Goal: Task Accomplishment & Management: Manage account settings

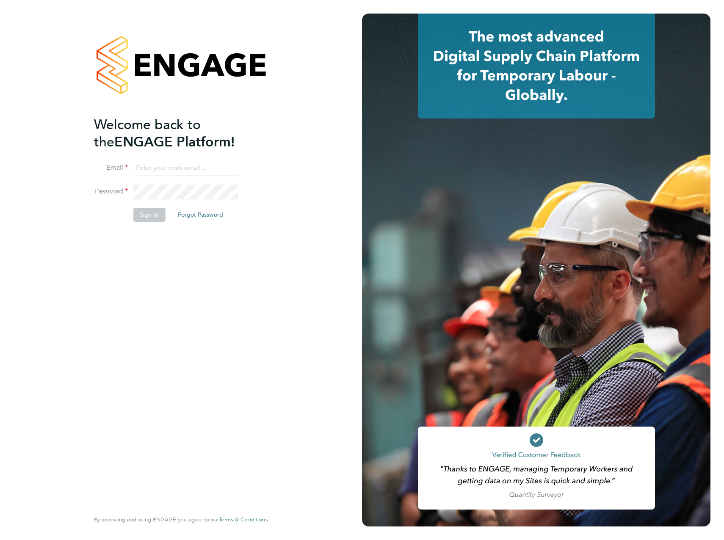
type input "jake.wormall@vistry.co.uk"
click at [156, 214] on button "Sign In" at bounding box center [149, 215] width 32 height 14
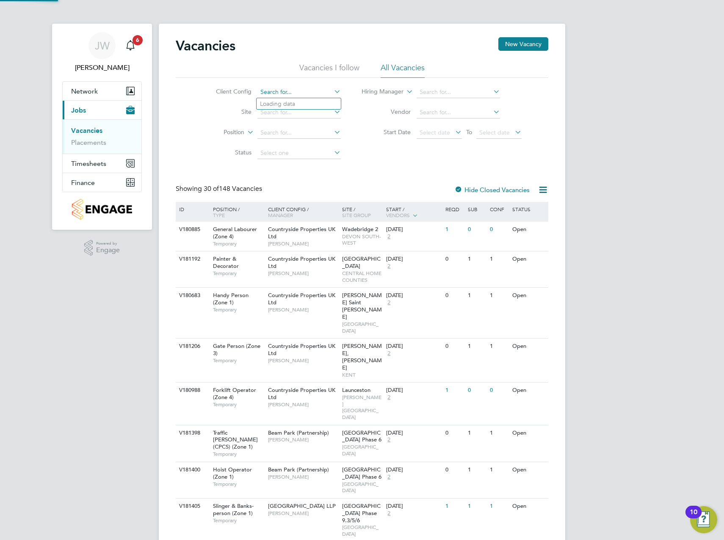
click at [279, 96] on input at bounding box center [298, 92] width 83 height 12
type input "b"
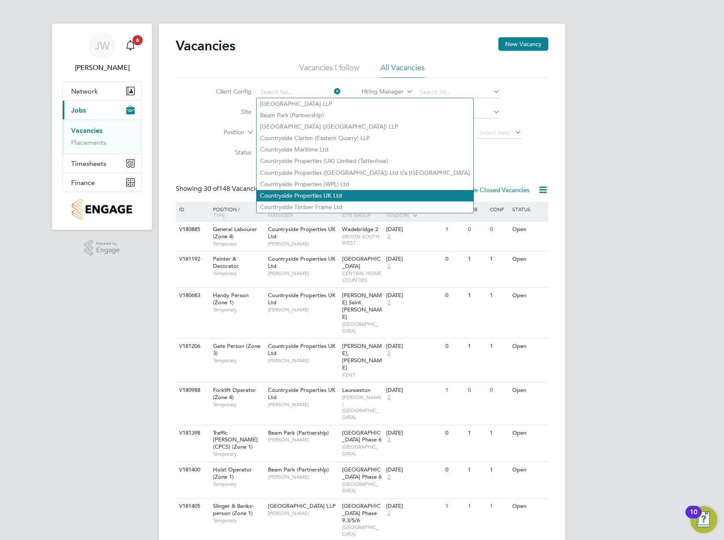
click at [339, 192] on li "Countryside Properties UK Ltd" at bounding box center [365, 195] width 217 height 11
type input "Countryside Properties UK Ltd"
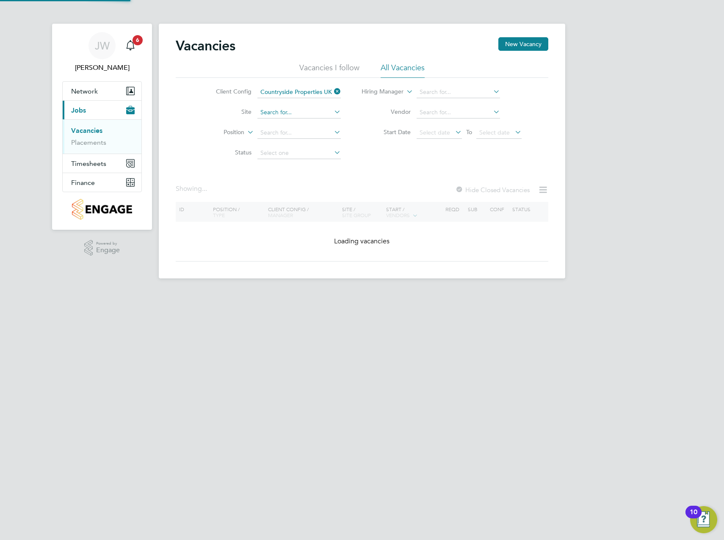
click at [275, 116] on input at bounding box center [298, 113] width 83 height 12
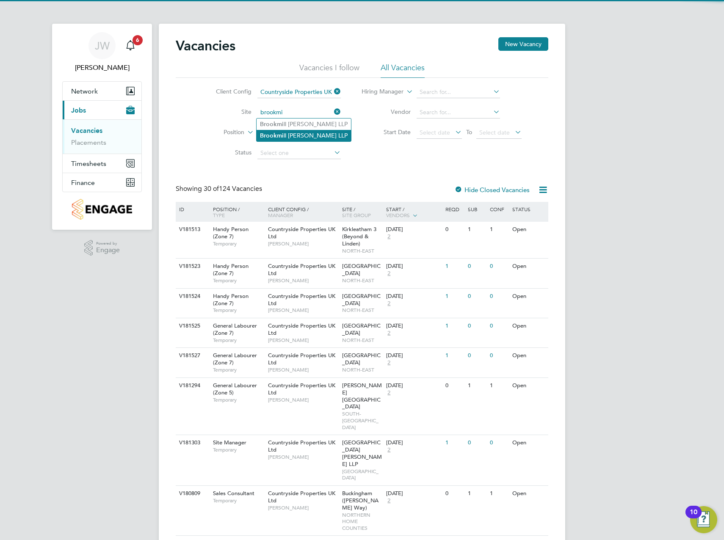
click at [284, 132] on li "Brookmi ll Meadows LLP" at bounding box center [304, 135] width 94 height 11
type input "Brookmill Meadows LLP"
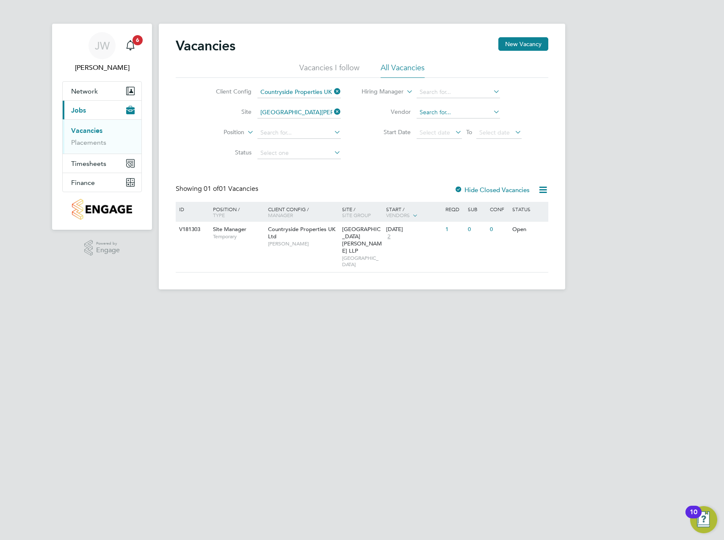
click at [440, 112] on input at bounding box center [458, 113] width 83 height 12
click at [454, 119] on li "ITS (National) Ltd." at bounding box center [458, 124] width 84 height 11
type input "ITS (National) Ltd."
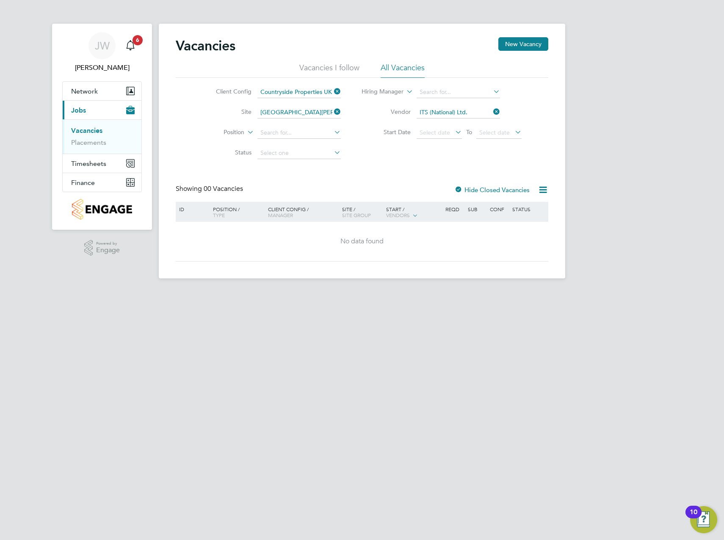
click at [491, 113] on icon at bounding box center [491, 112] width 0 height 12
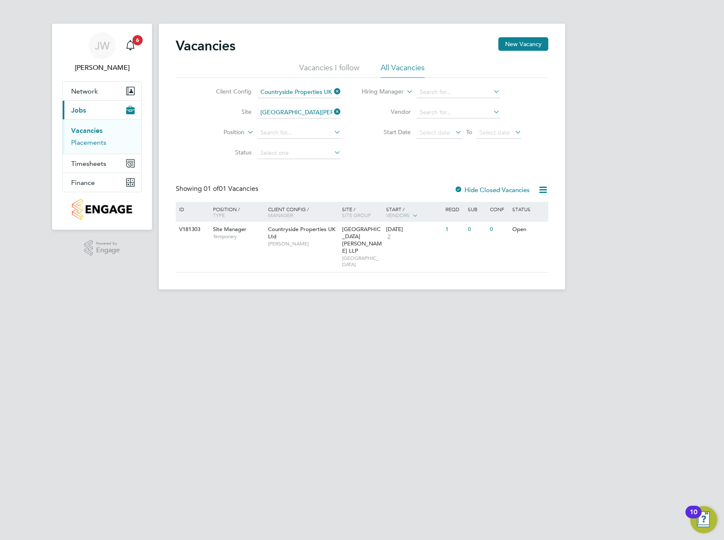
click at [93, 139] on link "Placements" at bounding box center [88, 142] width 35 height 8
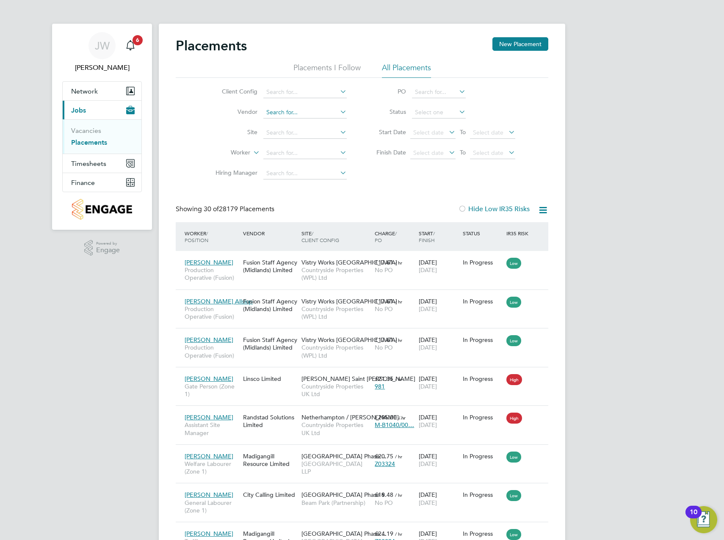
click at [284, 112] on input at bounding box center [304, 113] width 83 height 12
type input "its"
click at [281, 89] on input at bounding box center [304, 92] width 83 height 12
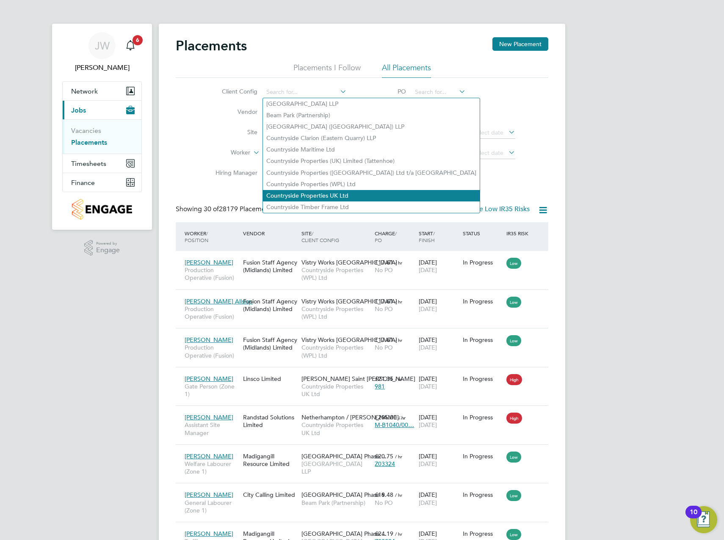
click at [333, 190] on li "Countryside Properties UK Ltd" at bounding box center [371, 195] width 217 height 11
type input "Countryside Properties UK Ltd"
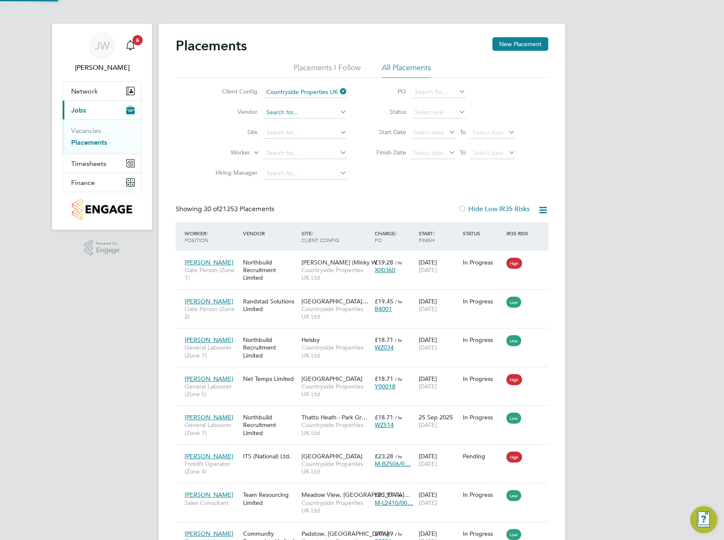
click at [279, 115] on input at bounding box center [304, 113] width 83 height 12
click at [281, 121] on li "ITS (National) Ltd." at bounding box center [305, 124] width 84 height 11
type input "ITS (National) Ltd."
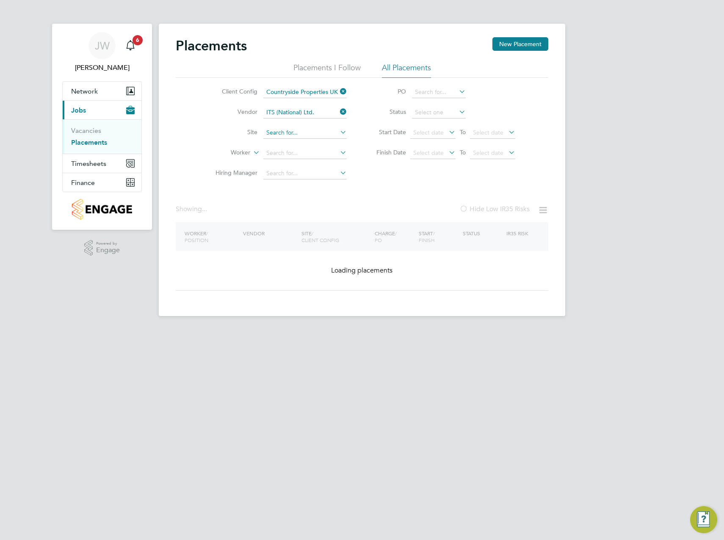
click at [281, 128] on input at bounding box center [304, 133] width 83 height 12
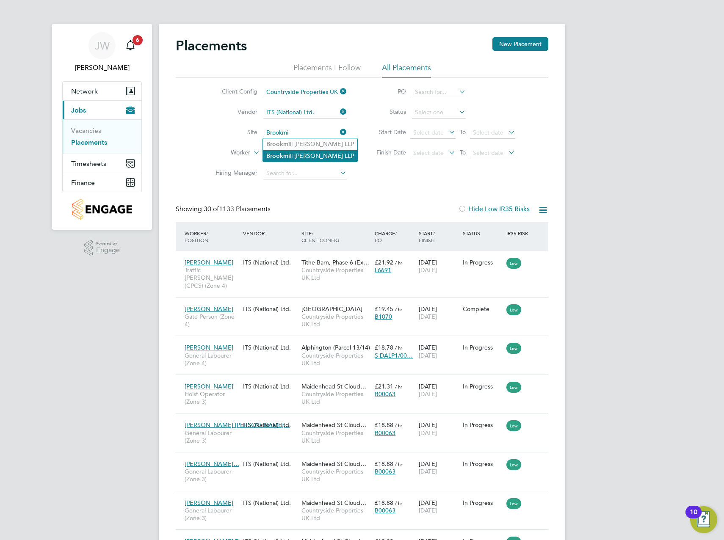
click at [301, 150] on li "Brookmi ll Meadows LLP" at bounding box center [310, 155] width 94 height 11
type input "[GEOGRAPHIC_DATA][PERSON_NAME] LLP"
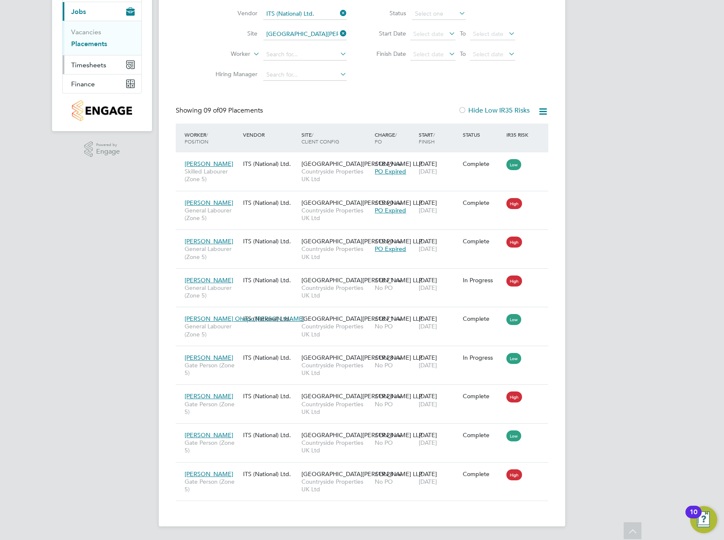
click at [104, 66] on span "Timesheets" at bounding box center [88, 65] width 35 height 8
click at [102, 50] on link "Timesheets" at bounding box center [88, 51] width 35 height 8
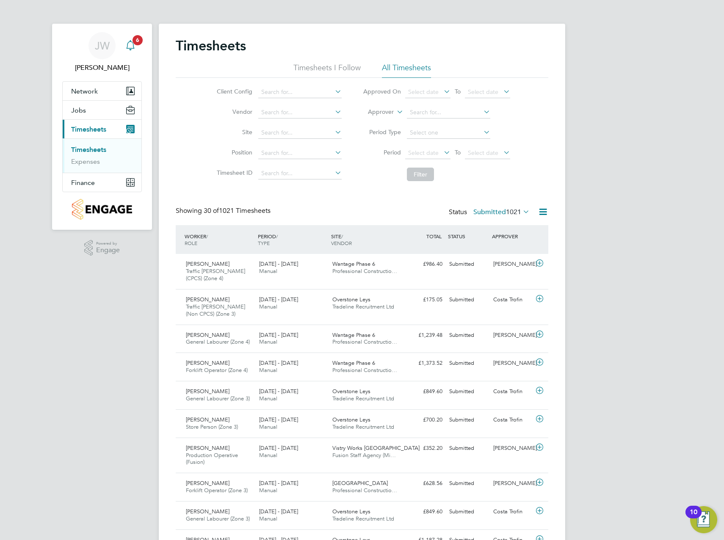
click at [134, 50] on icon "Main navigation" at bounding box center [130, 45] width 10 height 10
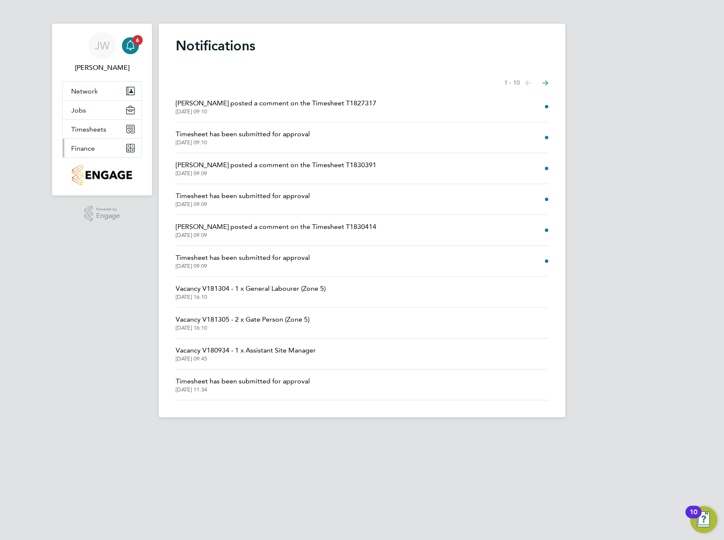
click at [112, 146] on button "Finance" at bounding box center [102, 148] width 79 height 19
click at [102, 135] on button "Timesheets" at bounding box center [102, 129] width 79 height 19
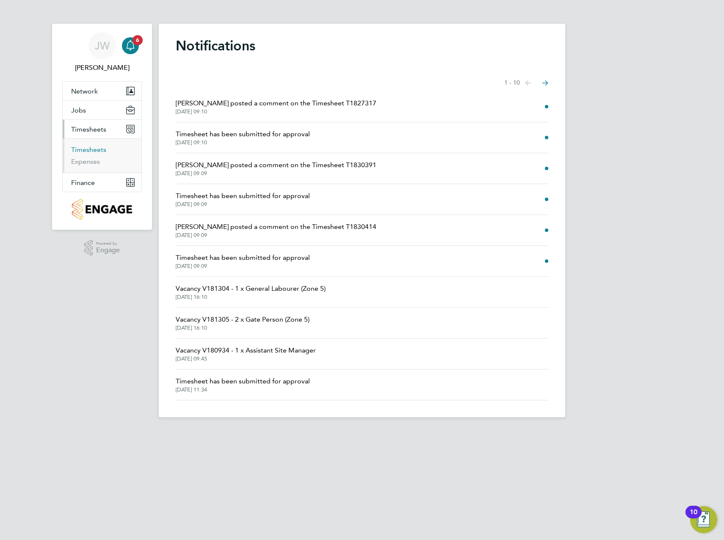
click at [91, 149] on link "Timesheets" at bounding box center [88, 150] width 35 height 8
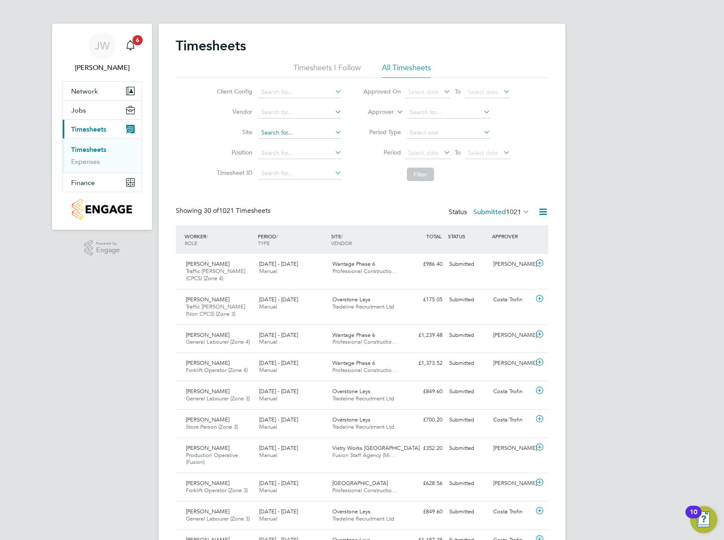
click at [276, 130] on input at bounding box center [299, 133] width 83 height 12
click at [294, 155] on li "Brookm ill Meadows LLP" at bounding box center [304, 155] width 94 height 11
type input "[GEOGRAPHIC_DATA][PERSON_NAME] LLP"
click at [415, 169] on button "Filter" at bounding box center [420, 175] width 27 height 14
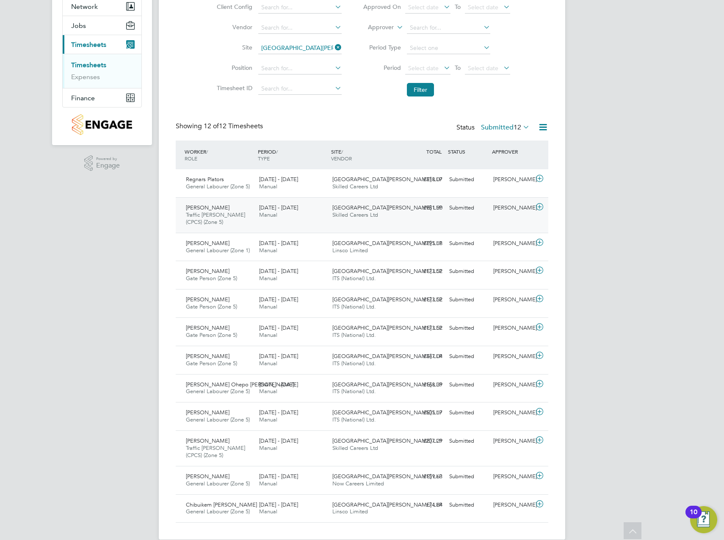
click at [540, 207] on icon at bounding box center [539, 207] width 11 height 7
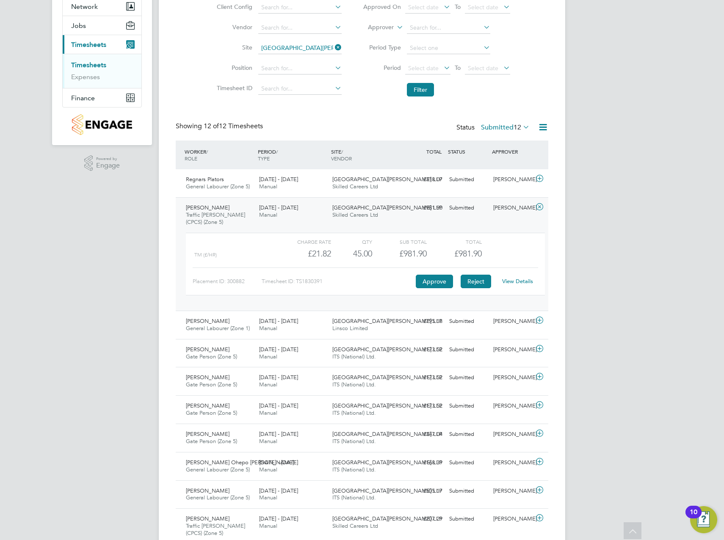
click at [475, 279] on button "Reject" at bounding box center [476, 282] width 30 height 14
click at [500, 184] on div "[PERSON_NAME]" at bounding box center [512, 180] width 44 height 14
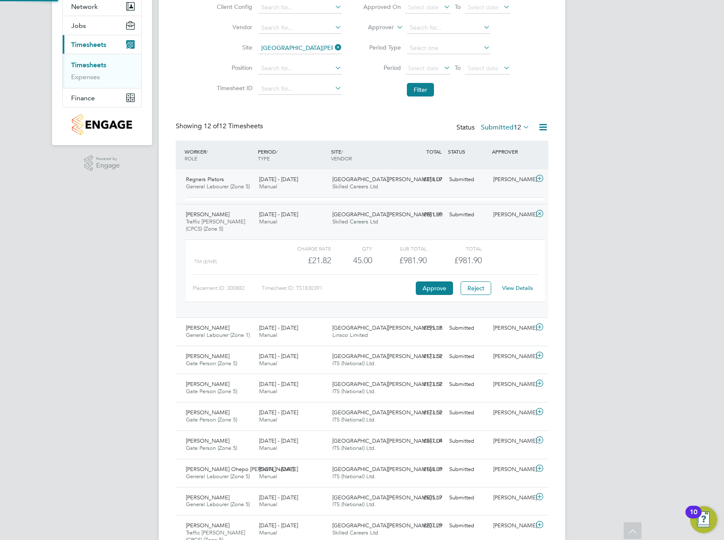
scroll to position [14, 83]
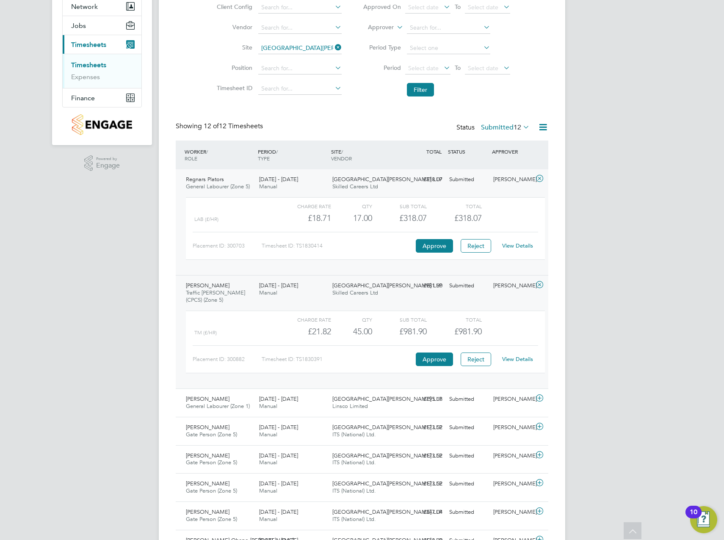
click at [512, 245] on link "View Details" at bounding box center [517, 245] width 31 height 7
click at [540, 177] on icon at bounding box center [539, 178] width 11 height 7
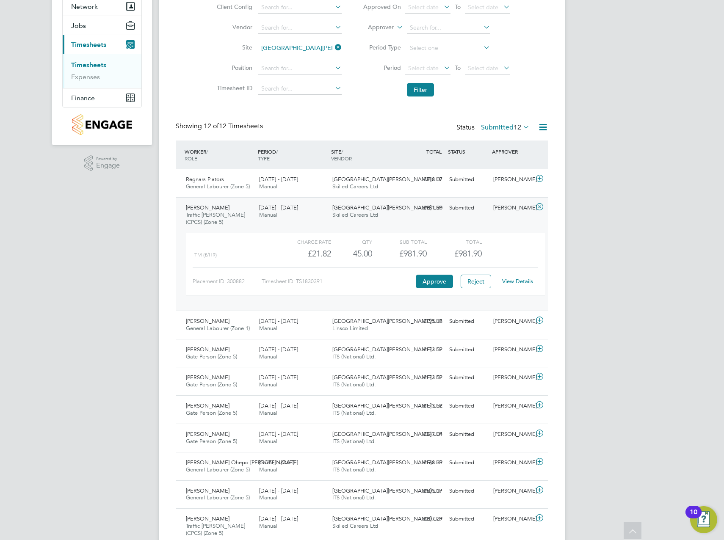
click at [540, 207] on icon at bounding box center [539, 207] width 11 height 7
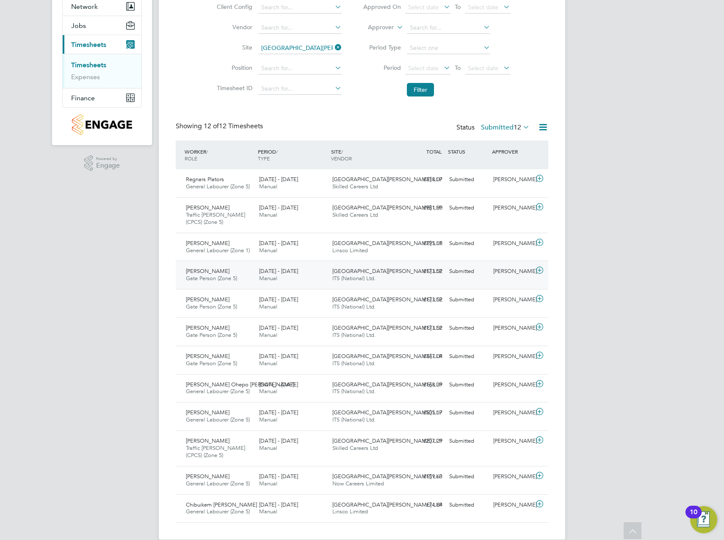
click at [540, 270] on icon at bounding box center [539, 270] width 11 height 7
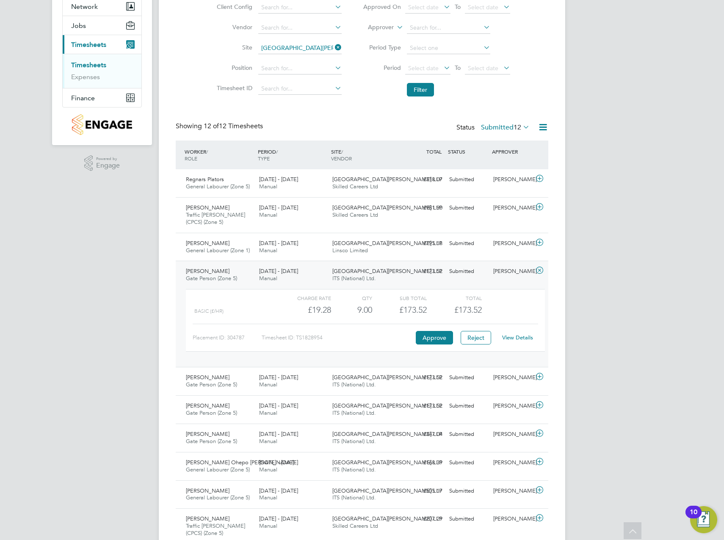
click at [519, 341] on link "View Details" at bounding box center [517, 337] width 31 height 7
click at [517, 338] on link "View Details" at bounding box center [517, 337] width 31 height 7
click at [541, 272] on icon at bounding box center [539, 270] width 11 height 7
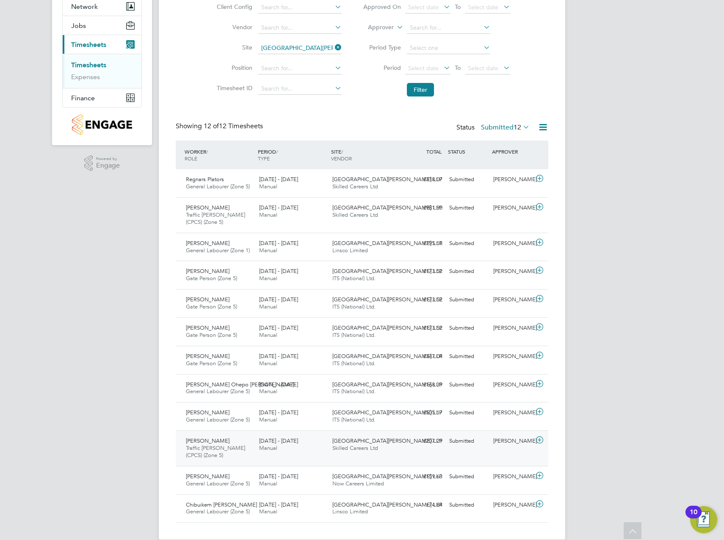
click at [270, 437] on div "22 - 28 Sep 2025 Manual" at bounding box center [292, 444] width 73 height 21
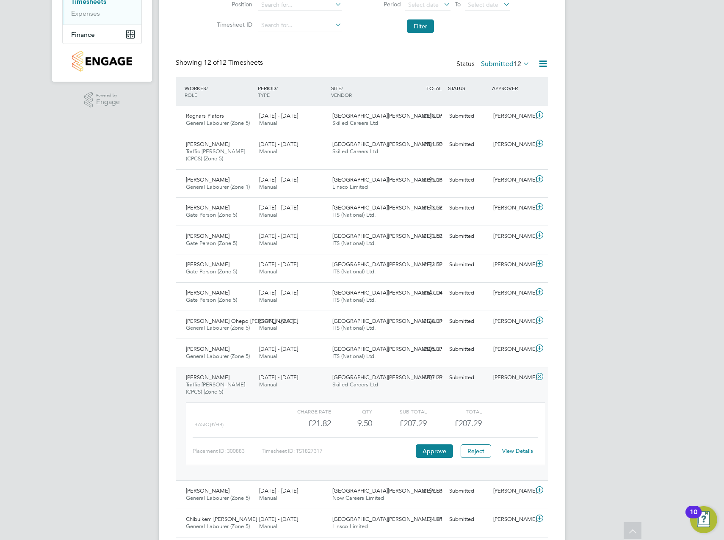
scroll to position [176, 0]
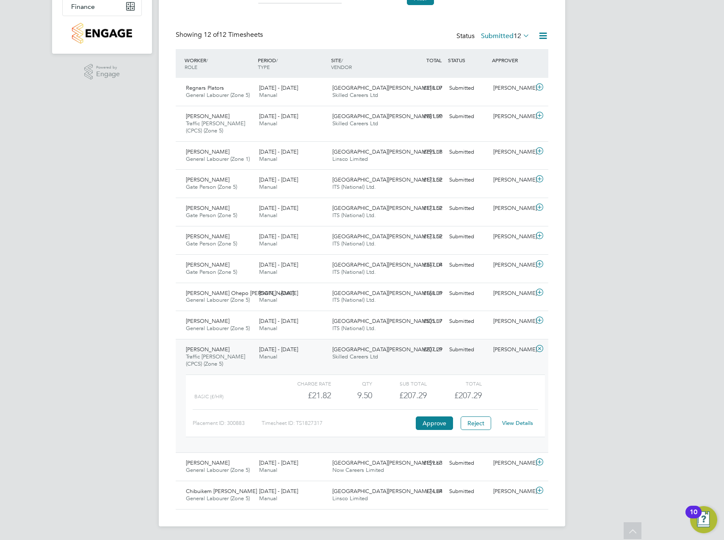
click at [516, 425] on link "View Details" at bounding box center [517, 422] width 31 height 7
click at [537, 349] on icon at bounding box center [539, 348] width 11 height 7
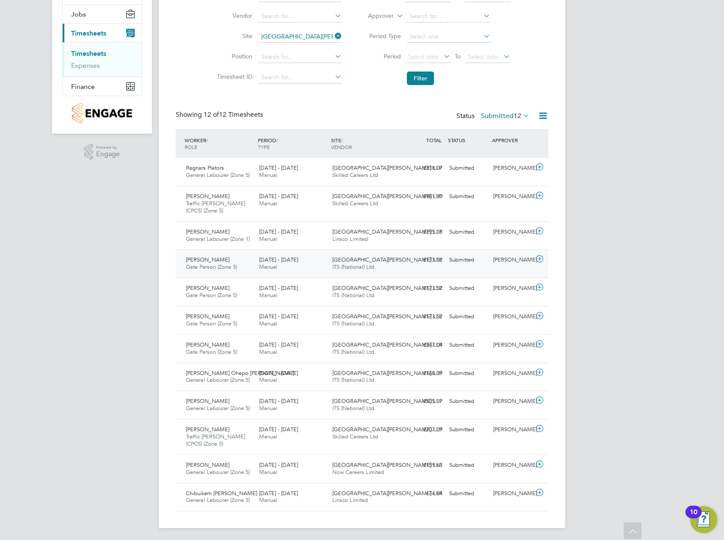
scroll to position [4, 4]
click at [538, 314] on icon at bounding box center [539, 315] width 11 height 7
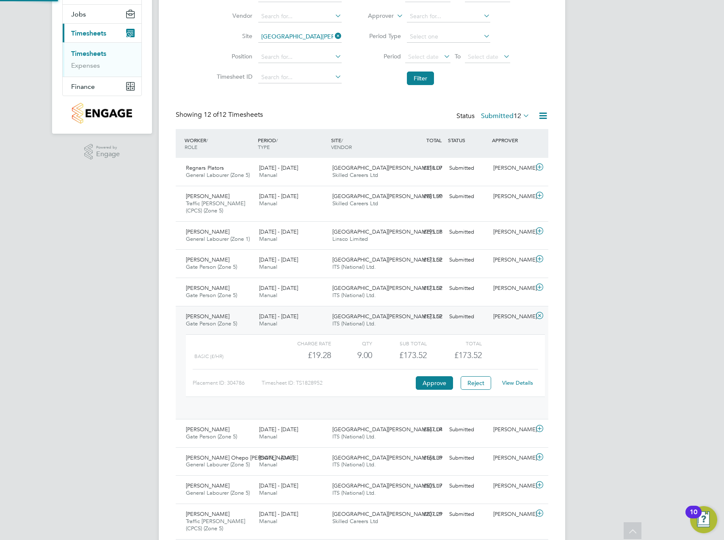
scroll to position [14, 83]
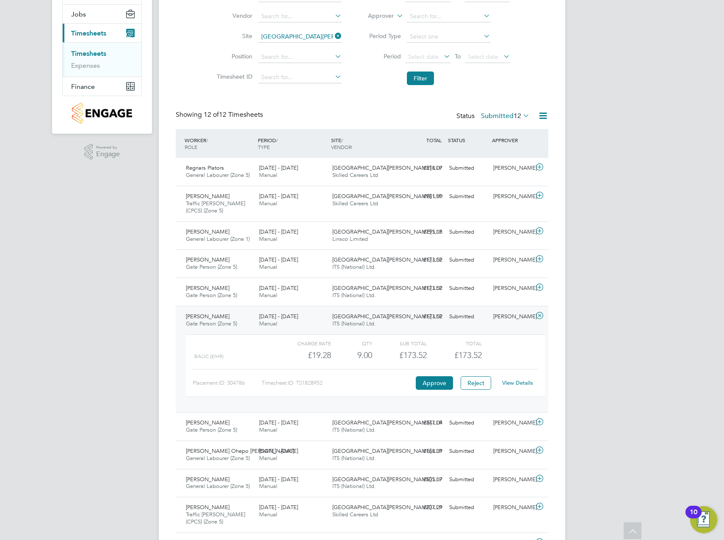
click at [519, 380] on link "View Details" at bounding box center [517, 382] width 31 height 7
click at [281, 118] on div "Showing 12 of 12 Timesheets Status Submitted 12" at bounding box center [362, 119] width 373 height 19
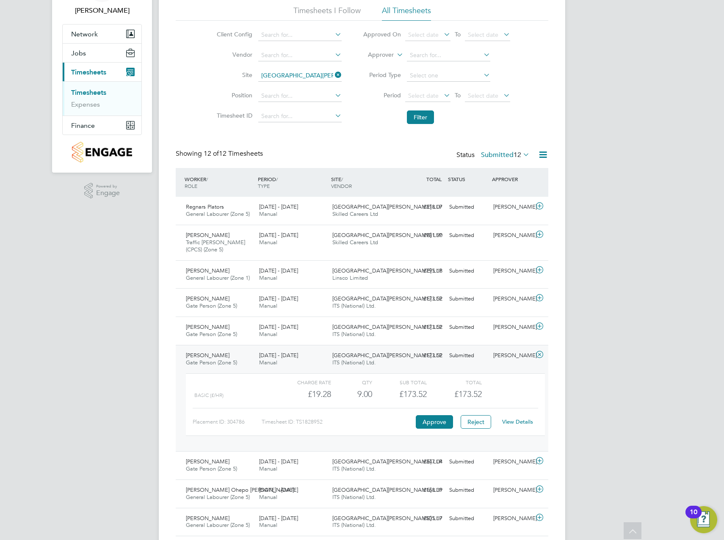
scroll to position [0, 0]
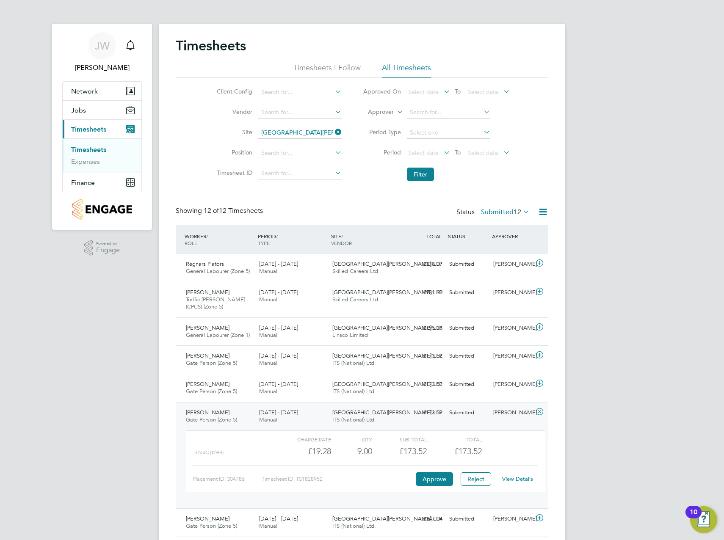
click at [87, 131] on span "Timesheets" at bounding box center [88, 129] width 35 height 8
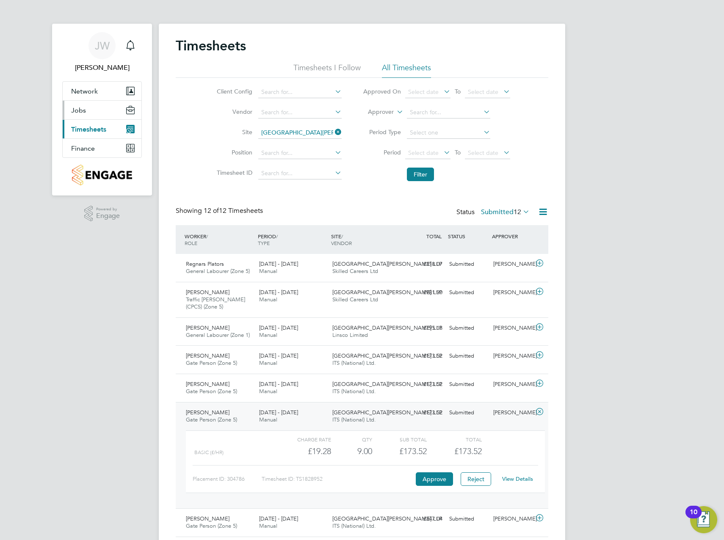
click at [84, 113] on span "Jobs" at bounding box center [78, 110] width 15 height 8
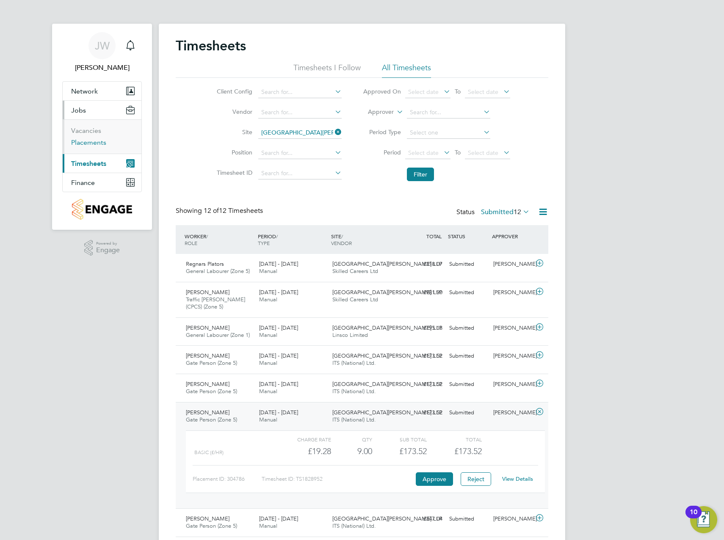
click at [101, 141] on link "Placements" at bounding box center [88, 142] width 35 height 8
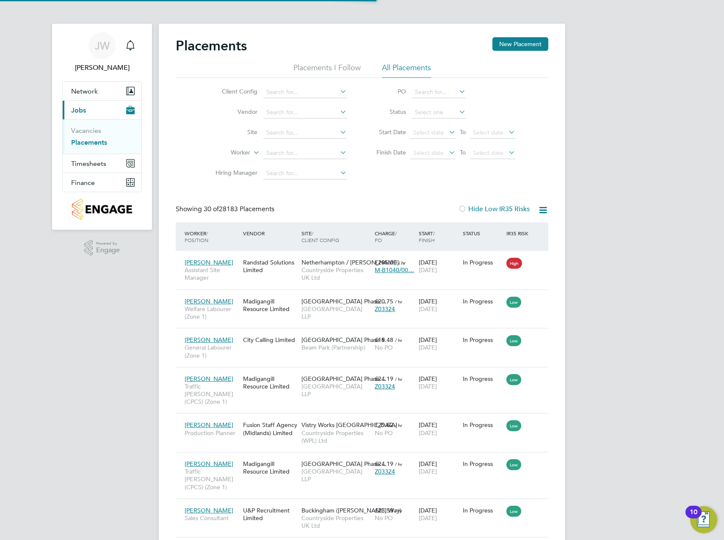
scroll to position [25, 74]
click at [286, 132] on input at bounding box center [304, 133] width 83 height 12
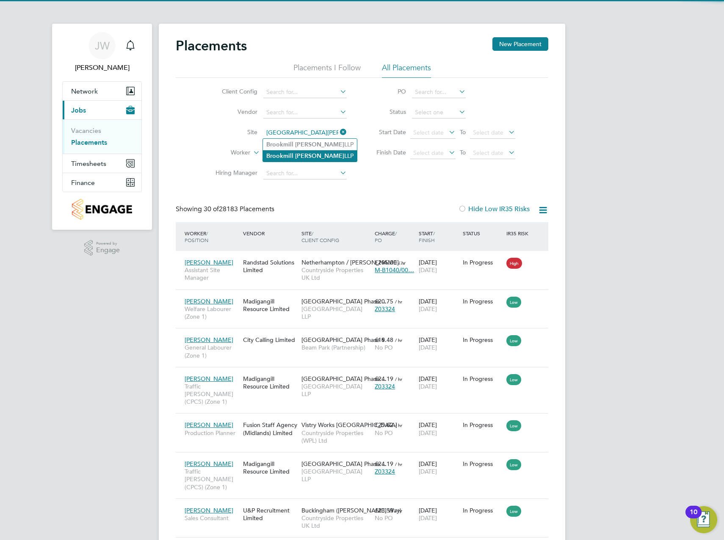
click at [307, 154] on b "Meadows" at bounding box center [319, 155] width 49 height 7
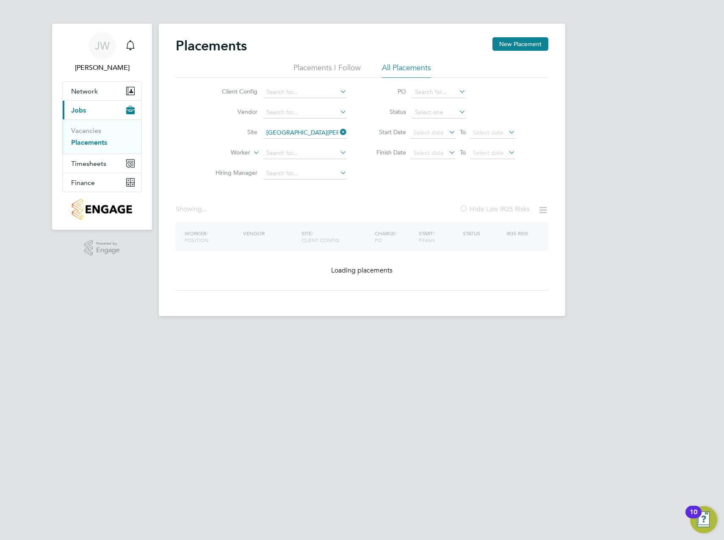
type input "[GEOGRAPHIC_DATA][PERSON_NAME] LLP"
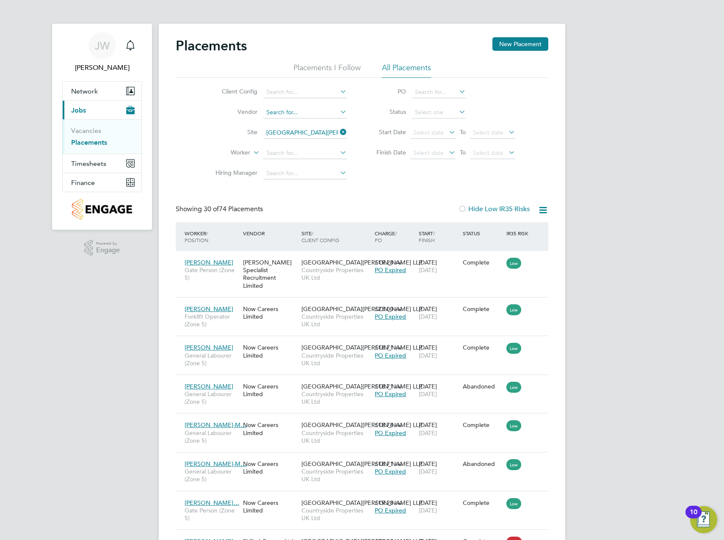
click at [275, 111] on input at bounding box center [304, 113] width 83 height 12
type input "s"
click at [307, 92] on input at bounding box center [304, 92] width 83 height 12
click at [322, 193] on li "Countryside Properties UK Ltd" at bounding box center [371, 195] width 217 height 11
type input "Countryside Properties UK Ltd"
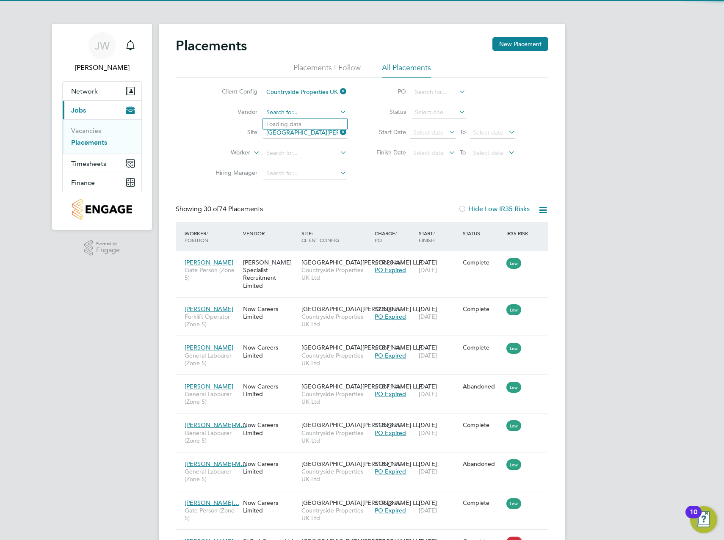
click at [284, 110] on input at bounding box center [304, 113] width 83 height 12
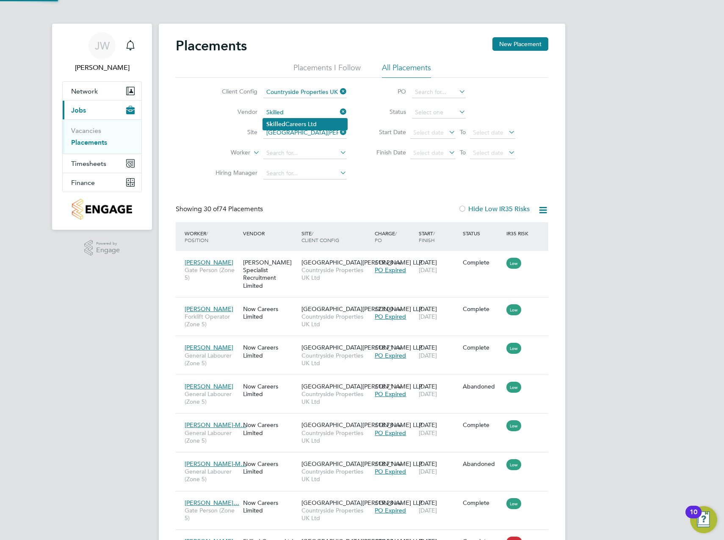
click at [299, 123] on li "Skilled Careers Ltd" at bounding box center [305, 124] width 84 height 11
type input "Skilled Careers Ltd"
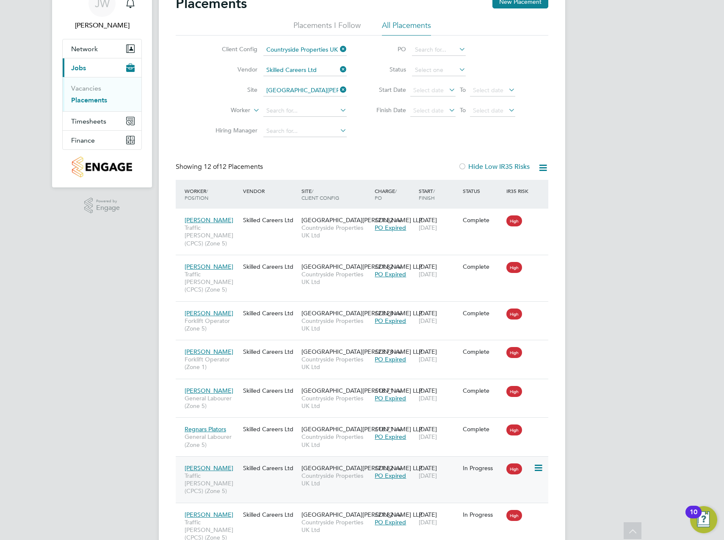
click at [537, 463] on icon at bounding box center [537, 468] width 8 height 10
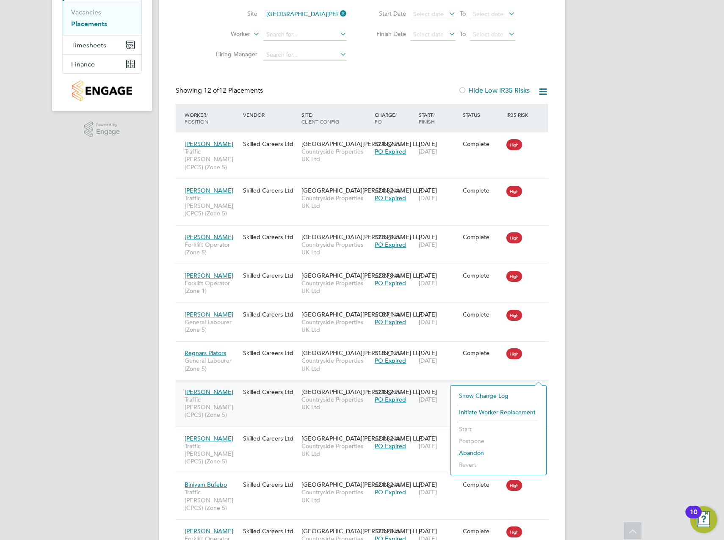
scroll to position [127, 0]
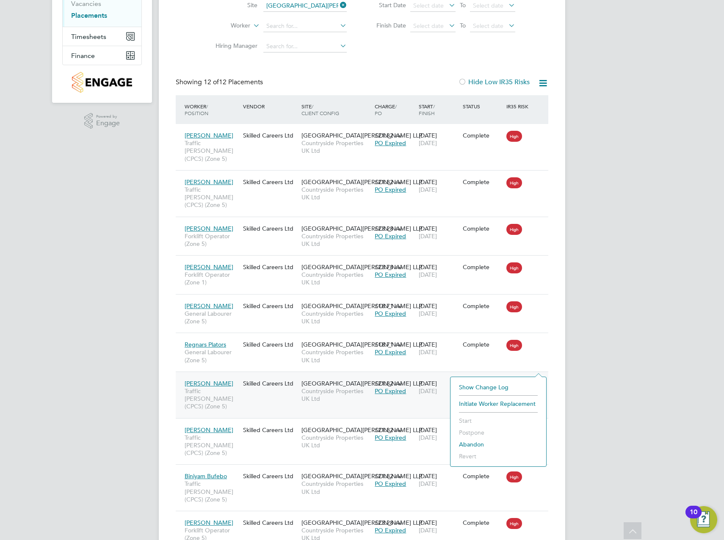
click at [437, 387] on span "01 Nov 2025" at bounding box center [428, 391] width 18 height 8
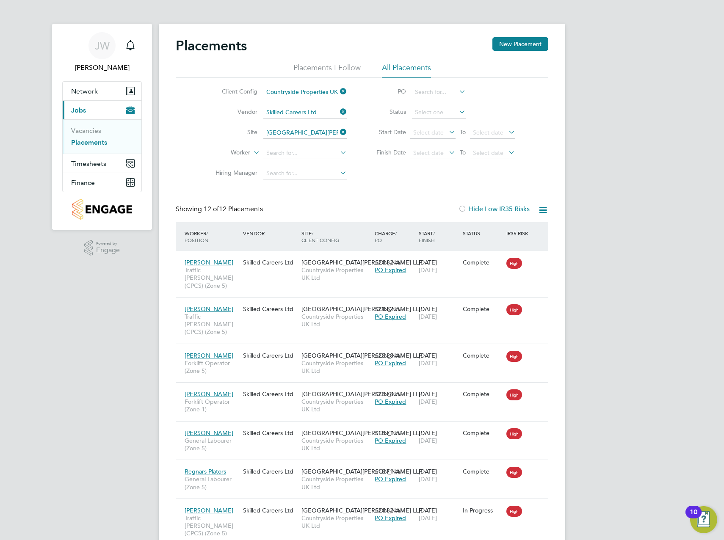
scroll to position [32, 74]
click at [338, 113] on icon at bounding box center [338, 112] width 0 height 12
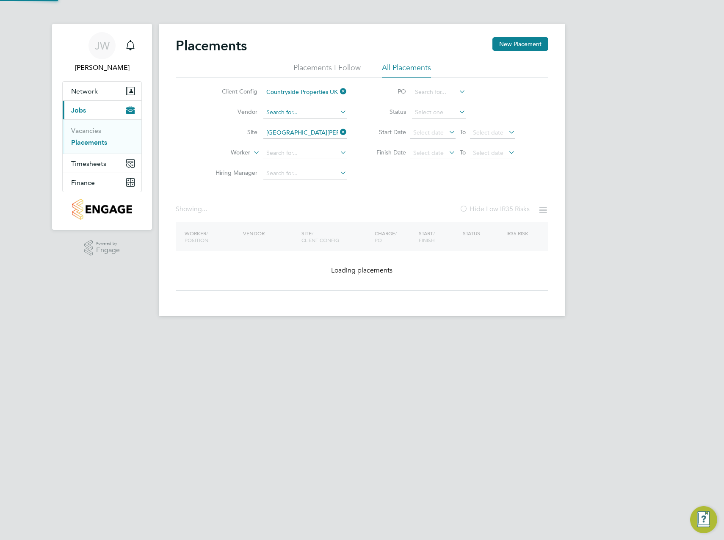
click at [321, 112] on input at bounding box center [304, 113] width 83 height 12
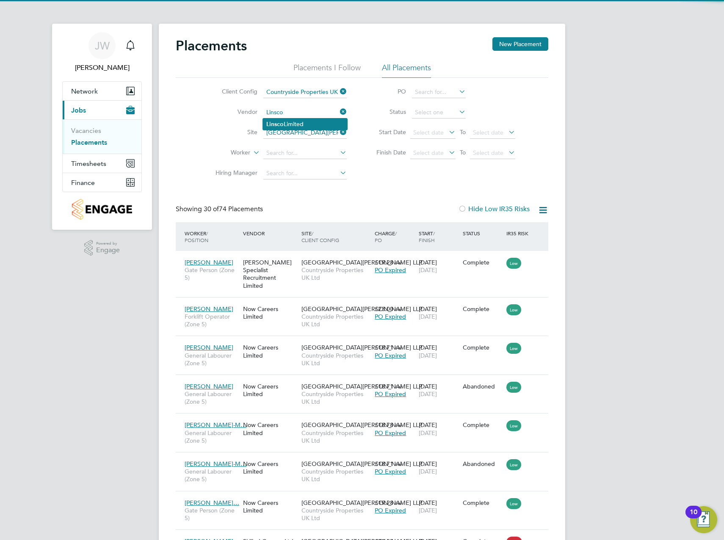
click at [311, 120] on li "Linsco Limited" at bounding box center [305, 124] width 84 height 11
type input "Linsco Limited"
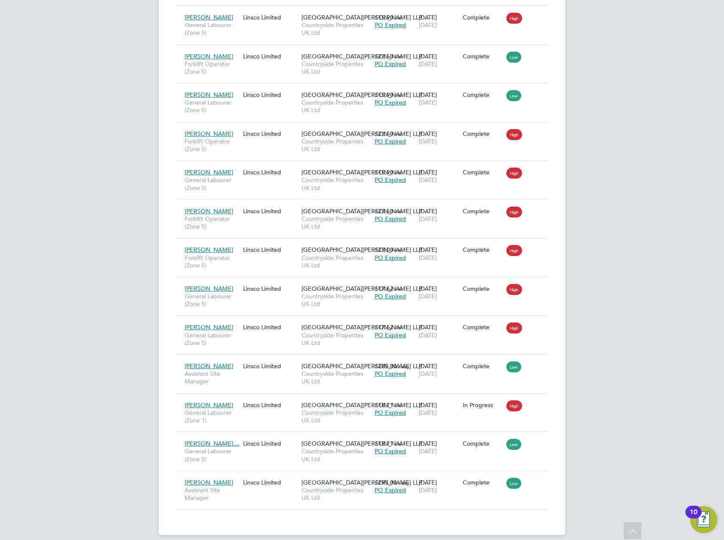
scroll to position [525, 0]
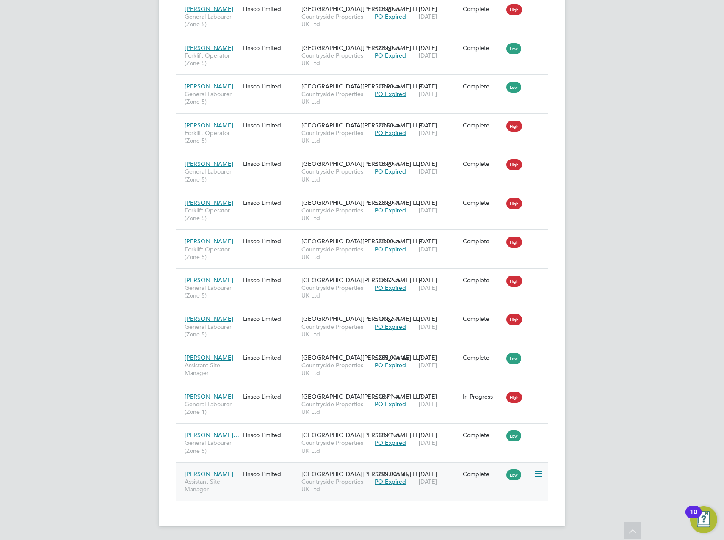
click at [534, 475] on icon at bounding box center [537, 474] width 8 height 10
click at [508, 475] on span "Low" at bounding box center [513, 474] width 15 height 11
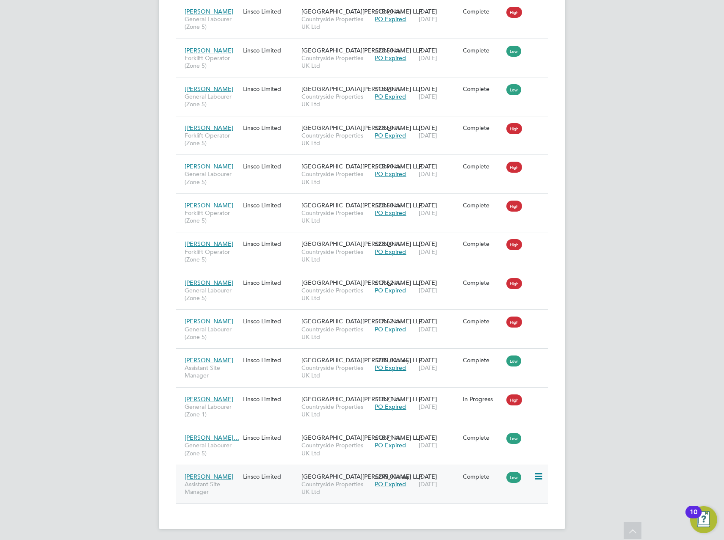
scroll to position [4, 4]
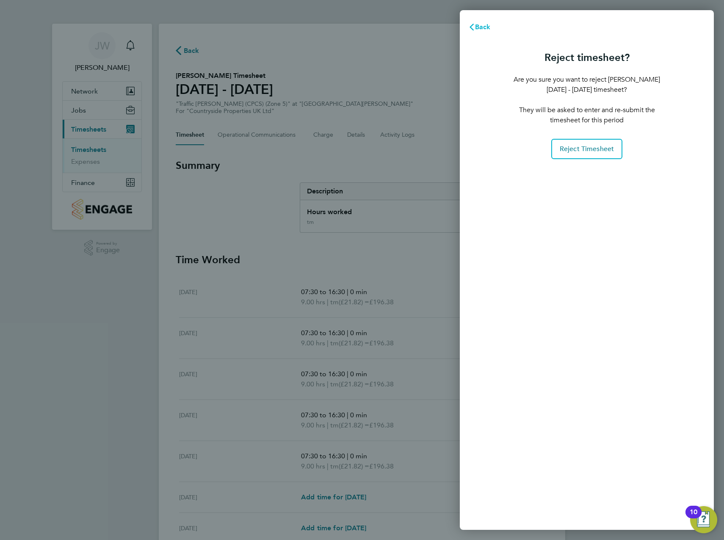
click at [491, 27] on button "Back" at bounding box center [479, 27] width 39 height 17
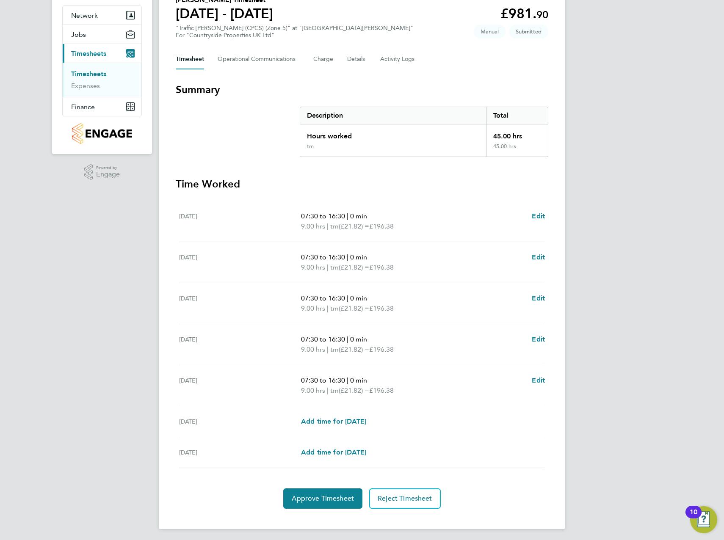
scroll to position [78, 0]
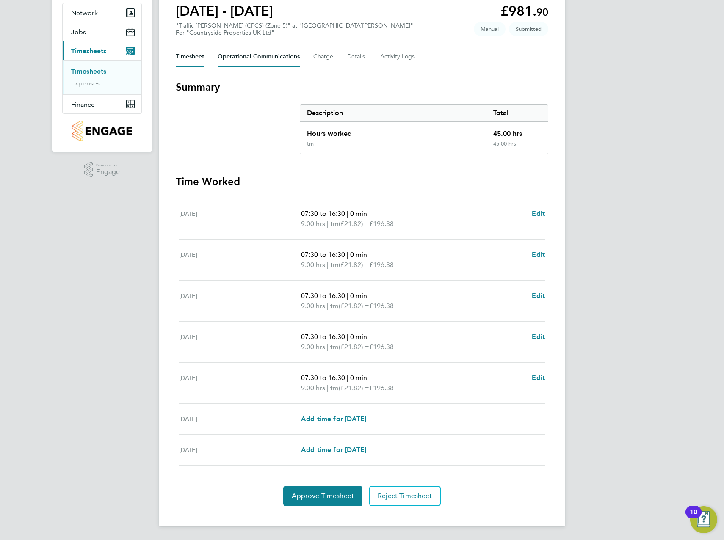
click at [271, 52] on Communications-tab "Operational Communications" at bounding box center [259, 57] width 82 height 20
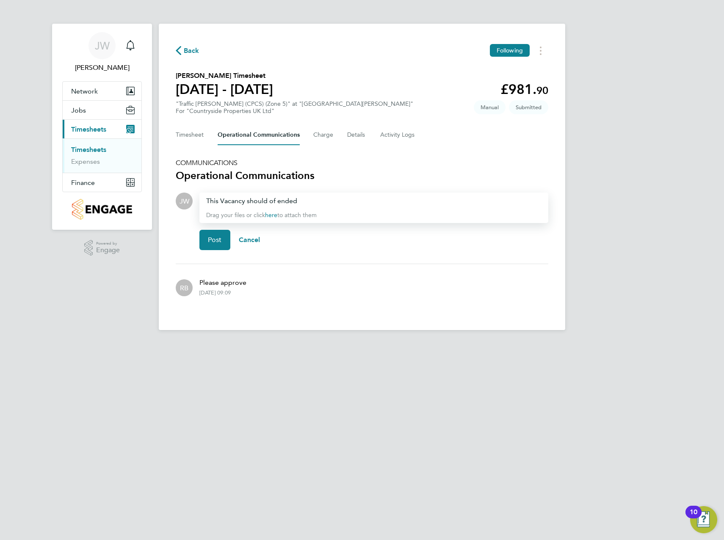
click at [309, 207] on div "This Vacancy should of ended Drag your files or click here to attach them" at bounding box center [373, 208] width 349 height 30
click at [310, 203] on div "This Vacancy should of ended" at bounding box center [373, 201] width 335 height 10
click at [218, 235] on button "Post" at bounding box center [214, 240] width 31 height 20
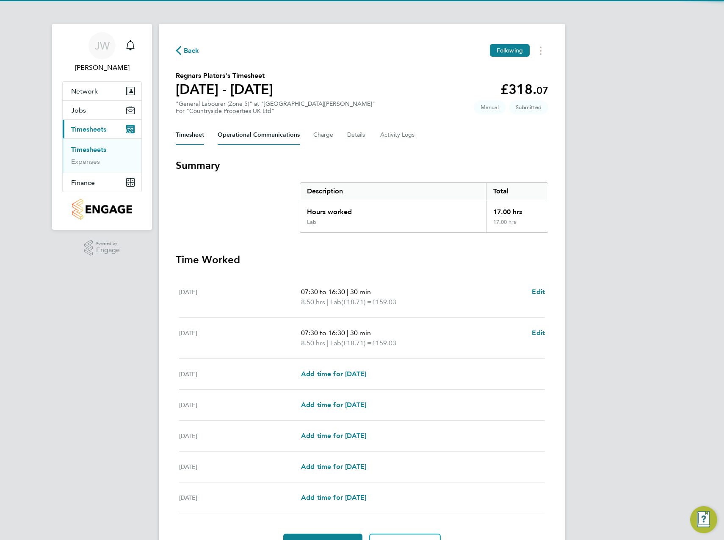
click at [263, 135] on Communications-tab "Operational Communications" at bounding box center [259, 135] width 82 height 20
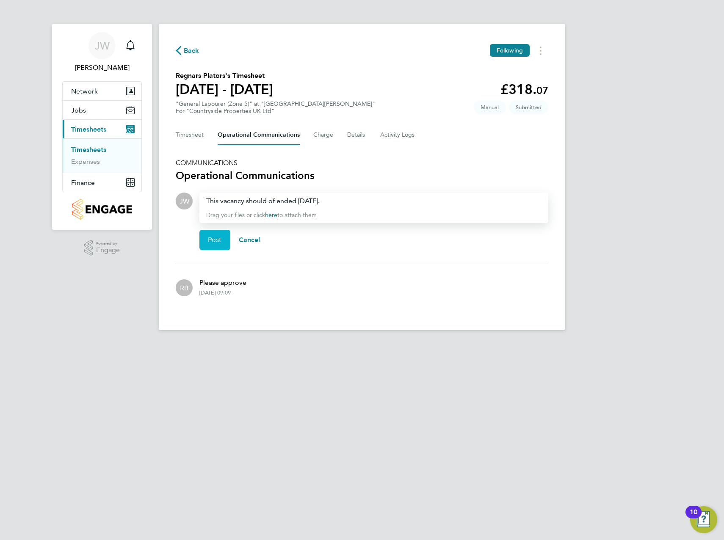
click at [220, 240] on span "Post" at bounding box center [215, 240] width 14 height 8
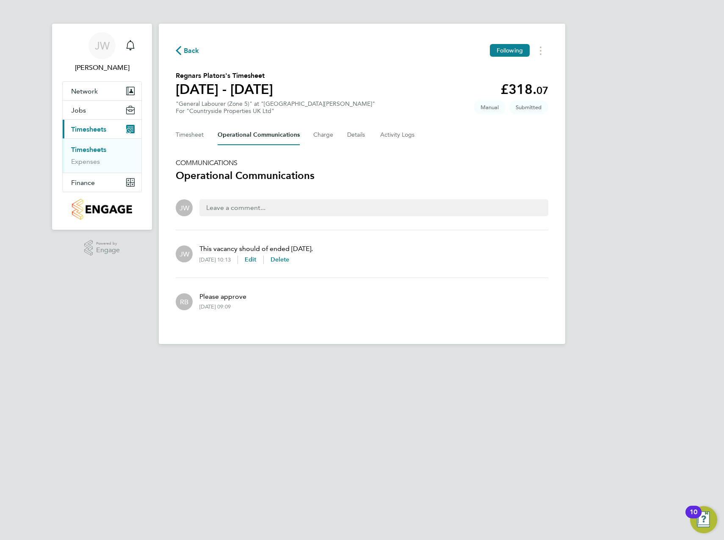
click at [94, 147] on link "Timesheets" at bounding box center [88, 150] width 35 height 8
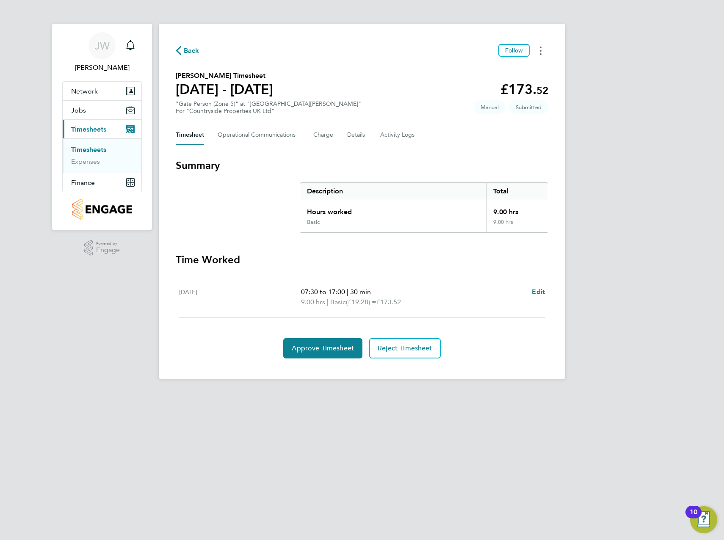
click at [539, 54] on button "Timesheets Menu" at bounding box center [540, 50] width 15 height 13
click at [360, 138] on button "Details" at bounding box center [356, 135] width 19 height 20
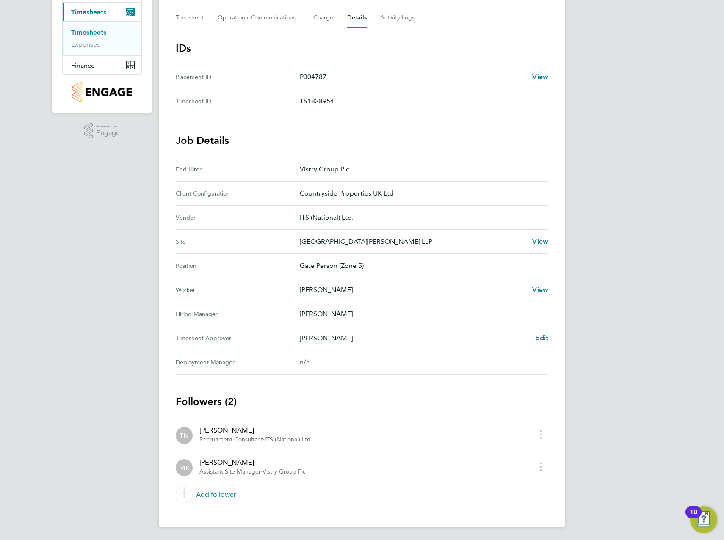
scroll to position [118, 0]
click at [544, 339] on span "Edit" at bounding box center [541, 338] width 13 height 8
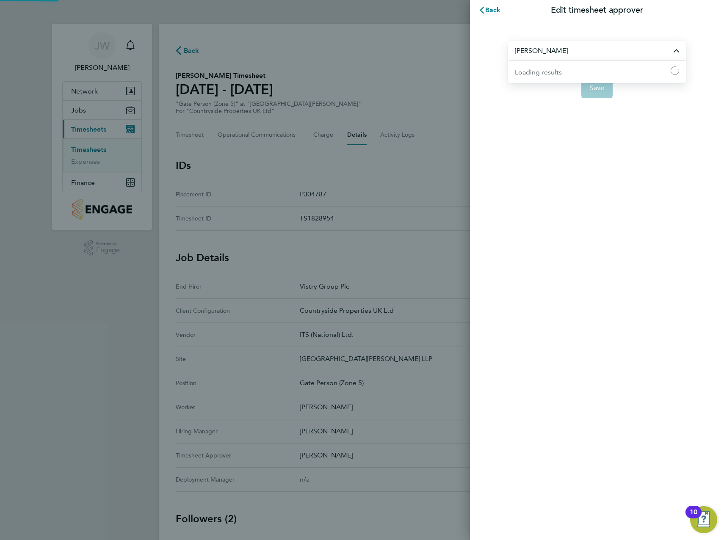
click at [609, 51] on input "[PERSON_NAME]" at bounding box center [597, 51] width 178 height 20
click at [682, 32] on section "Stuart Tay No results found Save" at bounding box center [597, 64] width 207 height 68
type input "Megan Keeling"
click at [481, 12] on icon "button" at bounding box center [481, 10] width 7 height 7
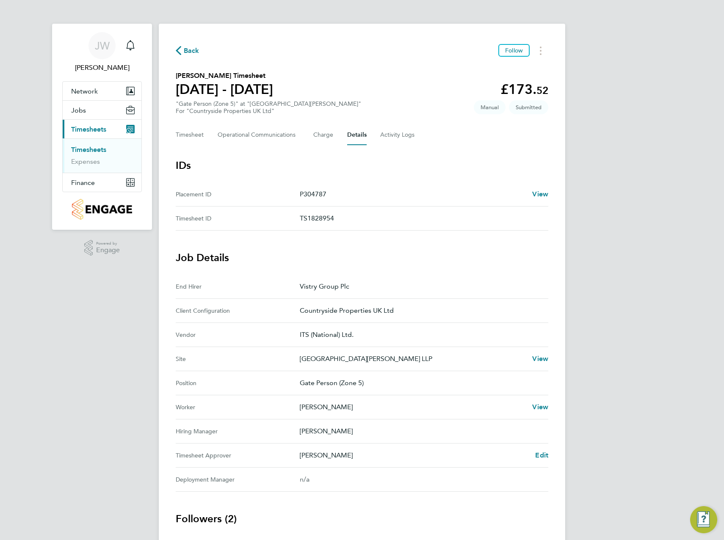
click at [387, 47] on div "Back Follow" at bounding box center [362, 50] width 373 height 13
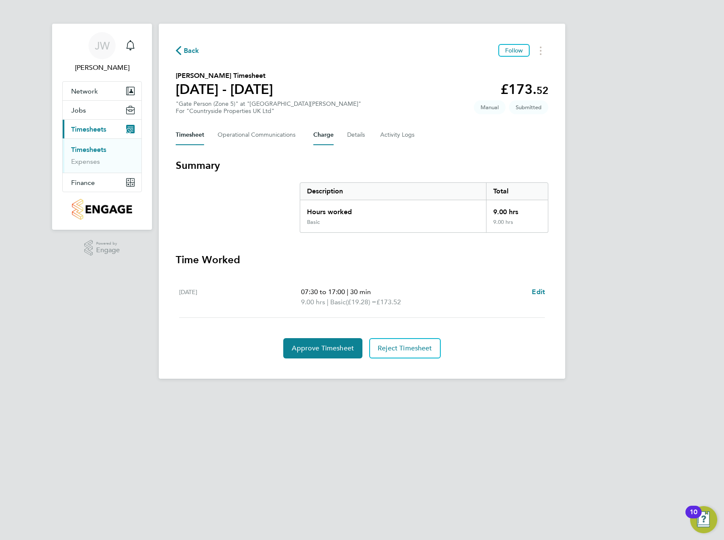
click at [330, 137] on button "Charge" at bounding box center [323, 135] width 20 height 20
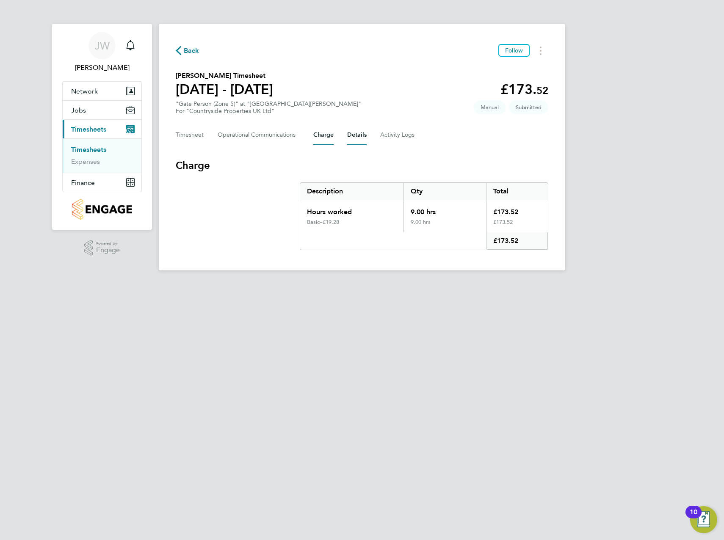
click at [355, 136] on button "Details" at bounding box center [356, 135] width 19 height 20
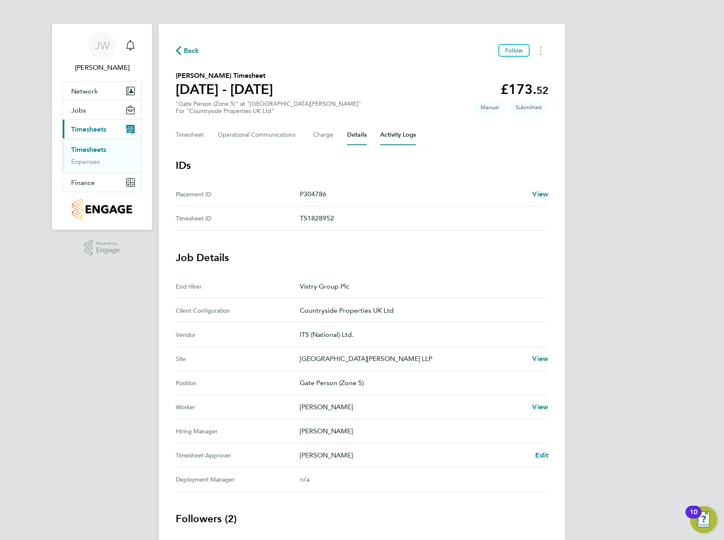
click at [385, 135] on Logs-tab "Activity Logs" at bounding box center [398, 135] width 36 height 20
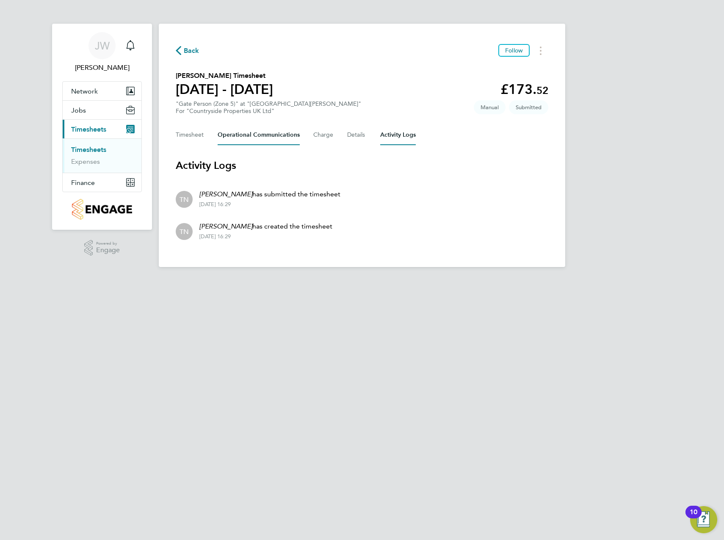
click at [229, 138] on Communications-tab "Operational Communications" at bounding box center [259, 135] width 82 height 20
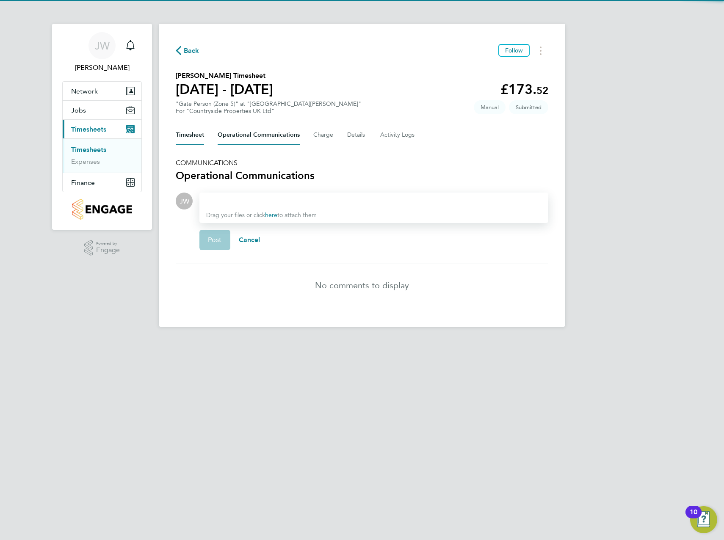
click at [203, 137] on button "Timesheet" at bounding box center [190, 135] width 28 height 20
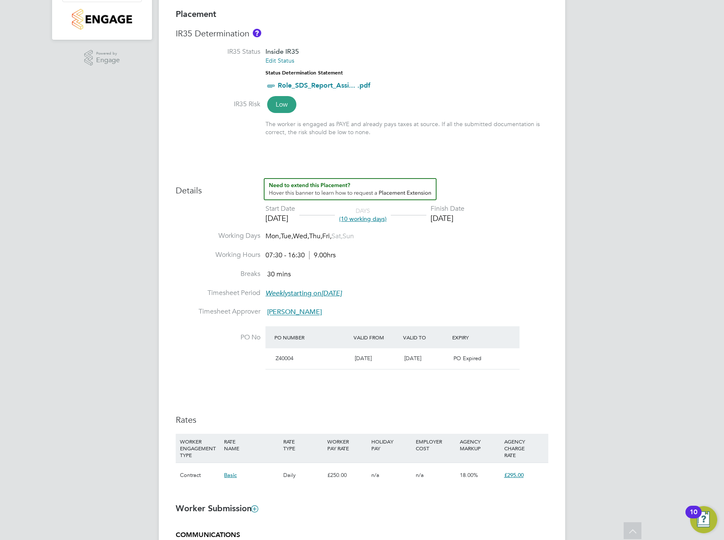
scroll to position [169, 0]
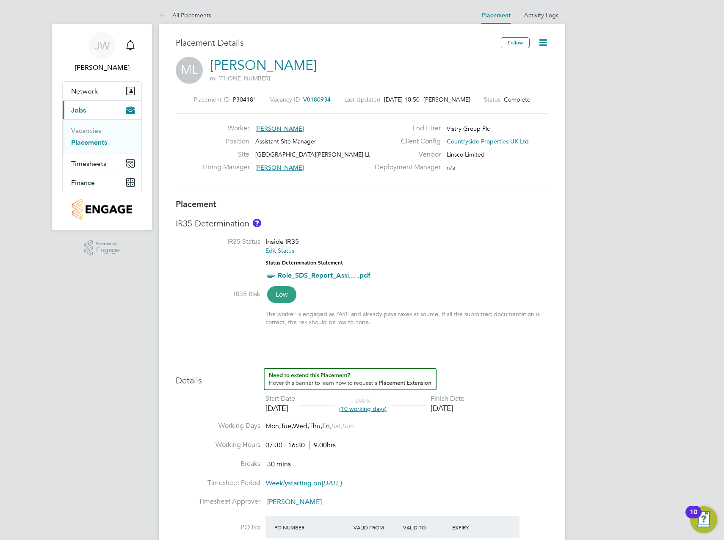
click at [544, 41] on icon at bounding box center [543, 42] width 11 height 11
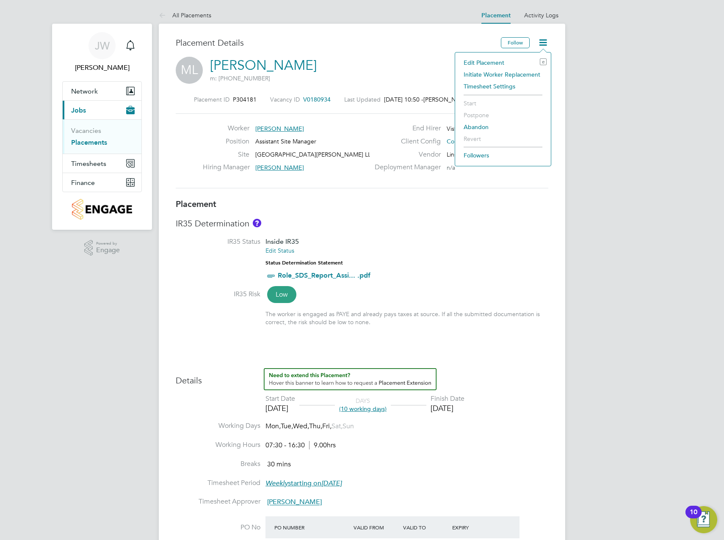
click at [501, 65] on li "Edit Placement e" at bounding box center [502, 63] width 87 height 12
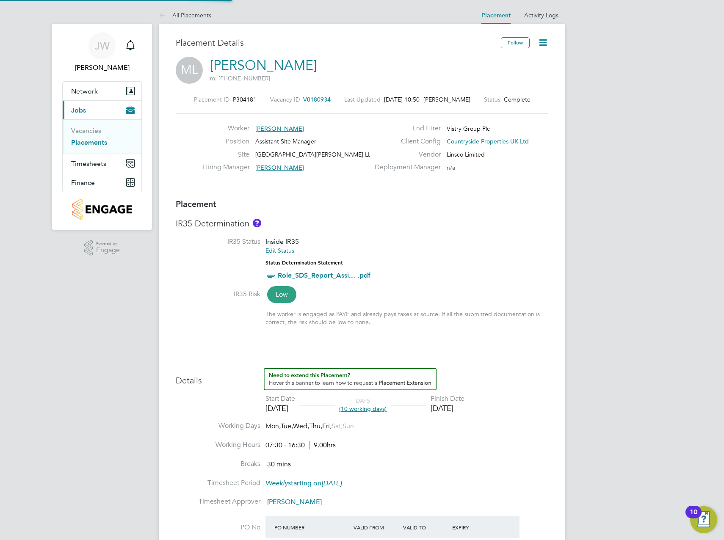
type input "[PERSON_NAME]"
type input "[DATE]"
type input "07:30"
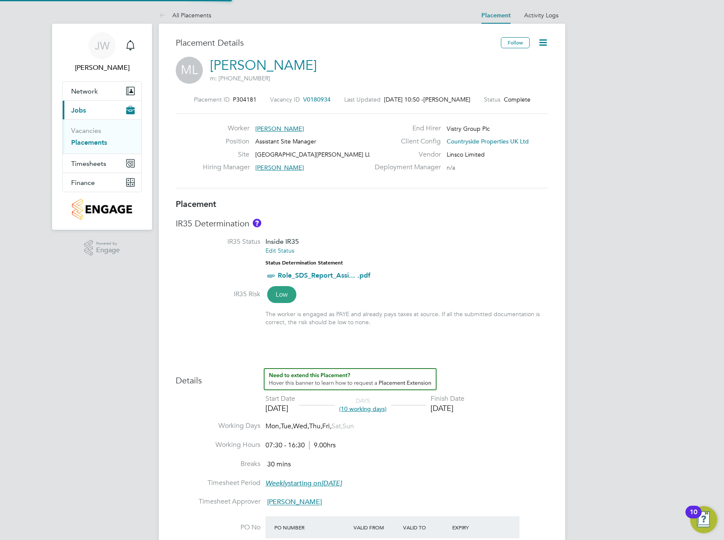
type input "16:30"
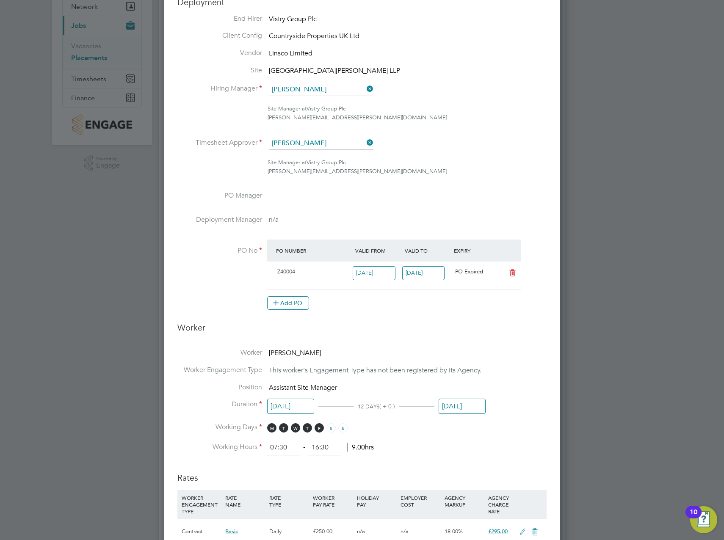
click at [453, 403] on input "[DATE]" at bounding box center [462, 407] width 47 height 16
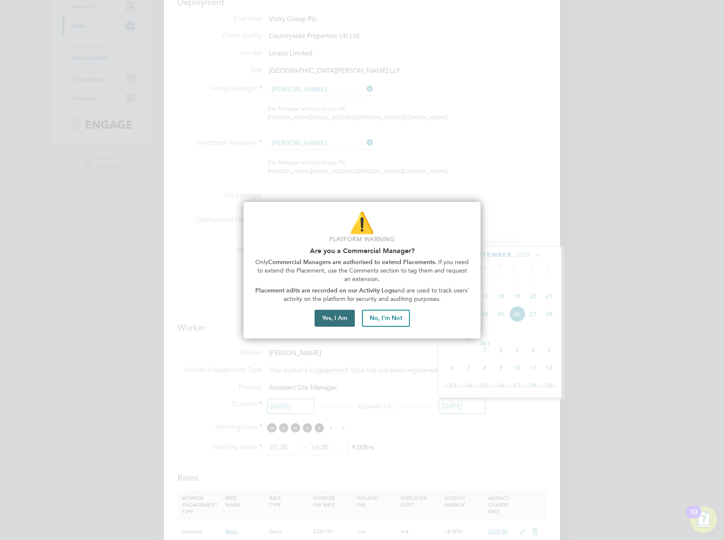
click at [346, 322] on button "Yes, I Am" at bounding box center [335, 318] width 40 height 17
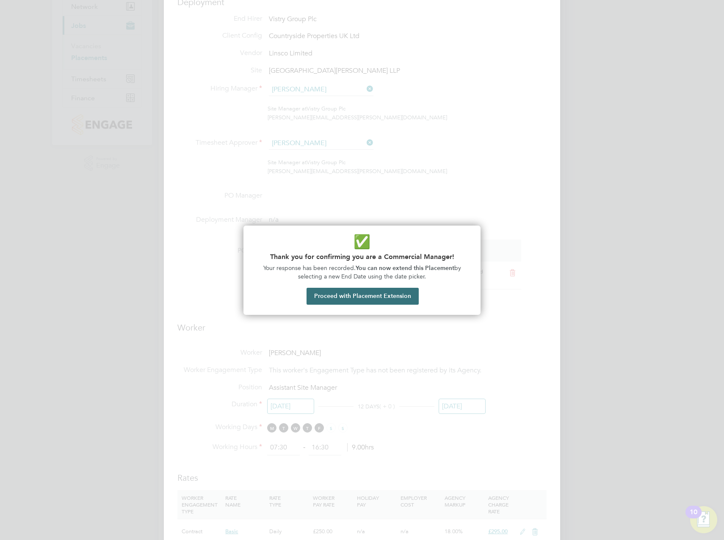
click at [364, 301] on button "Proceed with Placement Extension" at bounding box center [362, 296] width 112 height 17
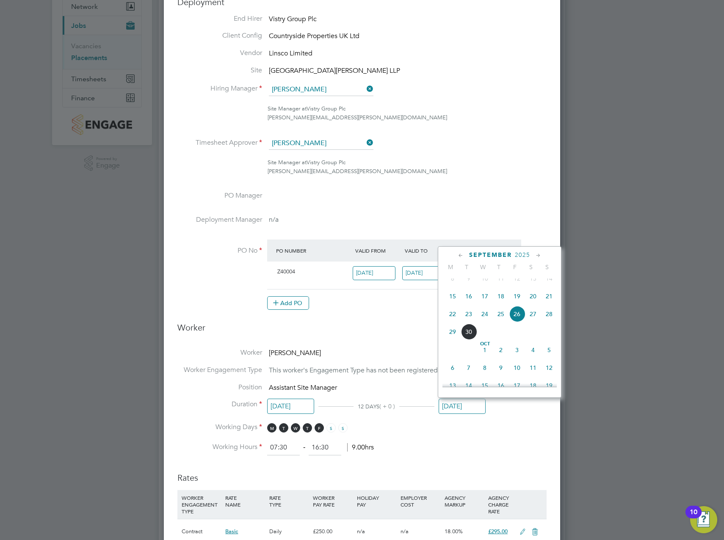
click at [515, 304] on span "19" at bounding box center [517, 296] width 16 height 16
type input "[DATE]"
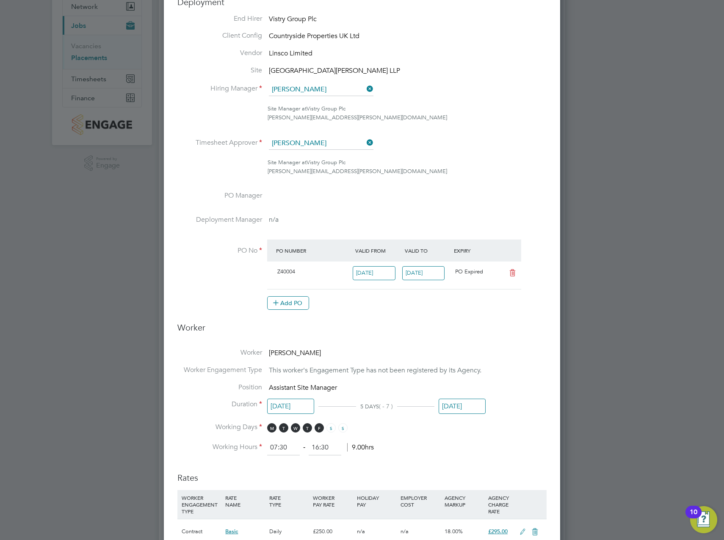
click at [489, 360] on li "Worker [PERSON_NAME]" at bounding box center [361, 356] width 369 height 17
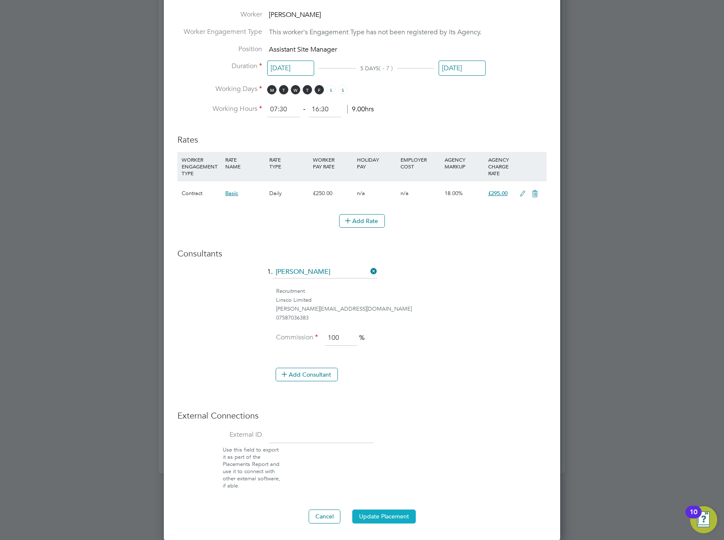
click at [412, 511] on button "Update Placement" at bounding box center [383, 517] width 63 height 14
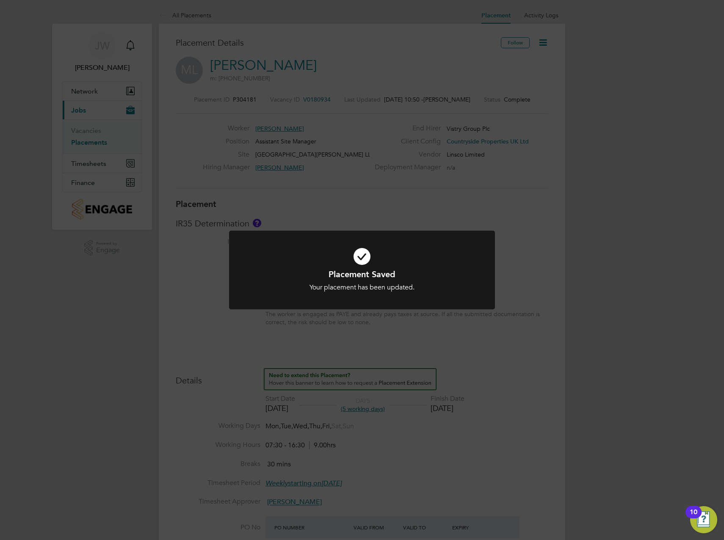
click at [417, 204] on div "Placement Saved Your placement has been updated. Cancel Okay" at bounding box center [362, 270] width 724 height 540
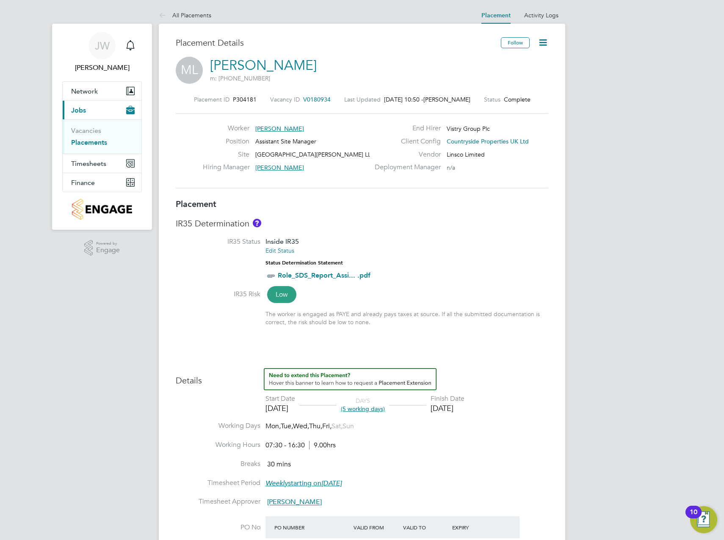
click at [97, 142] on link "Placements" at bounding box center [89, 142] width 36 height 8
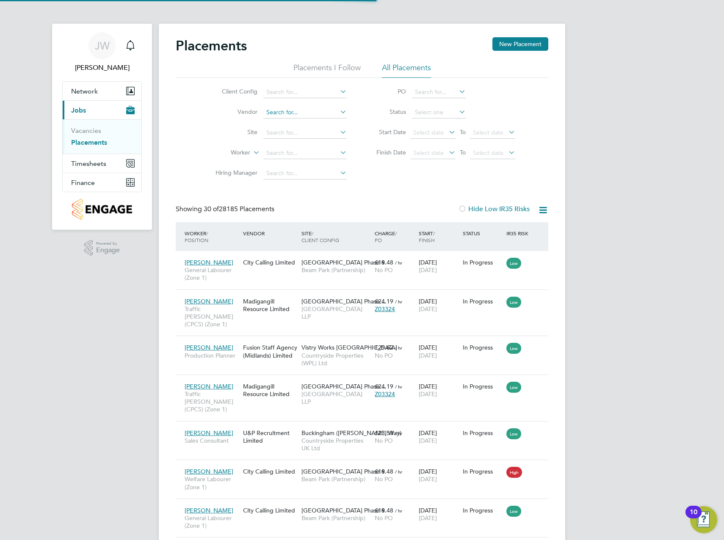
click at [305, 113] on input at bounding box center [304, 113] width 83 height 12
type input "ITS"
click at [290, 94] on input at bounding box center [304, 92] width 83 height 12
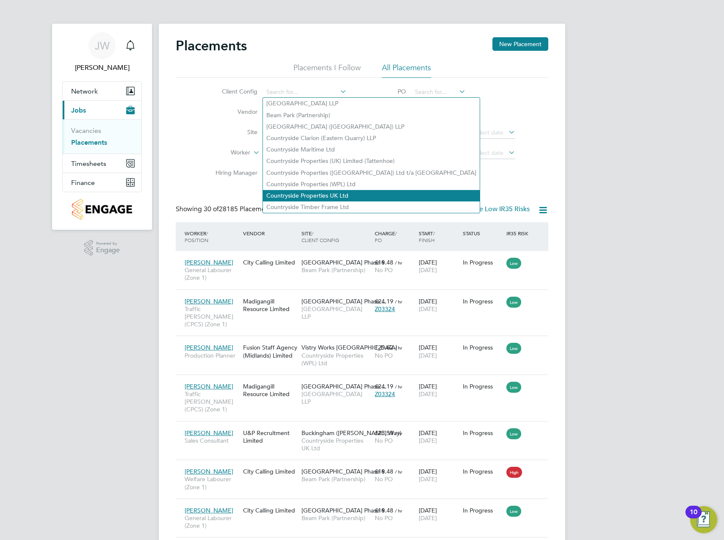
click at [326, 194] on li "Countryside Properties UK Ltd" at bounding box center [371, 195] width 217 height 11
type input "Countryside Properties UK Ltd"
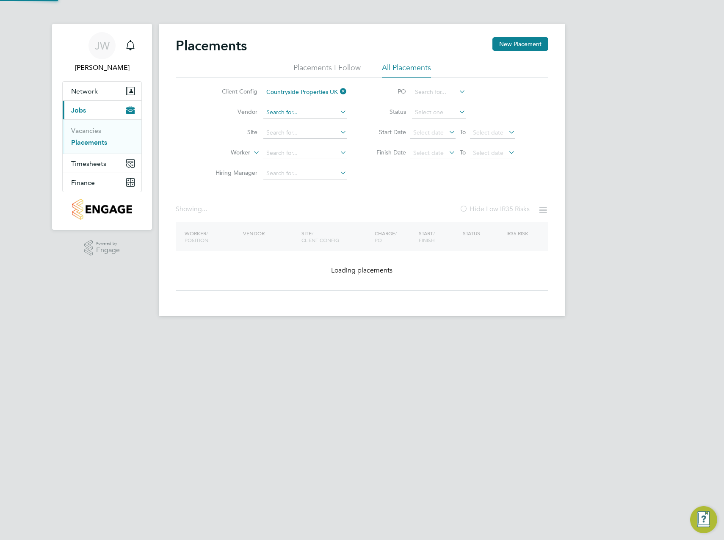
click at [282, 113] on input at bounding box center [304, 113] width 83 height 12
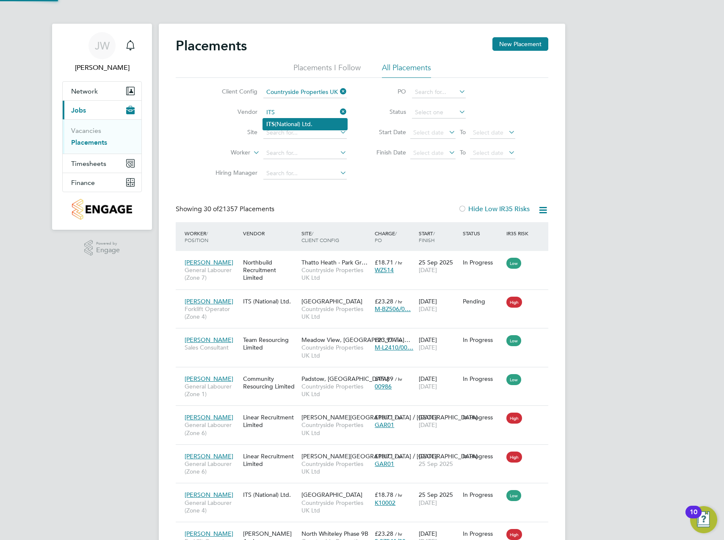
click at [296, 122] on li "ITS (National) Ltd." at bounding box center [305, 124] width 84 height 11
type input "ITS (National) Ltd."
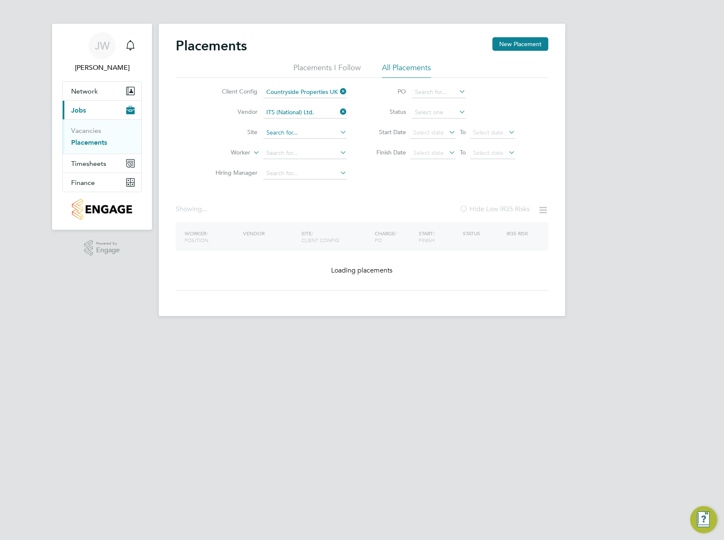
click at [288, 130] on input at bounding box center [304, 133] width 83 height 12
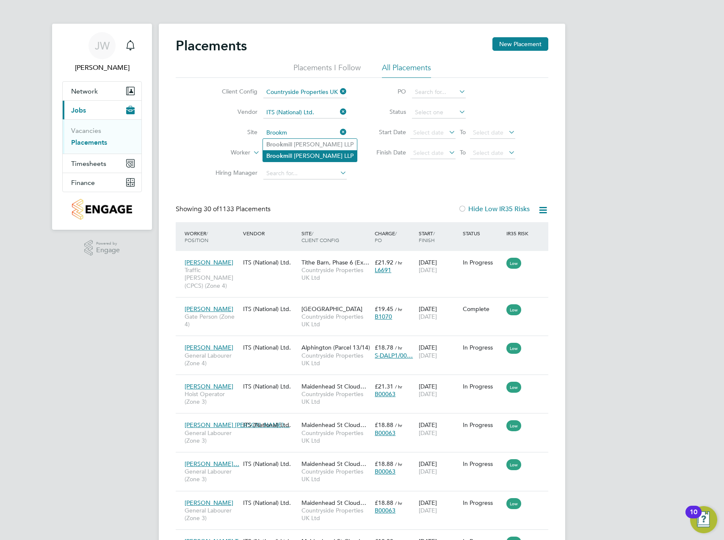
click at [297, 152] on li "Brookm ill Meadows LLP" at bounding box center [310, 155] width 94 height 11
type input "[GEOGRAPHIC_DATA][PERSON_NAME] LLP"
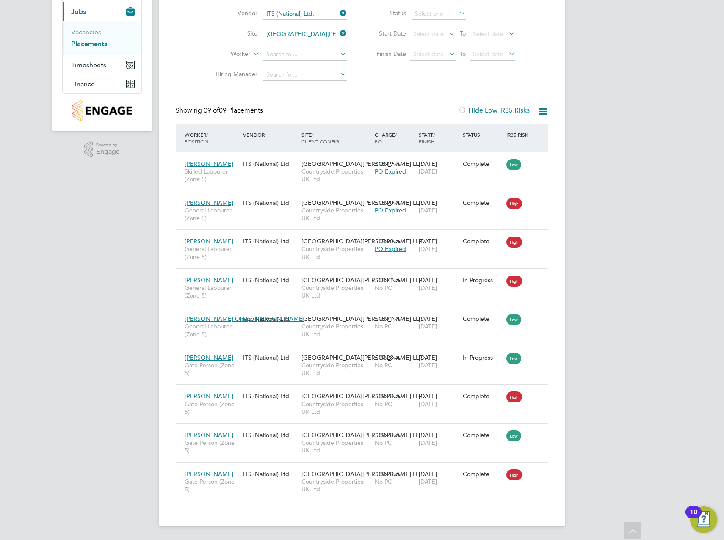
click at [38, 197] on div "JW Jake Wormall Notifications Applications: Network Team Members Sites Workers …" at bounding box center [362, 220] width 724 height 639
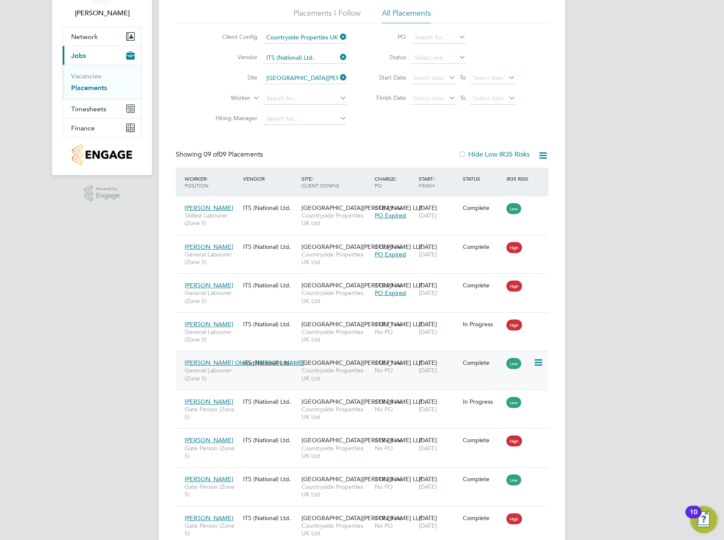
scroll to position [99, 0]
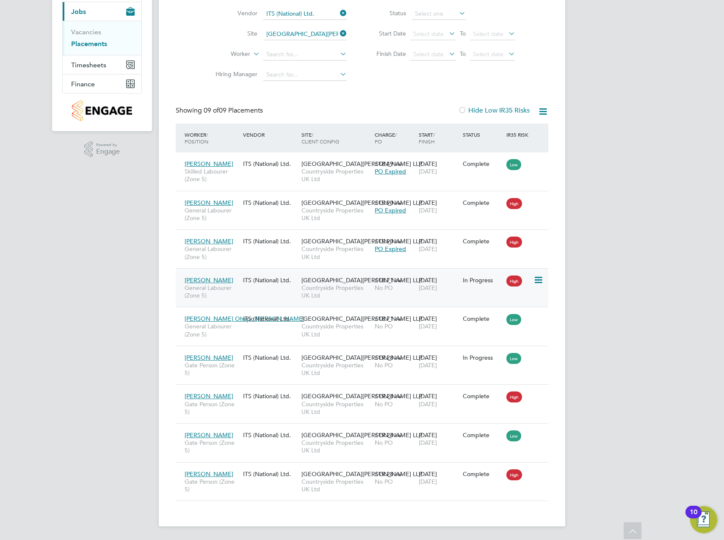
click at [539, 280] on icon at bounding box center [537, 280] width 8 height 10
click at [407, 283] on div "£18.71 / hr No PO" at bounding box center [395, 284] width 44 height 24
click at [448, 436] on div "24 Sep 2025 24 Sep 2025" at bounding box center [439, 439] width 44 height 24
click at [432, 398] on div "23 Sep 2025 24 Sep 2025" at bounding box center [439, 400] width 44 height 24
click at [375, 354] on span "£19.28" at bounding box center [384, 358] width 19 height 8
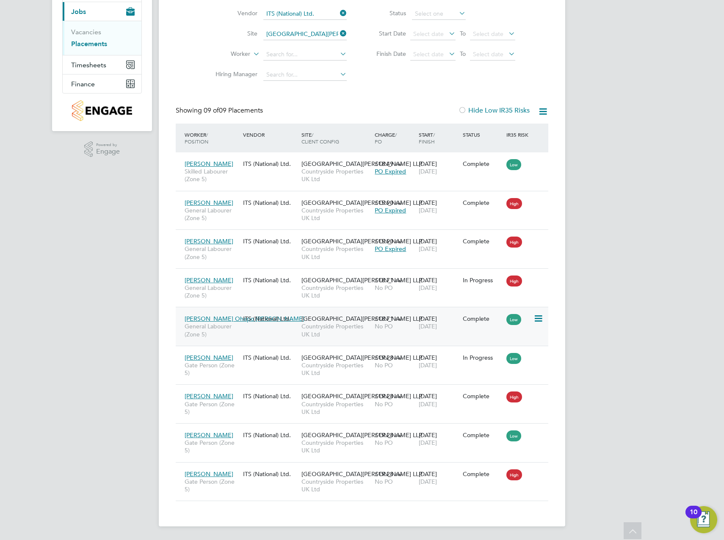
click at [374, 317] on div "£18.71 / hr No PO" at bounding box center [395, 323] width 44 height 24
click at [347, 398] on span "[GEOGRAPHIC_DATA][PERSON_NAME] LLP" at bounding box center [361, 396] width 121 height 8
click at [372, 423] on div "Kasim Hussain Gate Person (Zone 5) ITS (National) Ltd. Brookmill Meadows LLP Co…" at bounding box center [362, 442] width 373 height 39
click at [386, 435] on span "£19.28" at bounding box center [384, 435] width 19 height 8
click at [450, 467] on div "23 Sep 2025 23 Sep 2025" at bounding box center [439, 478] width 44 height 24
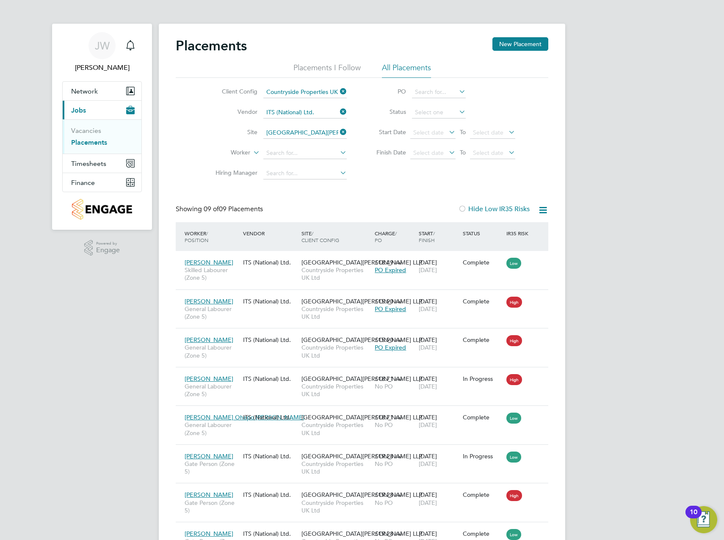
scroll to position [85, 0]
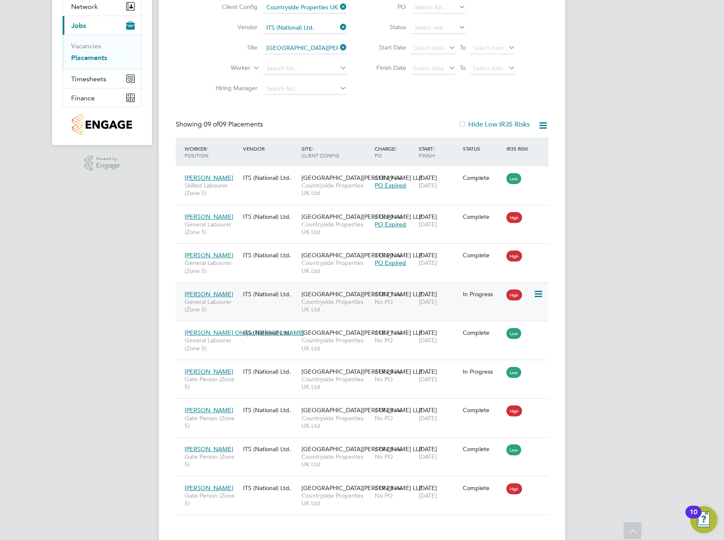
click at [463, 294] on div "In Progress" at bounding box center [483, 294] width 40 height 8
click at [509, 388] on div "Ricky Chikamba Gate Person (Zone 5) ITS (National) Ltd. Brookmill Meadows LLP C…" at bounding box center [362, 379] width 373 height 39
click at [538, 370] on icon at bounding box center [537, 372] width 8 height 10
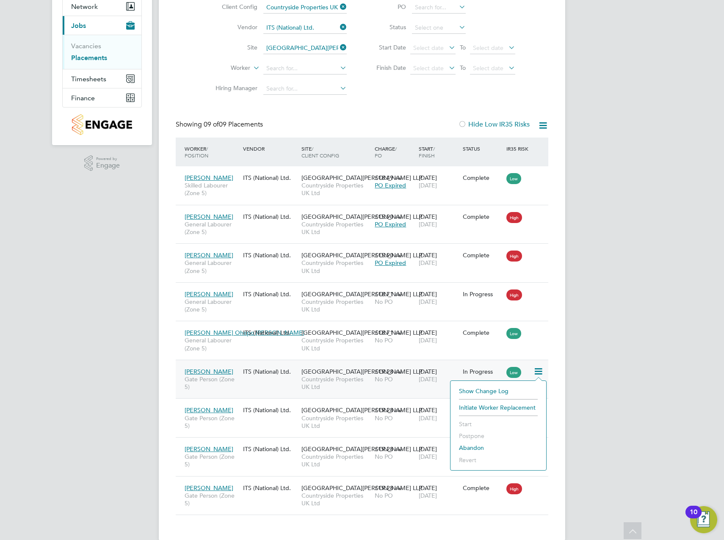
click at [398, 370] on span "/ hr" at bounding box center [398, 372] width 7 height 6
click at [338, 25] on icon at bounding box center [338, 27] width 0 height 12
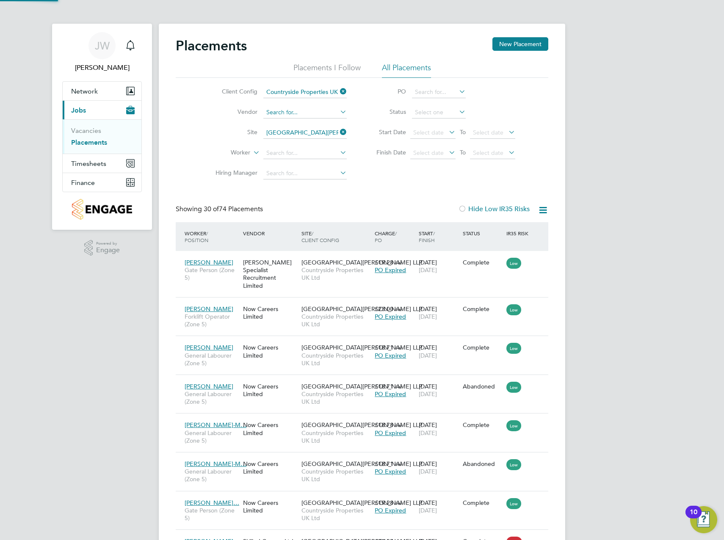
scroll to position [4, 4]
click at [312, 110] on input at bounding box center [304, 113] width 83 height 12
click at [311, 117] on input "Linsco" at bounding box center [304, 113] width 83 height 12
click at [308, 122] on li "Linsco Limited" at bounding box center [305, 124] width 84 height 11
type input "Linsco Limited"
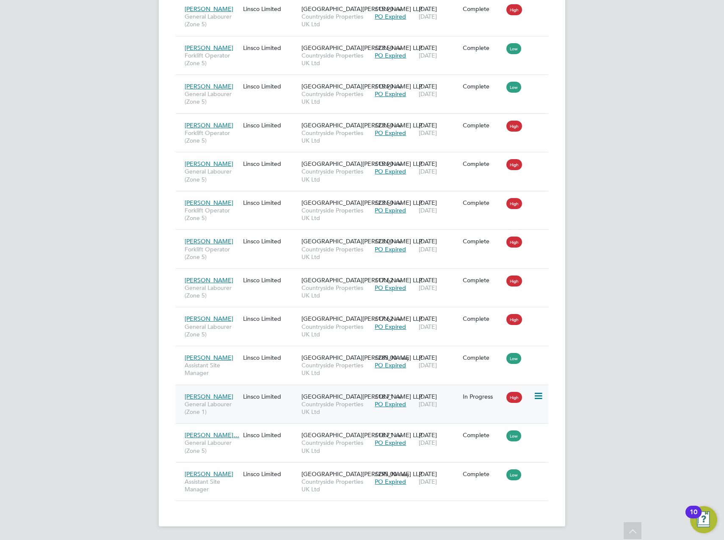
click at [482, 400] on div "In Progress" at bounding box center [483, 397] width 44 height 16
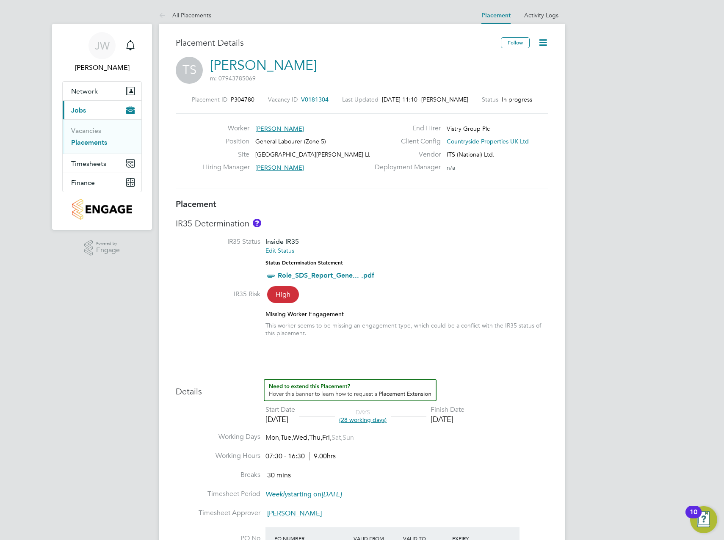
click at [543, 44] on icon at bounding box center [543, 42] width 11 height 11
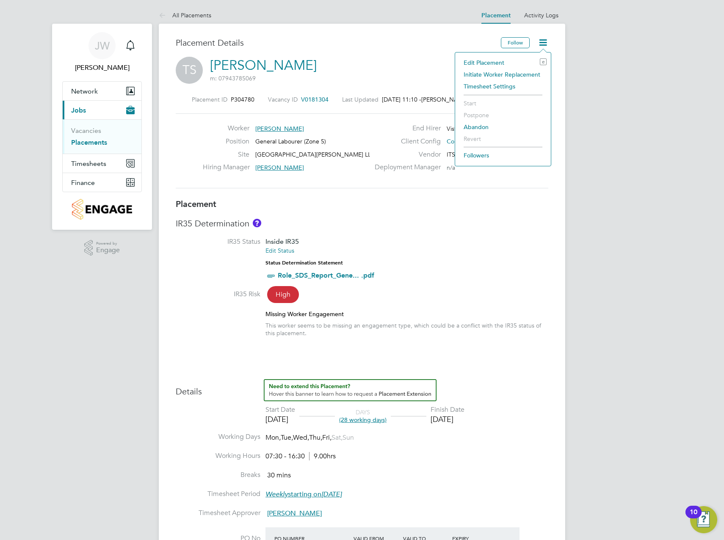
click at [511, 60] on li "Edit Placement e" at bounding box center [502, 63] width 87 height 12
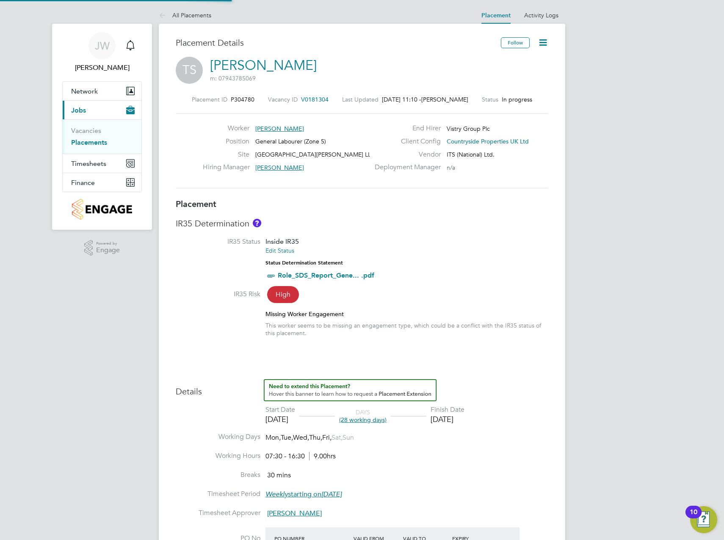
type input "Megan Keeling"
type input "24 Sep 2025"
type input "31 Oct 2025"
type input "07:30"
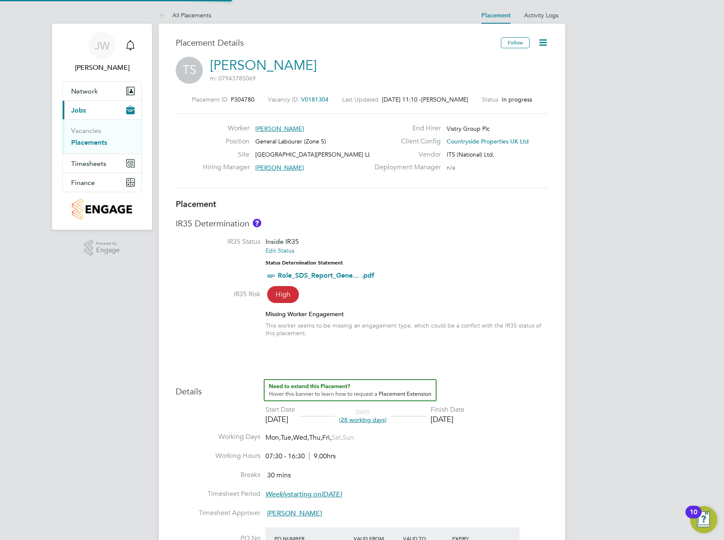
type input "16:30"
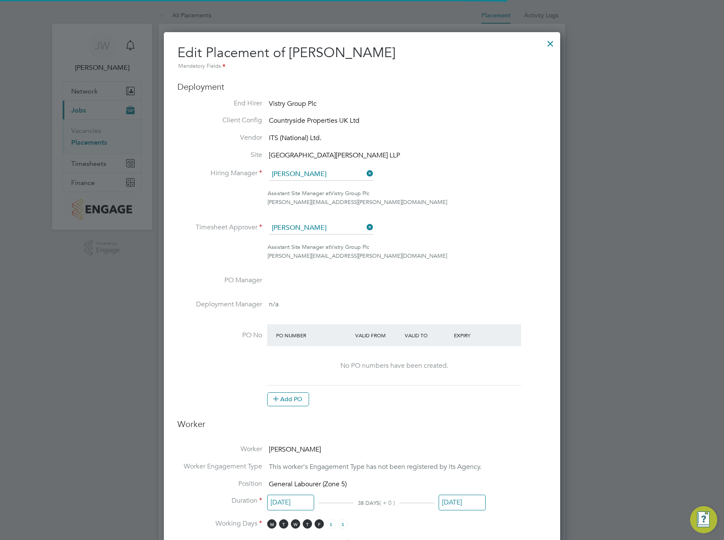
scroll to position [4, 4]
click at [290, 398] on button "Add PO" at bounding box center [288, 399] width 42 height 14
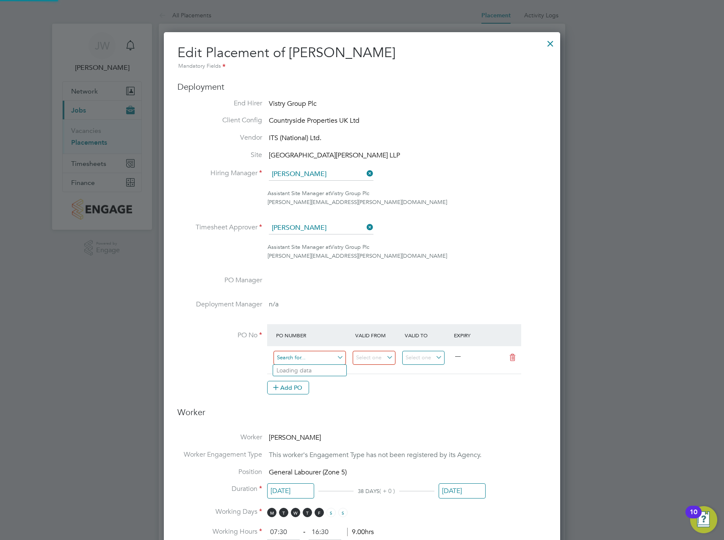
click at [326, 362] on input at bounding box center [309, 358] width 72 height 14
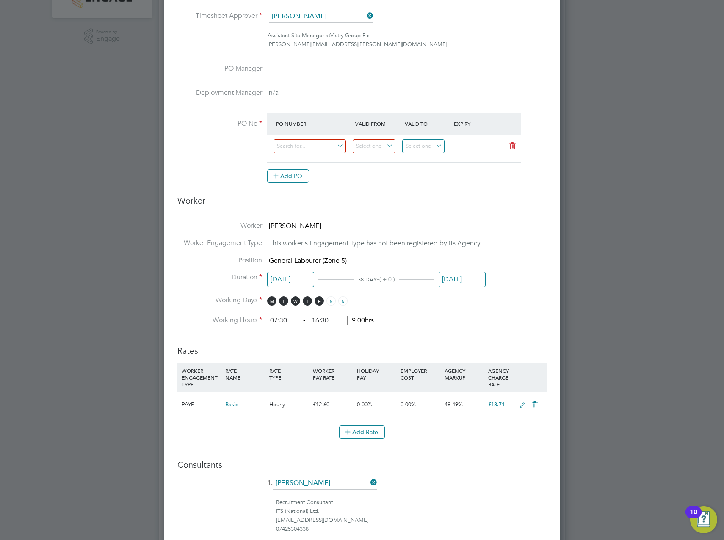
click at [301, 258] on li "00001" at bounding box center [309, 262] width 73 height 11
type input "30 Jun 2025"
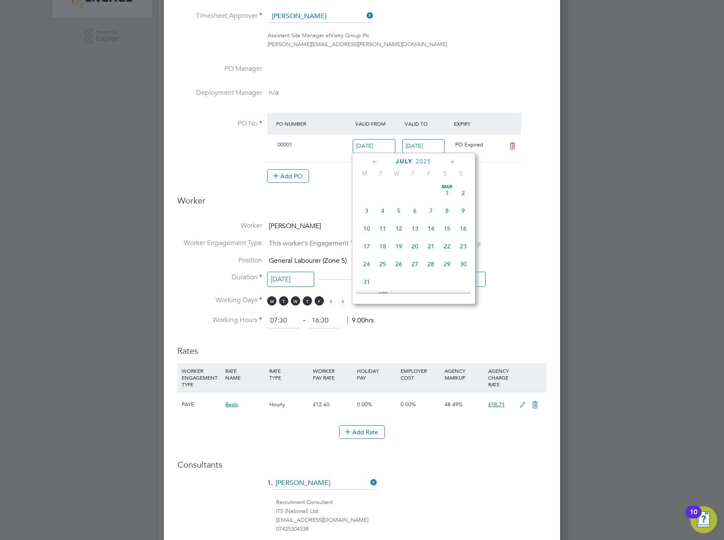
click at [387, 149] on input "30 Jun 2025" at bounding box center [374, 146] width 43 height 14
click at [453, 161] on icon at bounding box center [452, 161] width 8 height 9
click at [400, 240] on span "17" at bounding box center [399, 248] width 16 height 16
click at [451, 166] on icon at bounding box center [452, 161] width 8 height 9
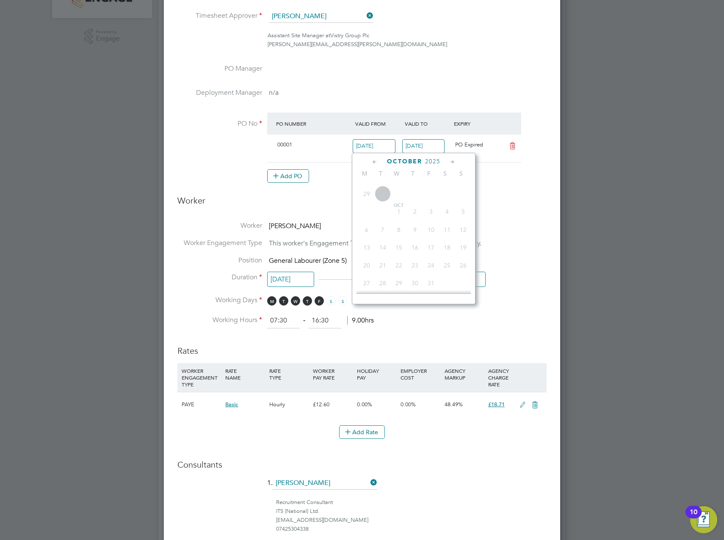
click at [492, 182] on div "Add PO" at bounding box center [394, 176] width 254 height 14
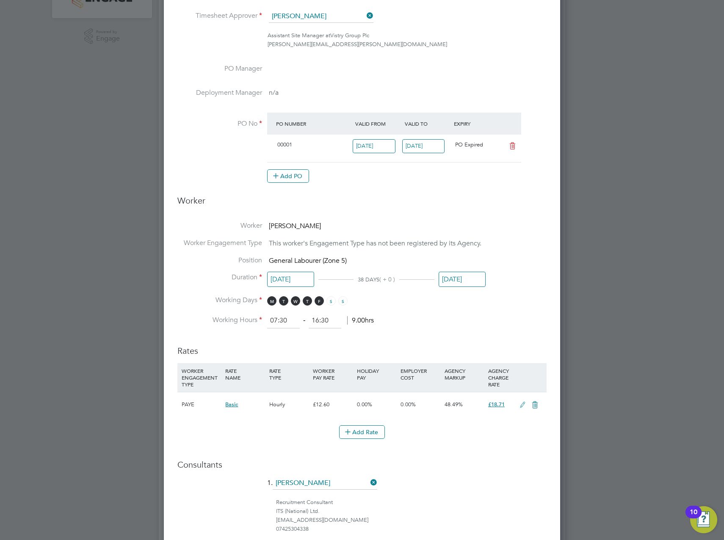
click at [439, 147] on input "15 Jul 2025" at bounding box center [423, 146] width 43 height 14
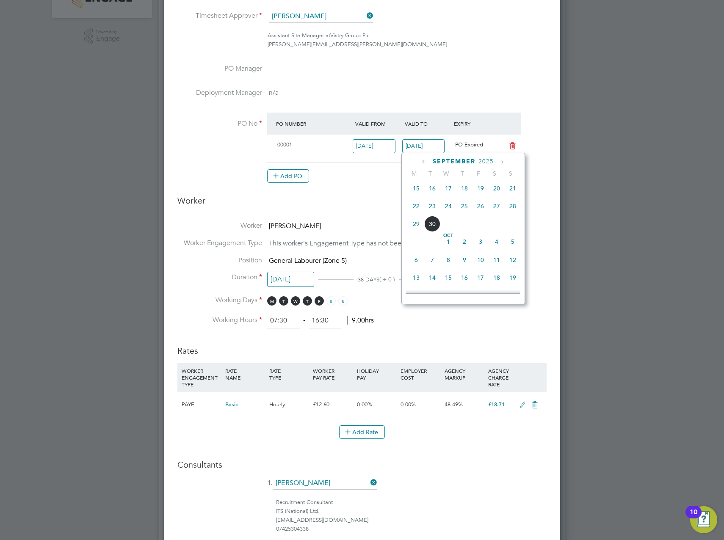
click at [430, 232] on span "30" at bounding box center [432, 224] width 16 height 16
type input "30 Sep 2025"
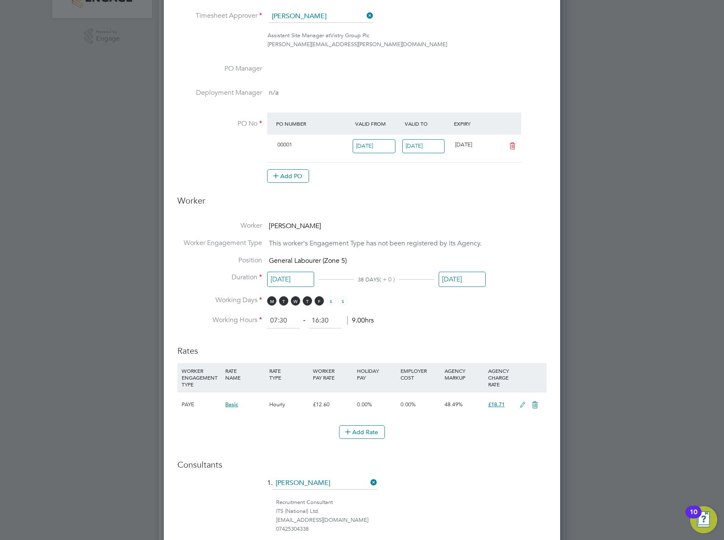
click at [386, 150] on input "30 Jun 2025" at bounding box center [374, 146] width 43 height 14
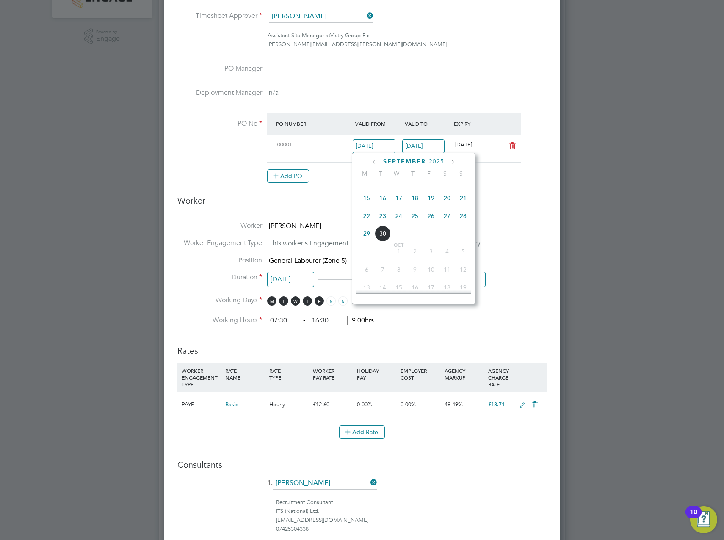
click at [365, 224] on span "22" at bounding box center [367, 216] width 16 height 16
type input "[DATE]"
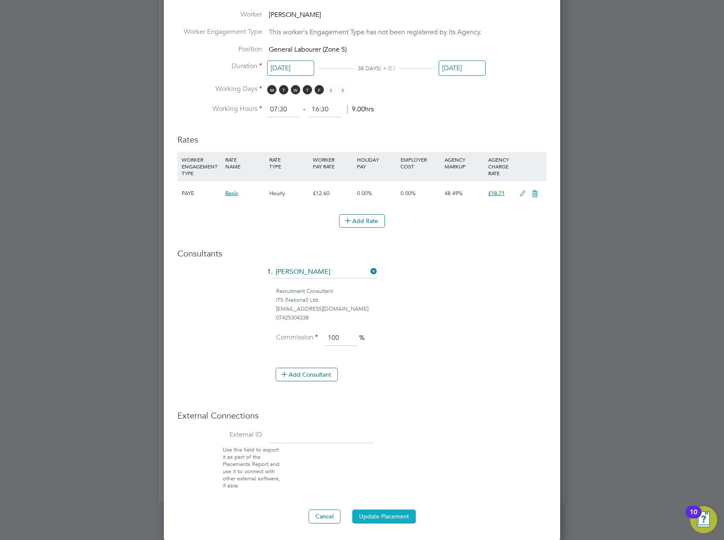
click at [393, 515] on button "Update Placement" at bounding box center [383, 517] width 63 height 14
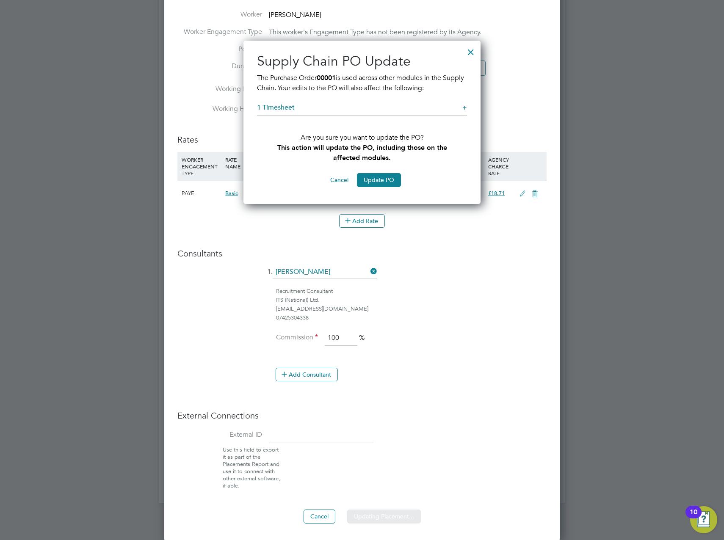
click at [374, 181] on div "Sorry, we are having problems connecting to our services." at bounding box center [362, 43] width 406 height 919
click at [390, 182] on button "Update PO" at bounding box center [379, 180] width 44 height 14
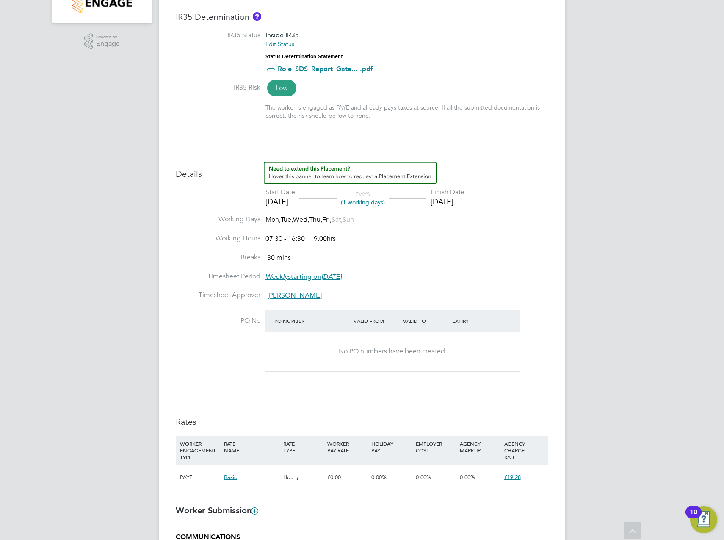
scroll to position [254, 0]
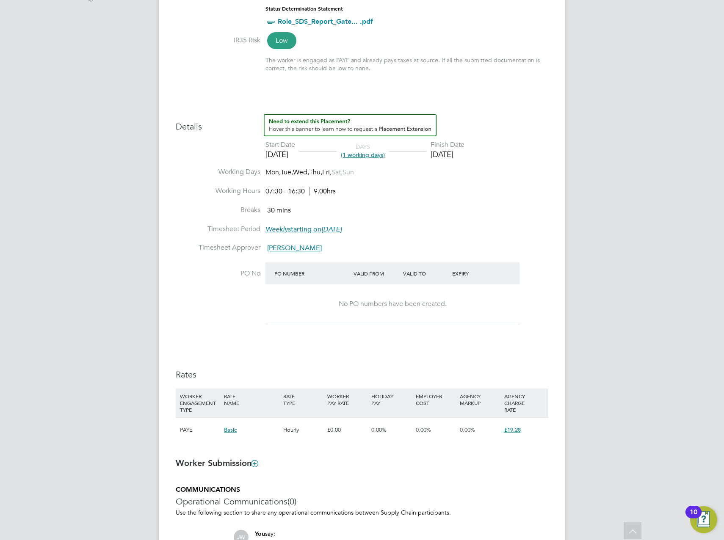
click at [365, 312] on div "No PO numbers have been created." at bounding box center [392, 303] width 237 height 39
click at [400, 305] on div "No PO numbers have been created." at bounding box center [392, 304] width 237 height 9
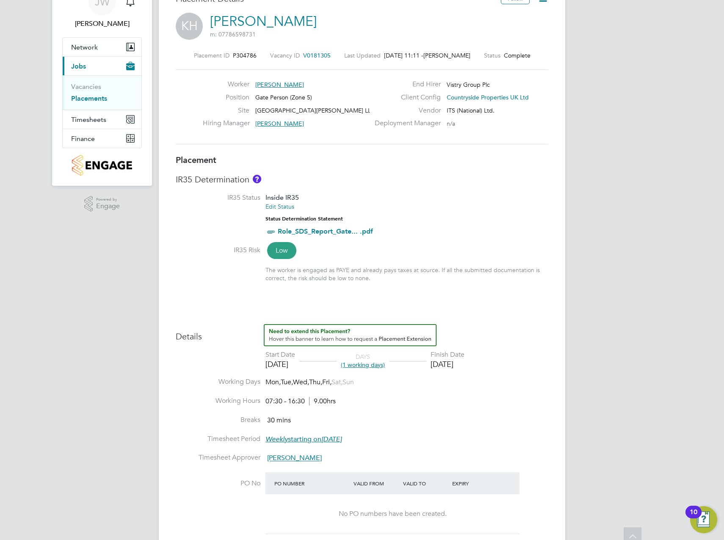
scroll to position [0, 0]
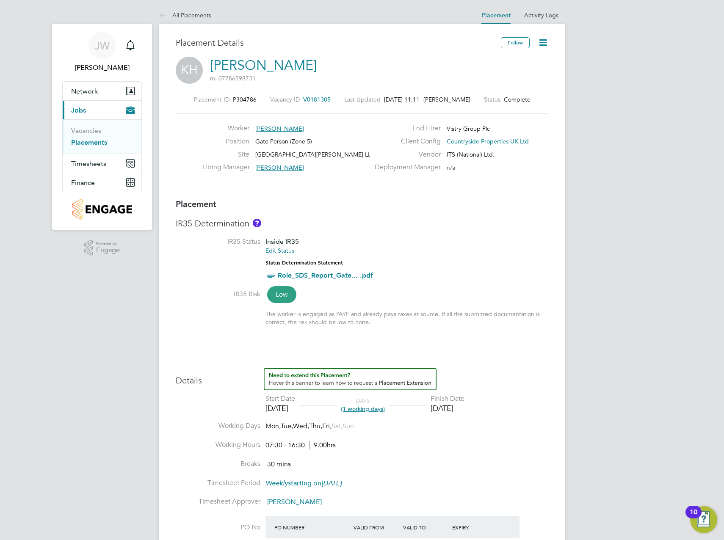
click at [545, 37] on icon at bounding box center [543, 42] width 11 height 11
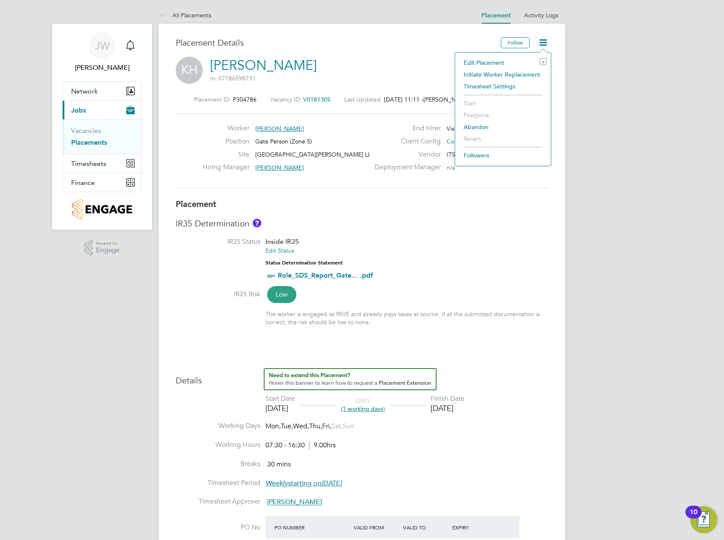
click at [507, 61] on li "Edit Placement e" at bounding box center [502, 63] width 87 height 12
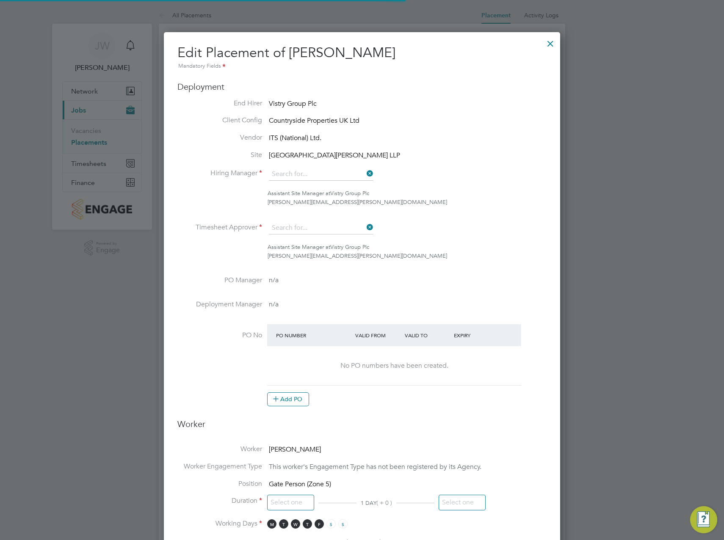
type input "[PERSON_NAME]"
type input "[DATE]"
type input "07:30"
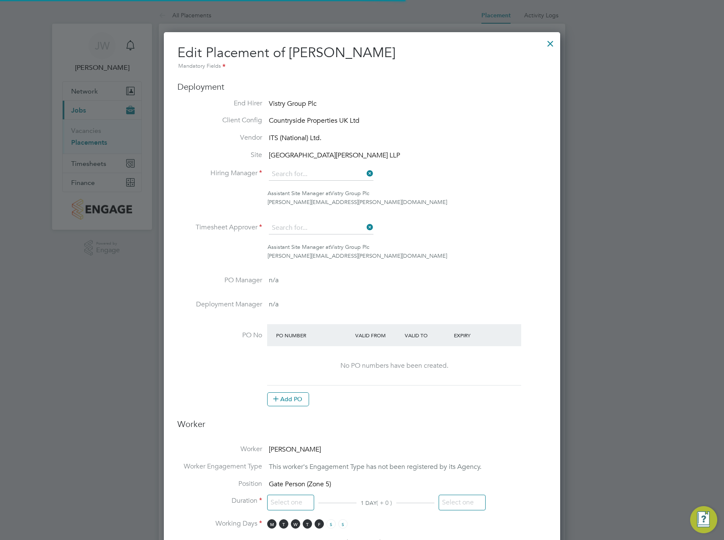
type input "16:30"
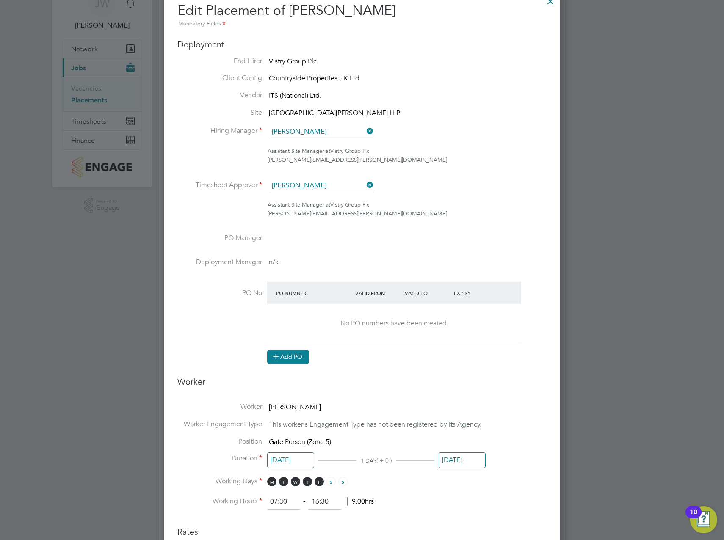
click at [295, 360] on button "Add PO" at bounding box center [288, 357] width 42 height 14
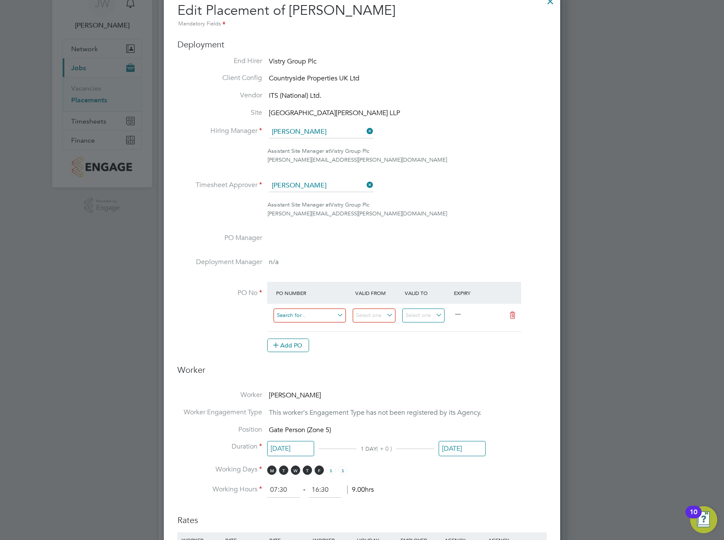
click at [309, 319] on input at bounding box center [309, 316] width 72 height 14
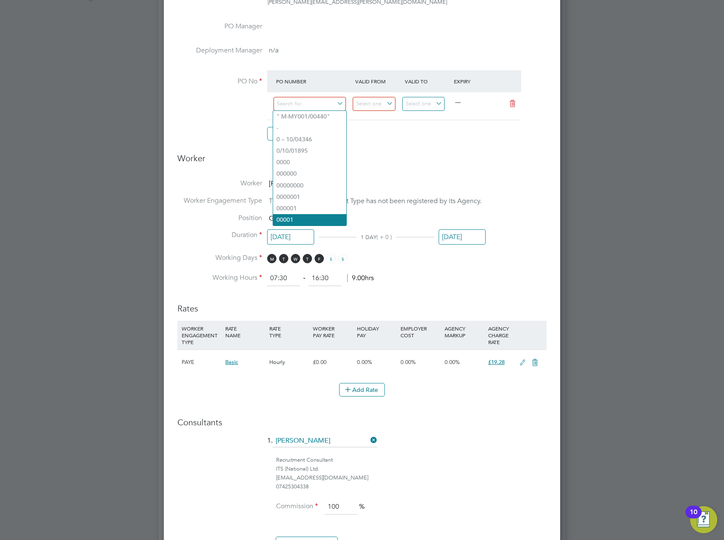
click at [298, 214] on li "00001" at bounding box center [309, 219] width 73 height 11
type input "[DATE]"
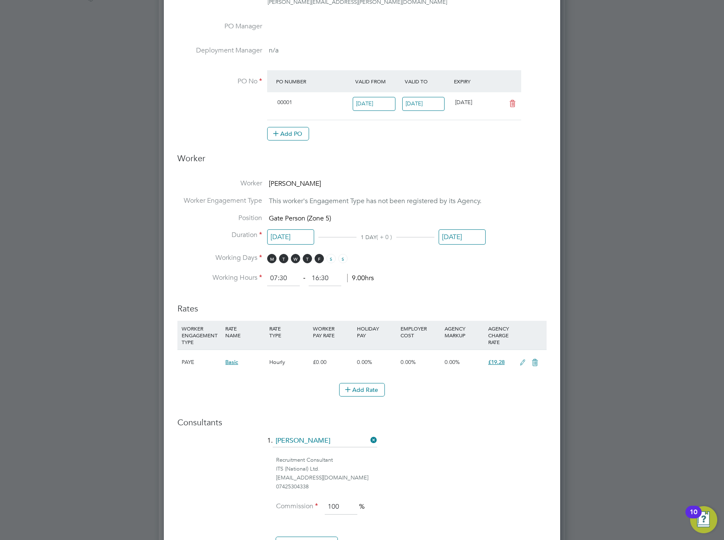
click at [298, 101] on div "00001" at bounding box center [313, 103] width 79 height 14
click at [293, 129] on button "Add PO" at bounding box center [288, 134] width 42 height 14
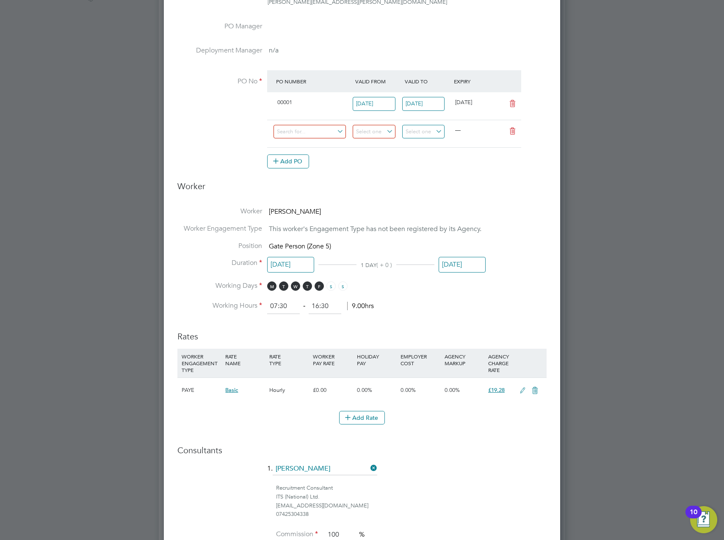
click at [511, 130] on icon at bounding box center [512, 131] width 11 height 7
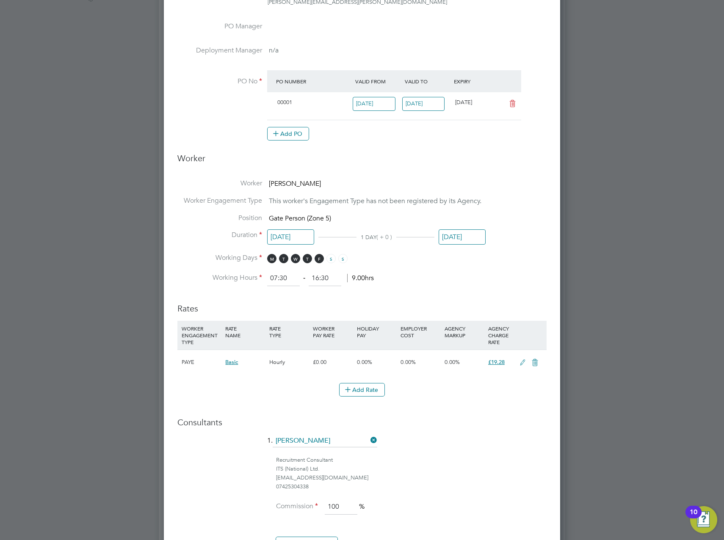
click at [300, 102] on div "00001" at bounding box center [313, 103] width 79 height 14
click at [510, 104] on icon at bounding box center [512, 103] width 11 height 7
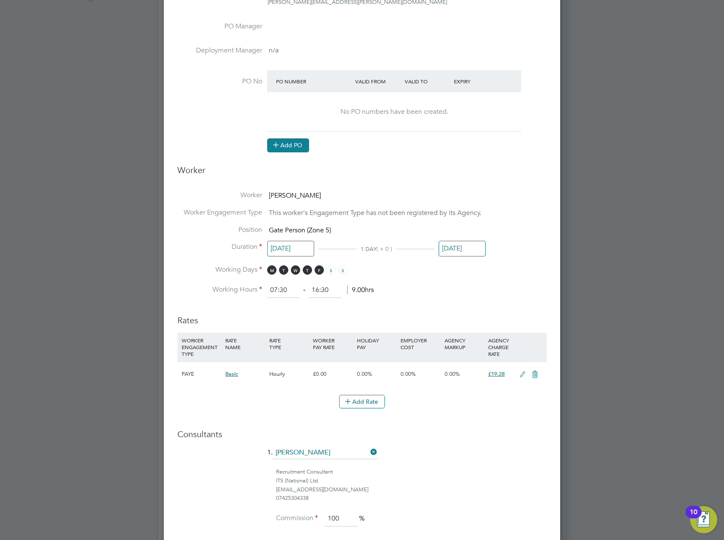
click at [287, 146] on button "Add PO" at bounding box center [288, 145] width 42 height 14
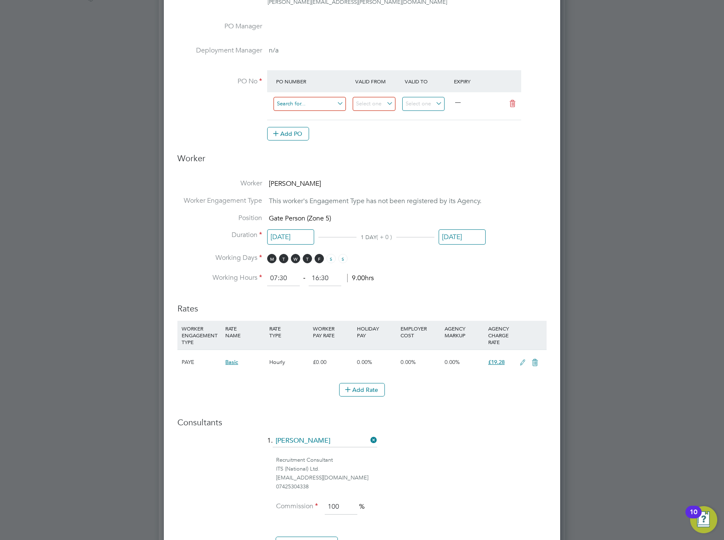
click at [308, 104] on input at bounding box center [309, 104] width 72 height 14
type input "0002"
click at [327, 111] on li "0002" at bounding box center [309, 116] width 73 height 11
type input "28 Jul 2025"
click at [375, 101] on input "28 Jul 2025" at bounding box center [374, 104] width 43 height 14
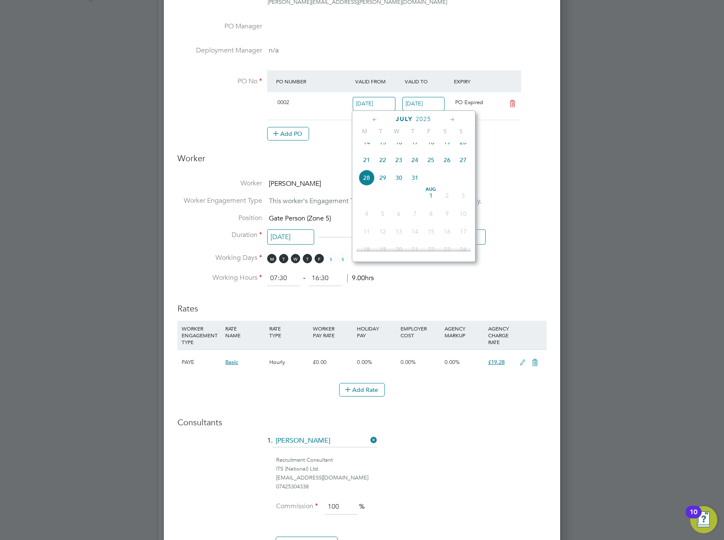
click at [413, 106] on input "01 Aug 2025" at bounding box center [423, 104] width 43 height 14
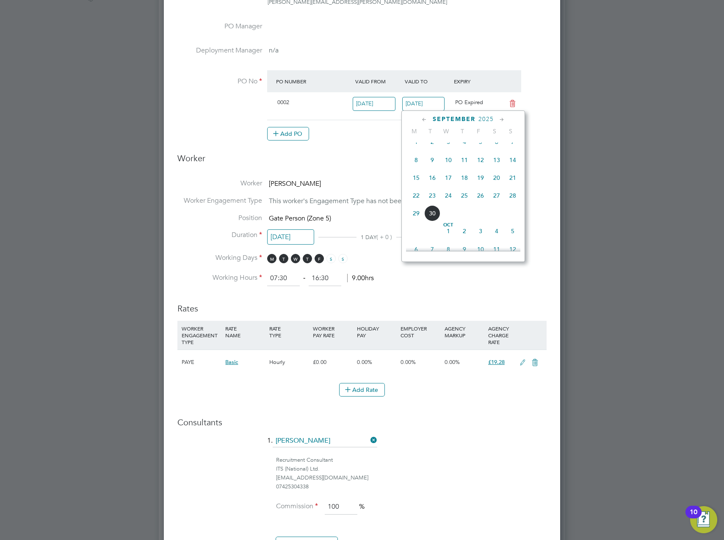
click at [436, 221] on span "30" at bounding box center [432, 213] width 16 height 16
type input "[DATE]"
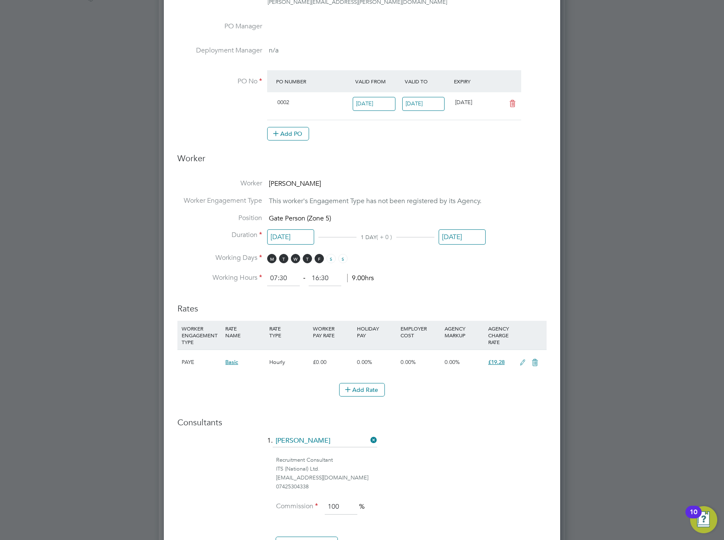
click at [368, 101] on input "28 Jul 2025" at bounding box center [374, 104] width 43 height 14
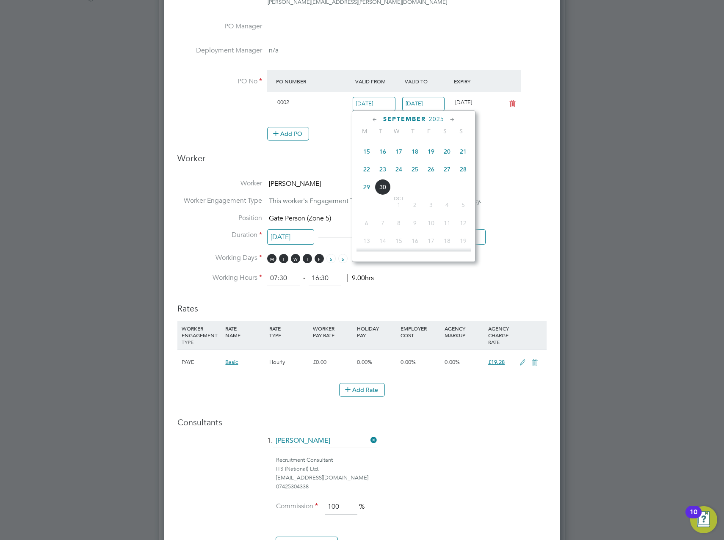
click at [370, 177] on span "22" at bounding box center [367, 169] width 16 height 16
type input "[DATE]"
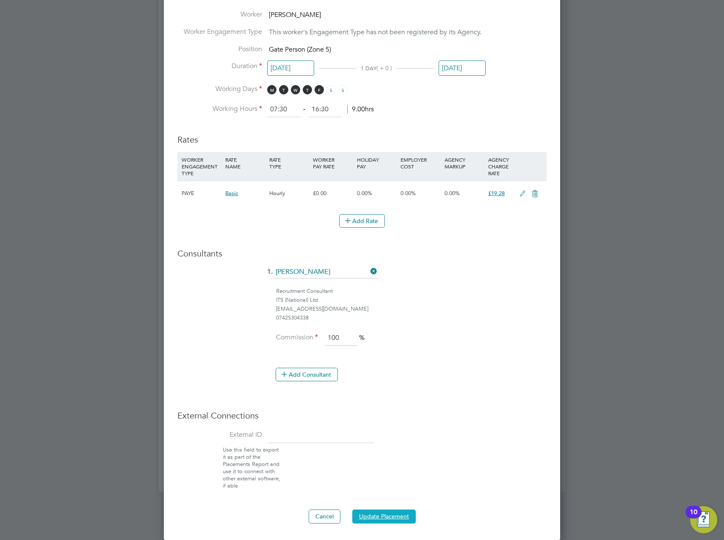
click at [397, 518] on button "Update Placement" at bounding box center [383, 517] width 63 height 14
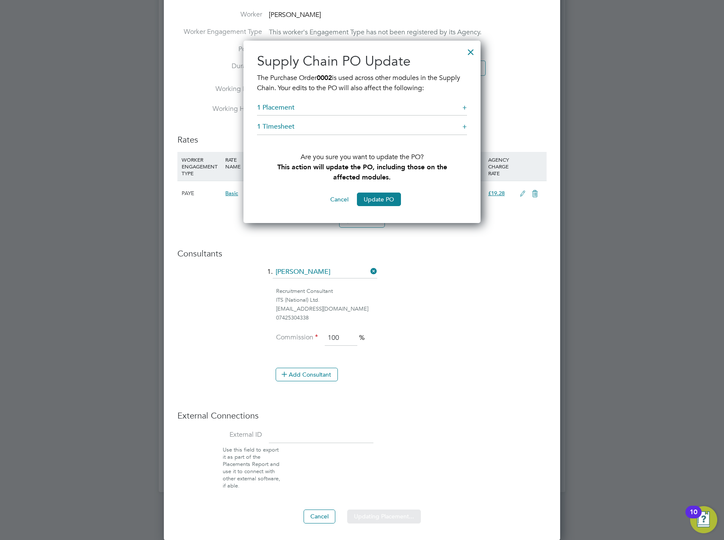
click at [377, 201] on div "Sorry, we are having problems connecting to our services." at bounding box center [362, 38] width 406 height 908
click at [375, 199] on button "Update PO" at bounding box center [379, 200] width 44 height 14
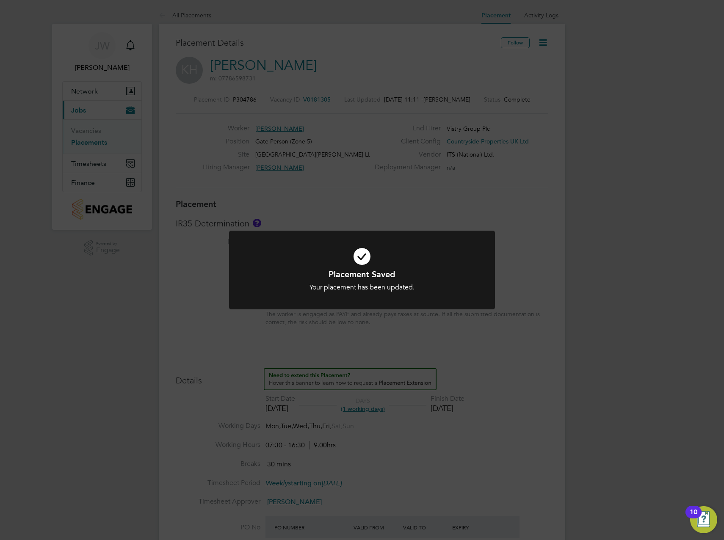
click at [445, 73] on div "Placement Saved Your placement has been updated. Cancel Okay" at bounding box center [362, 270] width 724 height 540
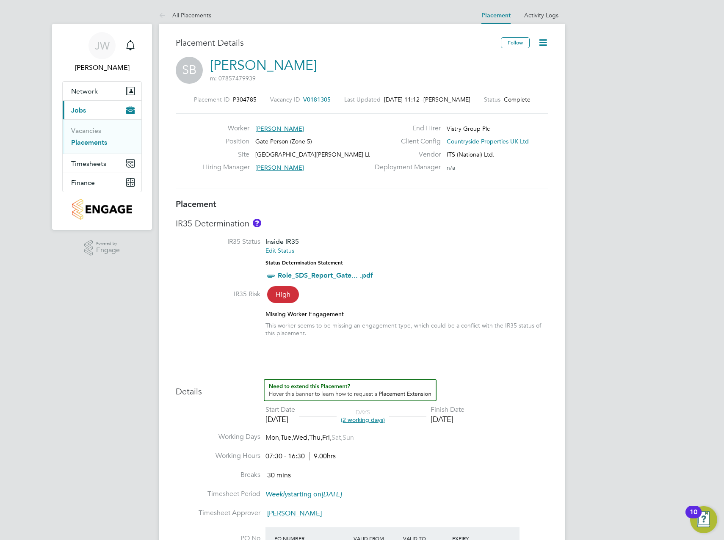
click at [547, 44] on icon at bounding box center [543, 42] width 11 height 11
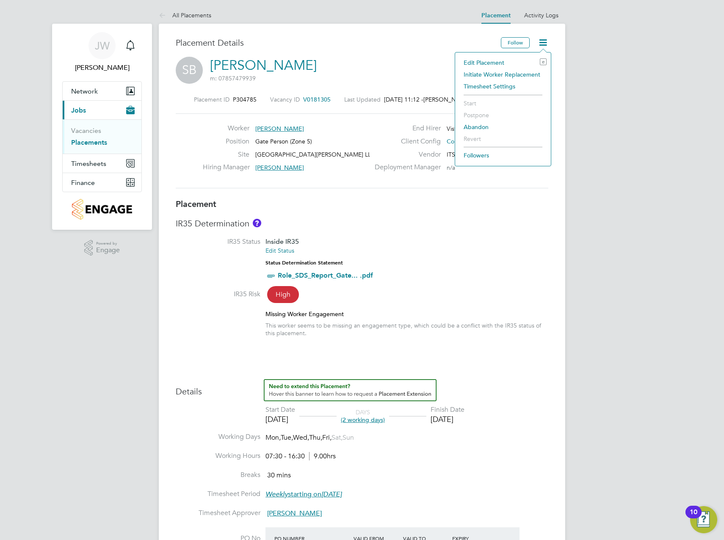
click at [514, 62] on li "Edit Placement e" at bounding box center [502, 63] width 87 height 12
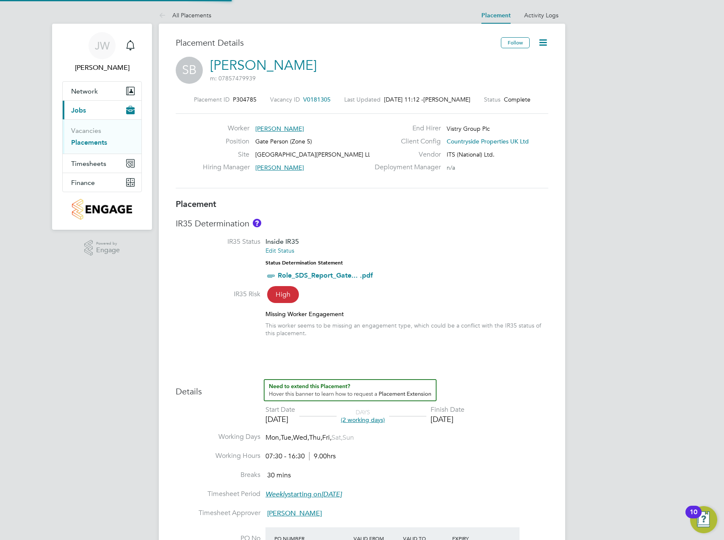
type input "[PERSON_NAME]"
type input "[DATE]"
type input "07:30"
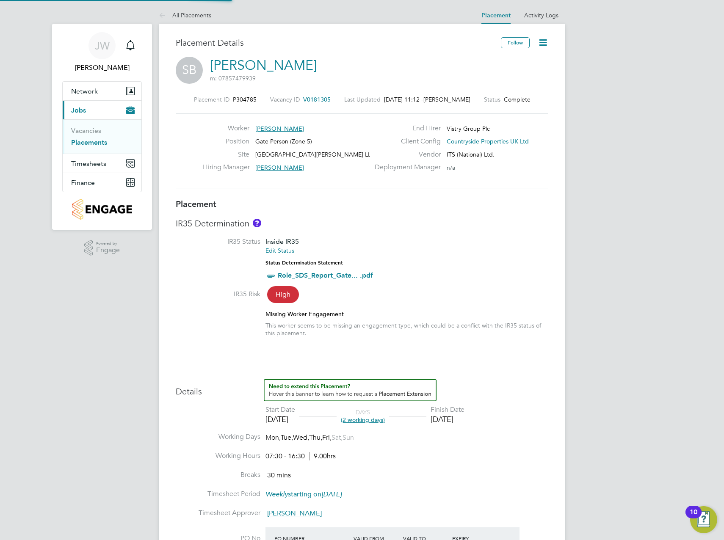
type input "16:30"
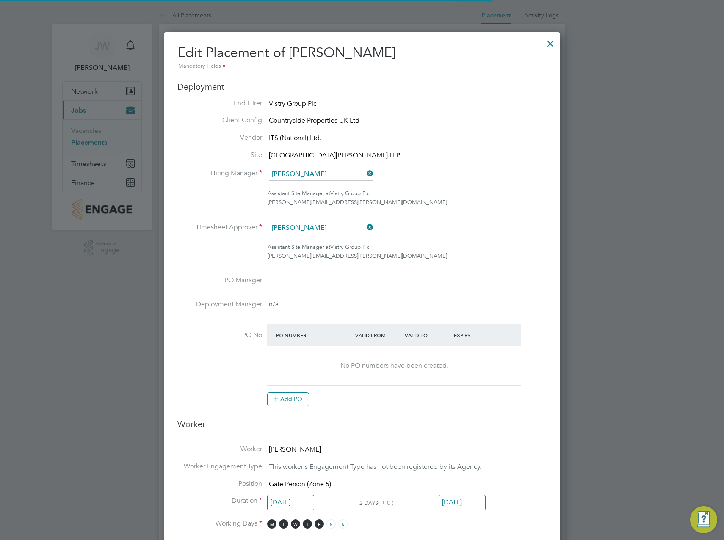
scroll to position [4, 4]
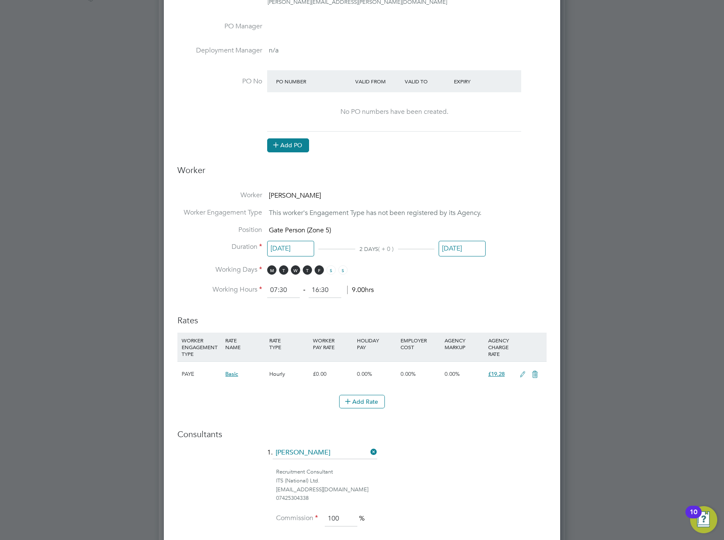
click at [298, 152] on button "Add PO" at bounding box center [288, 145] width 42 height 14
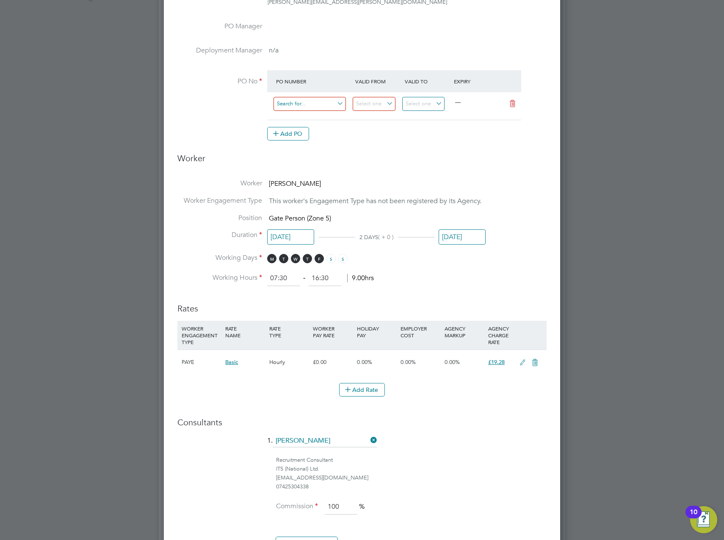
click at [289, 100] on input at bounding box center [309, 104] width 72 height 14
type input "0003"
click at [301, 111] on li "0003 1" at bounding box center [309, 116] width 73 height 11
type input "[DATE]"
click at [432, 108] on input "[DATE]" at bounding box center [423, 104] width 43 height 14
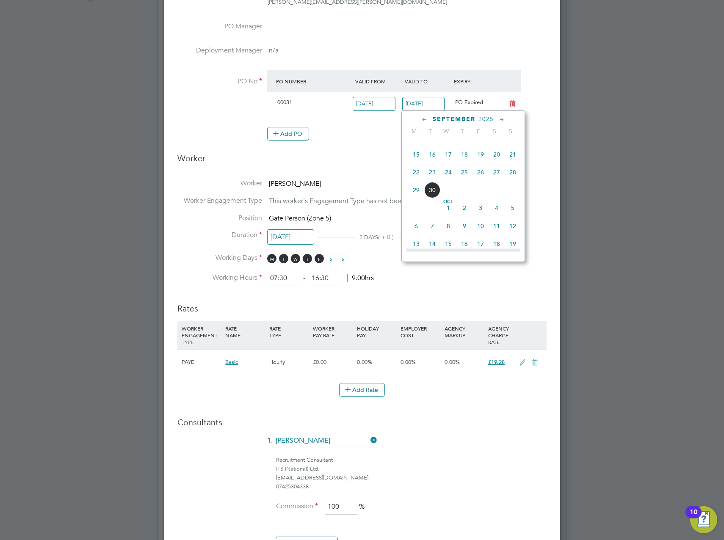
click at [434, 198] on span "30" at bounding box center [432, 190] width 16 height 16
type input "[DATE]"
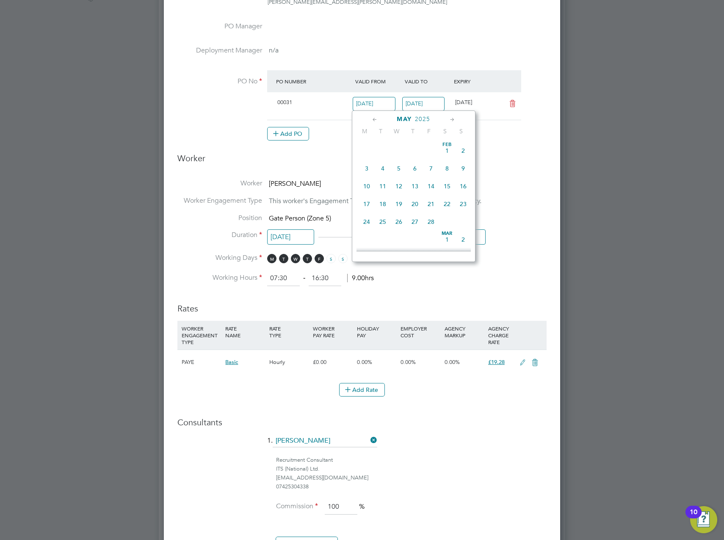
click at [383, 105] on input "[DATE]" at bounding box center [374, 104] width 43 height 14
click at [368, 180] on span "22" at bounding box center [367, 172] width 16 height 16
type input "[DATE]"
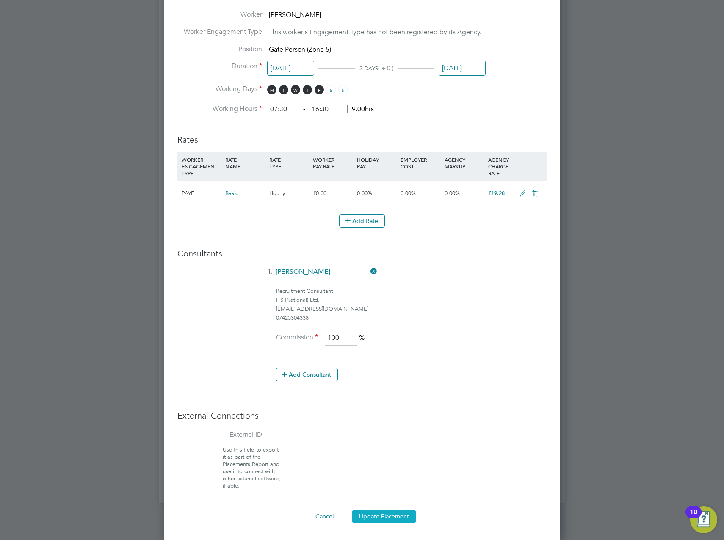
click at [398, 517] on button "Update Placement" at bounding box center [383, 517] width 63 height 14
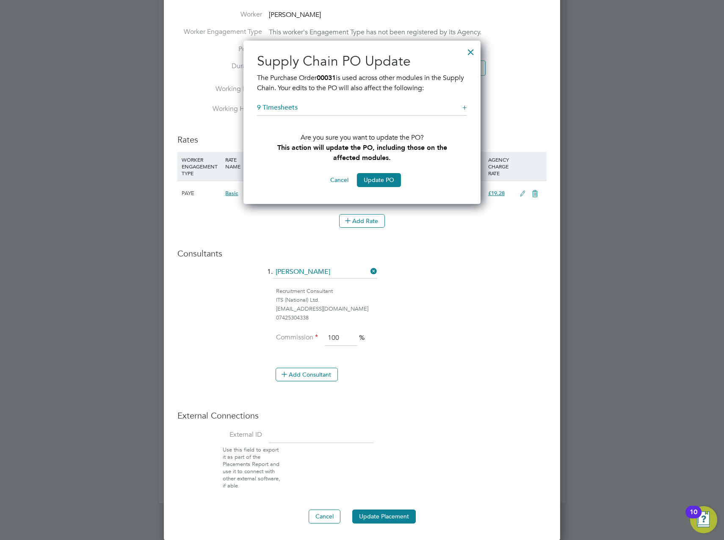
click at [371, 179] on button "Update PO" at bounding box center [379, 180] width 44 height 14
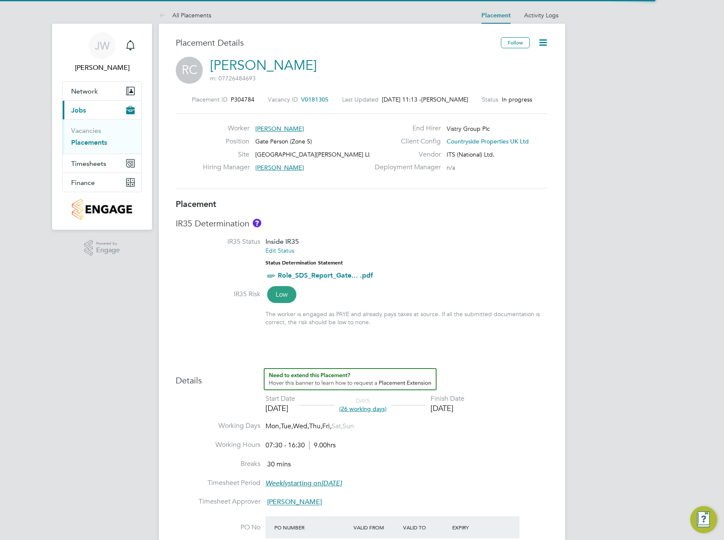
click at [547, 44] on icon at bounding box center [543, 42] width 11 height 11
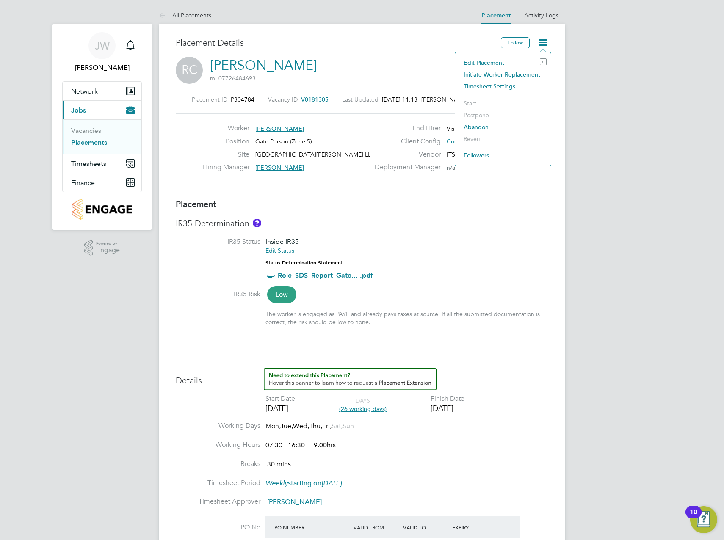
click at [518, 58] on li "Edit Placement e" at bounding box center [502, 63] width 87 height 12
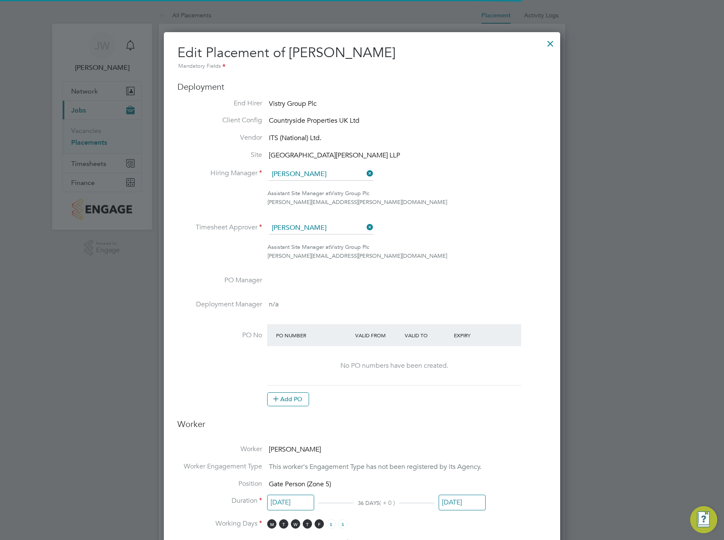
scroll to position [4, 4]
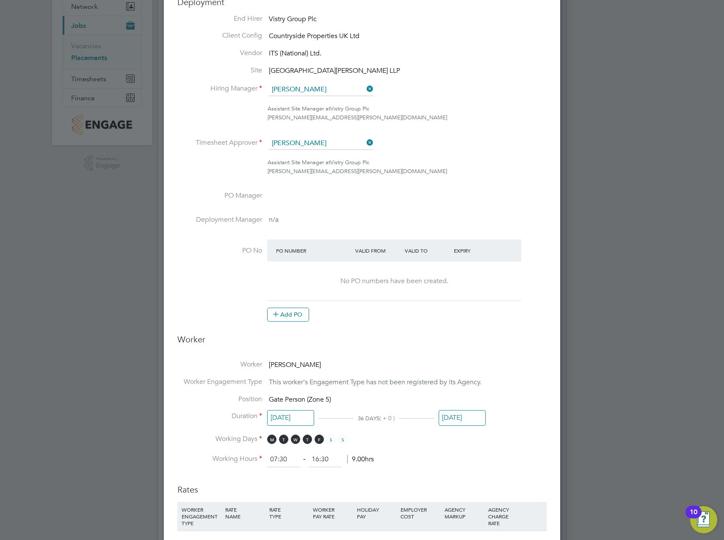
click at [308, 307] on at-purchase-order-table "PO Number Valid From Valid To Expiry No PO numbers have been created. Add PO" at bounding box center [394, 281] width 254 height 82
click at [304, 308] on button "Add PO" at bounding box center [288, 315] width 42 height 14
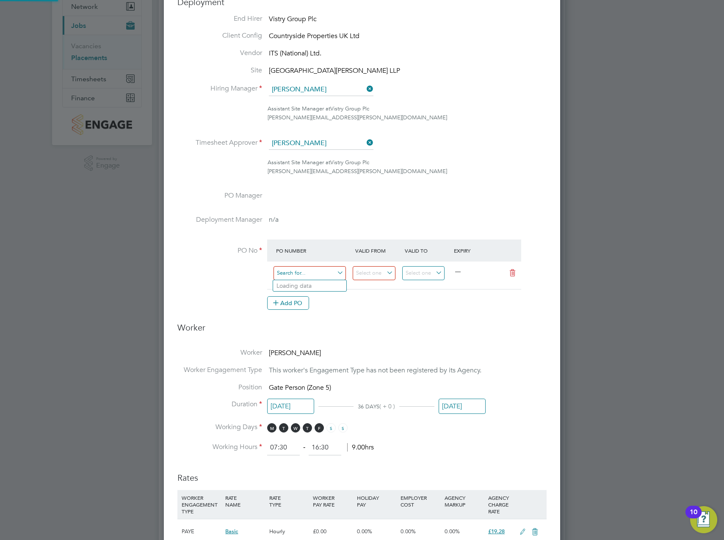
click at [315, 274] on input at bounding box center [309, 273] width 72 height 14
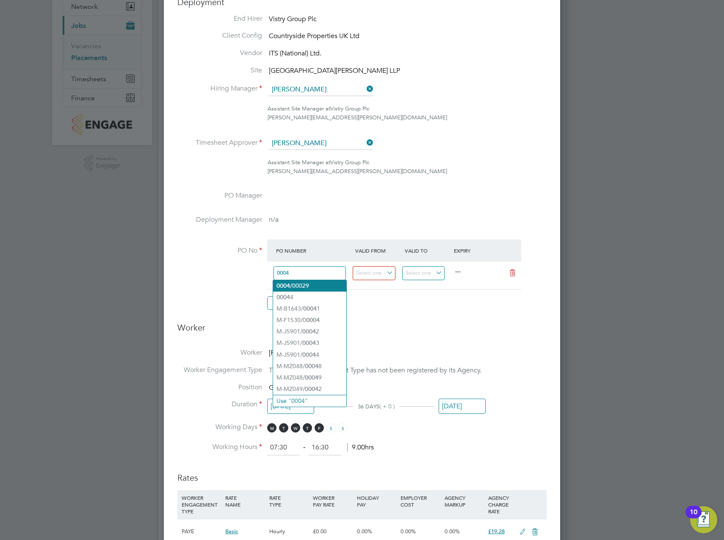
type input "0004"
click at [302, 290] on li "0004 /00029" at bounding box center [309, 285] width 73 height 11
type input "30 Sep 2024"
type input "06 Oct 2024"
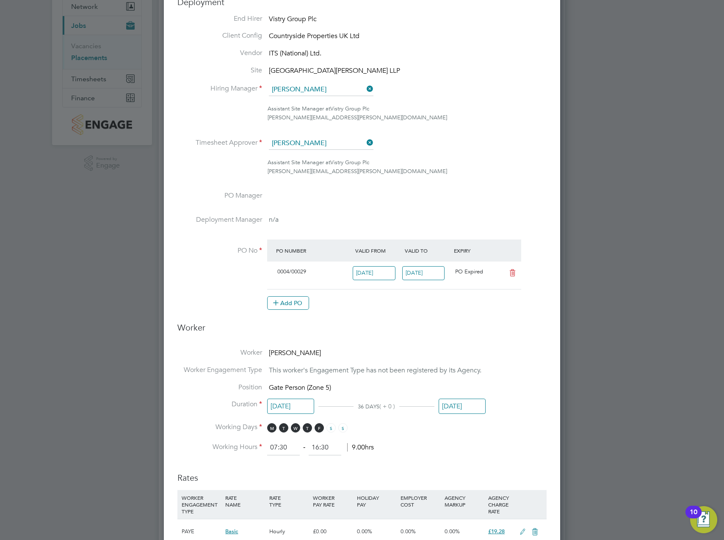
click at [511, 274] on icon at bounding box center [512, 273] width 11 height 7
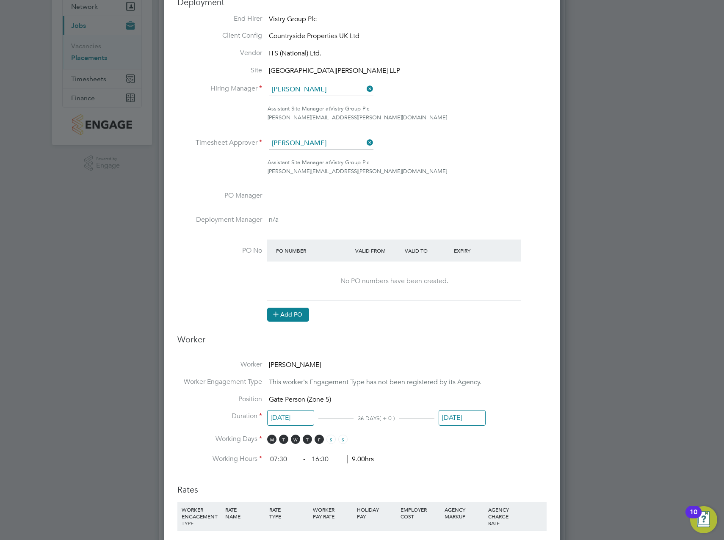
click at [294, 311] on button "Add PO" at bounding box center [288, 315] width 42 height 14
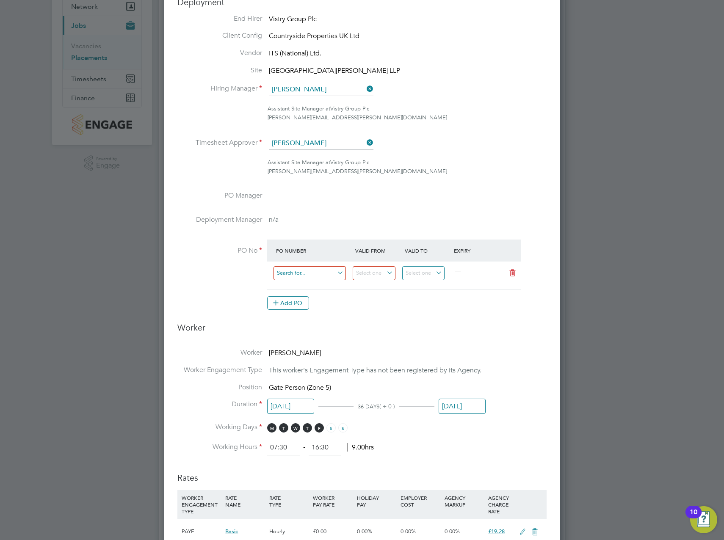
click at [298, 277] on input at bounding box center [309, 273] width 72 height 14
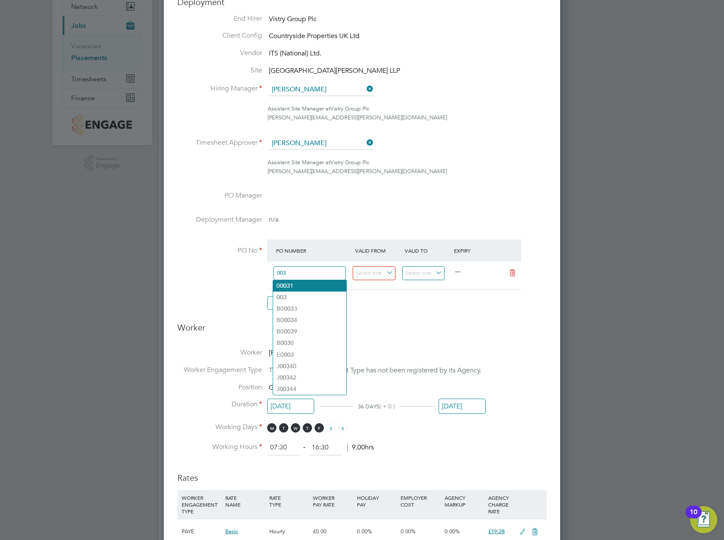
type input "003"
click at [294, 290] on li "0 003 1" at bounding box center [309, 285] width 73 height 11
type input "[DATE]"
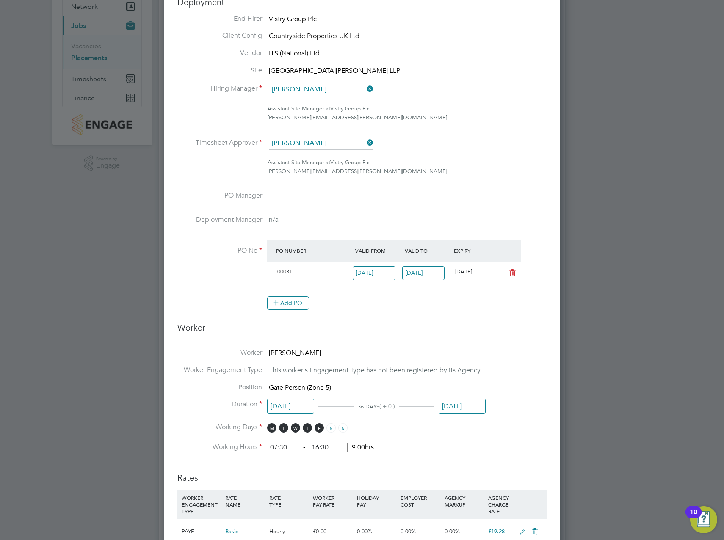
click at [413, 274] on input "[DATE]" at bounding box center [423, 273] width 43 height 14
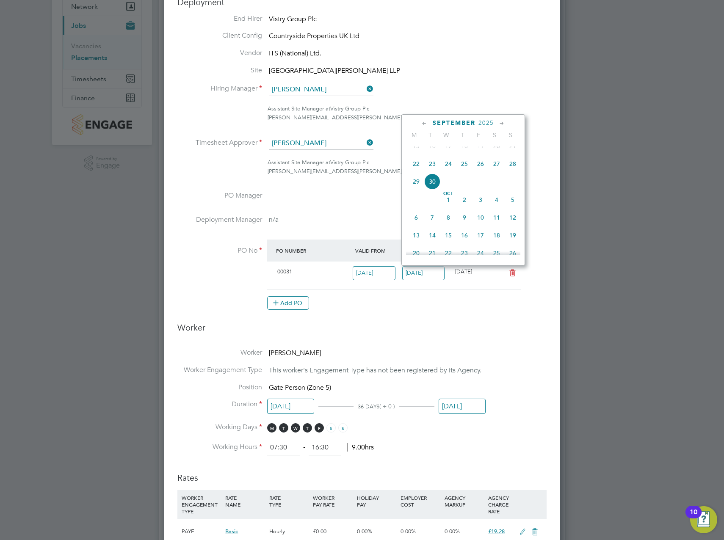
click at [388, 304] on div "Add PO" at bounding box center [394, 303] width 254 height 14
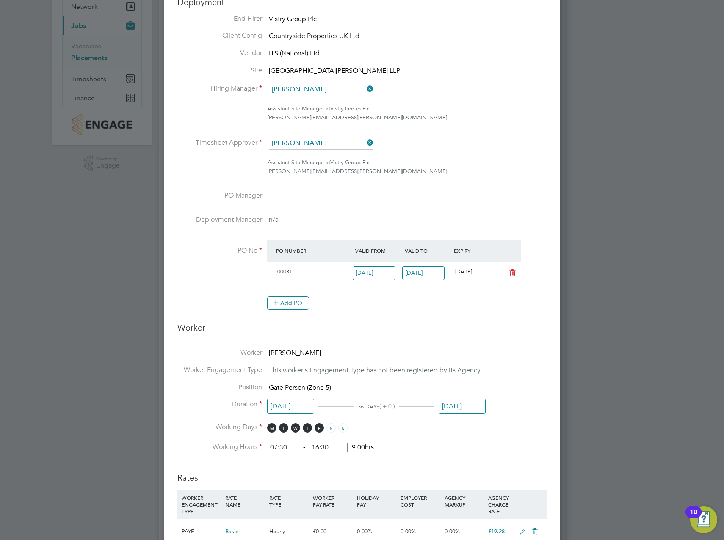
click at [508, 276] on icon at bounding box center [512, 273] width 11 height 7
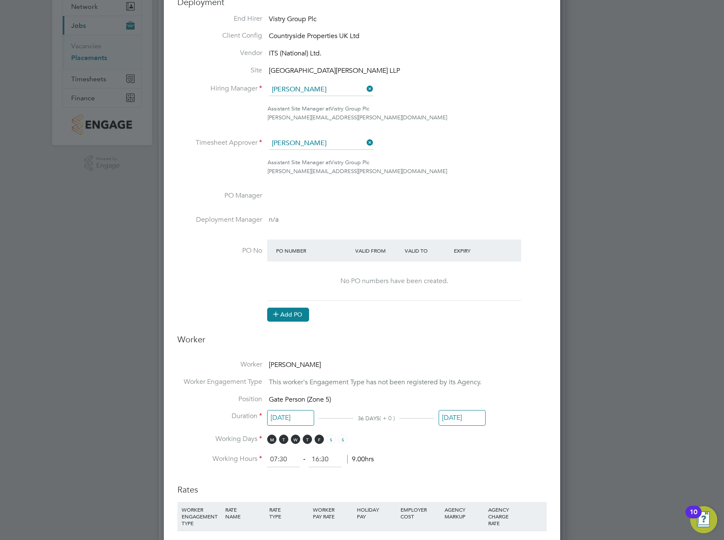
click at [294, 319] on button "Add PO" at bounding box center [288, 315] width 42 height 14
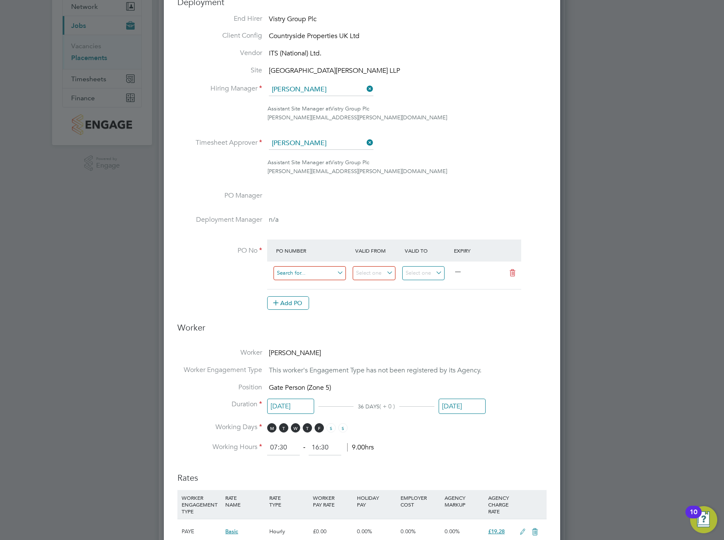
click at [294, 274] on input at bounding box center [309, 273] width 72 height 14
click at [294, 341] on li "000000" at bounding box center [309, 342] width 73 height 11
type input "28 Oct 2024"
click at [409, 275] on input "03 Nov 2024" at bounding box center [423, 273] width 43 height 14
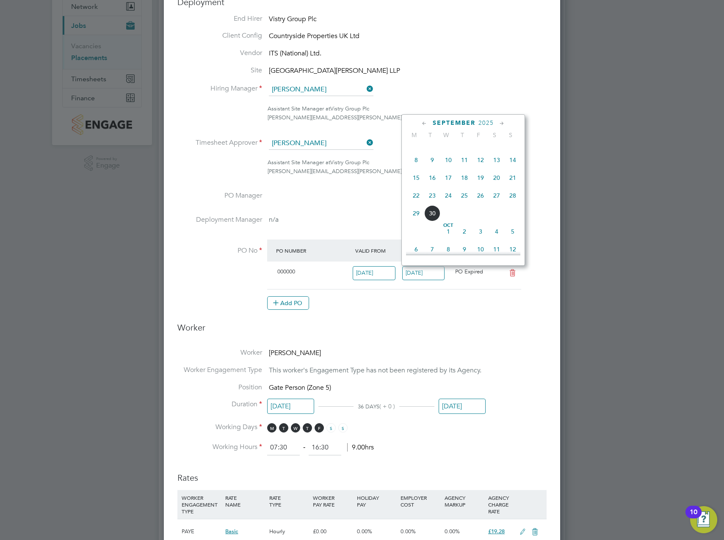
click at [434, 221] on span "30" at bounding box center [432, 213] width 16 height 16
type input "[DATE]"
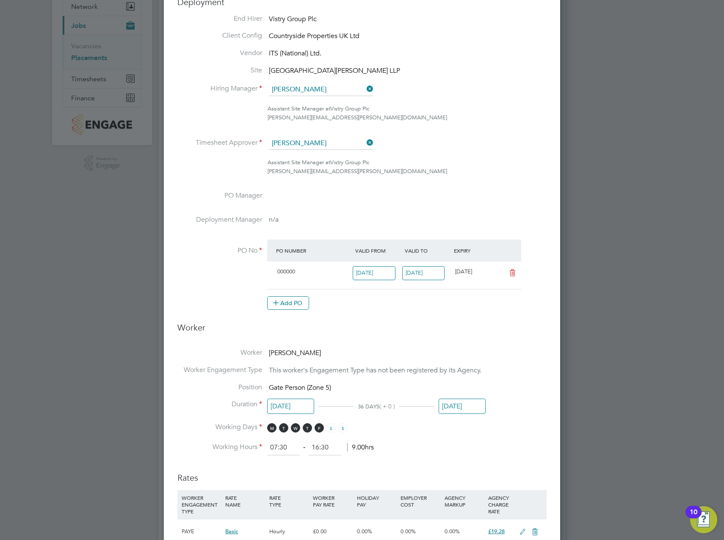
click at [383, 275] on input "28 Oct 2024" at bounding box center [374, 273] width 43 height 14
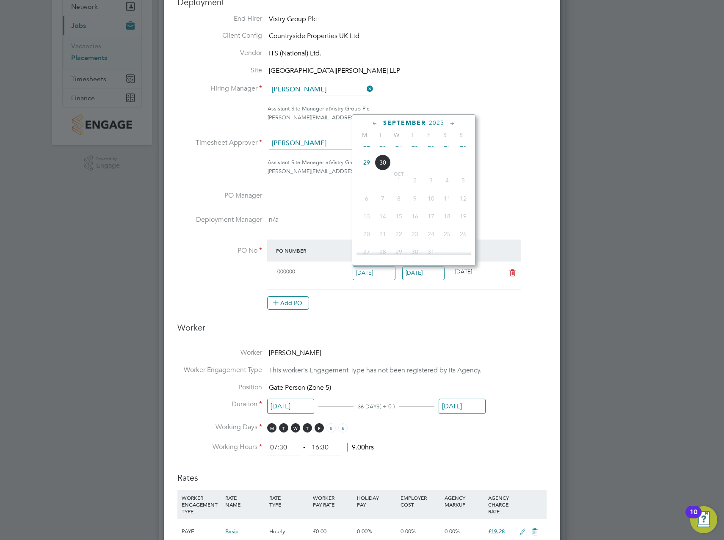
click at [369, 153] on span "22" at bounding box center [367, 145] width 16 height 16
type input "[DATE]"
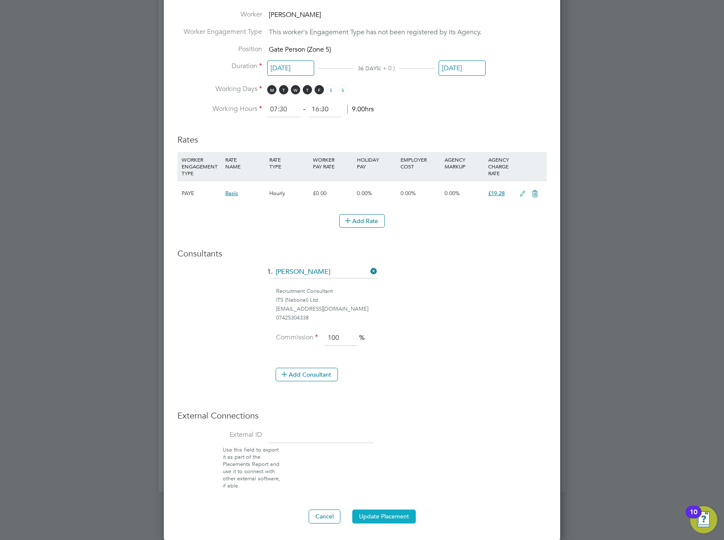
click at [387, 512] on button "Update Placement" at bounding box center [383, 517] width 63 height 14
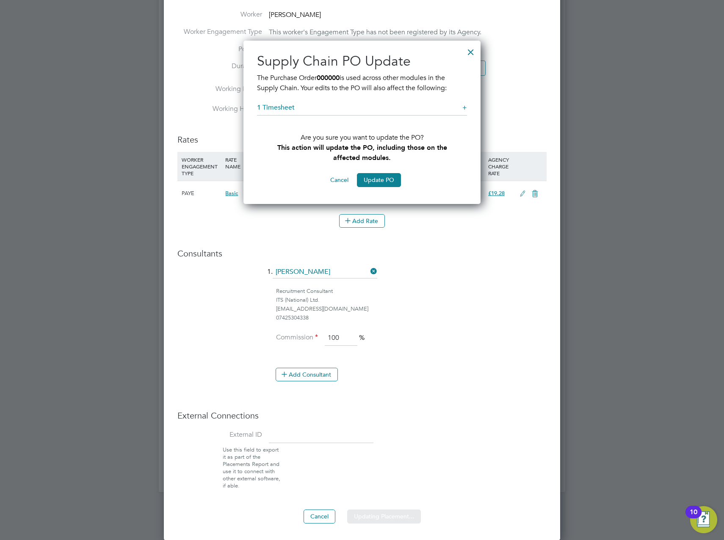
click at [378, 176] on div "Sorry, we are having problems connecting to our services." at bounding box center [362, 38] width 406 height 908
click at [464, 109] on div "+" at bounding box center [464, 107] width 5 height 9
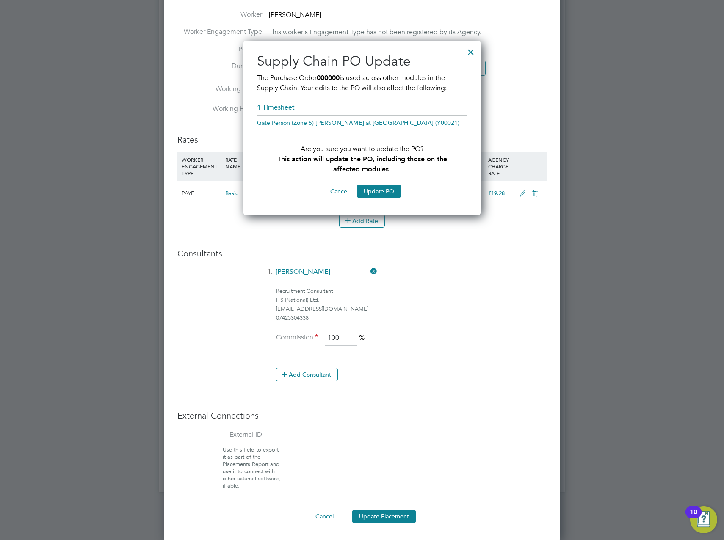
click at [464, 109] on div "-" at bounding box center [465, 107] width 4 height 9
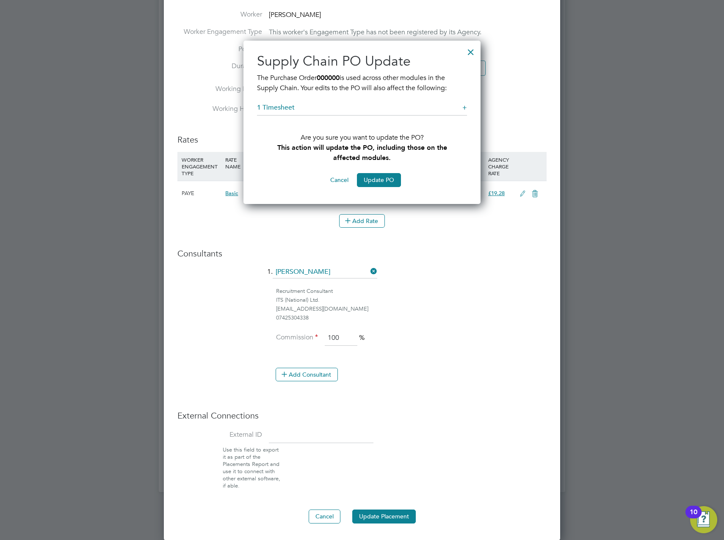
click at [469, 53] on div at bounding box center [470, 49] width 15 height 15
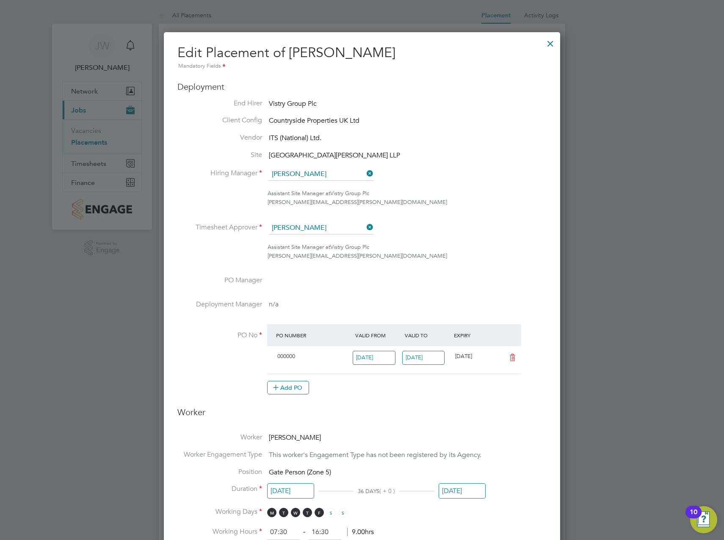
click at [553, 40] on div at bounding box center [550, 41] width 15 height 15
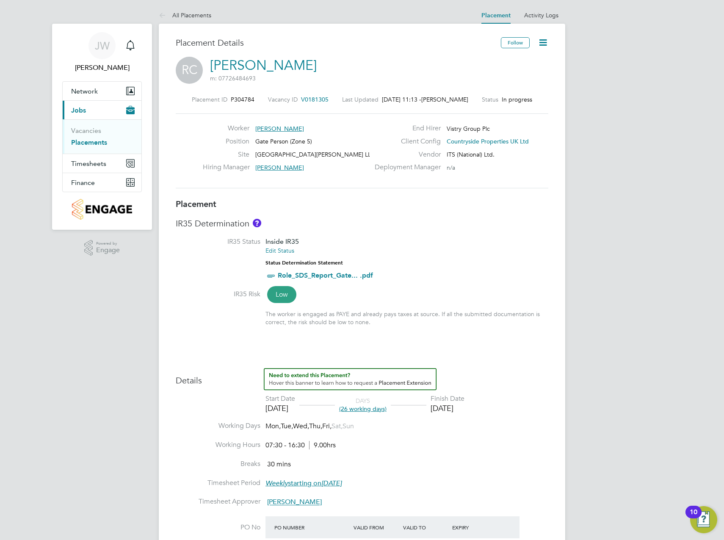
click at [548, 43] on icon at bounding box center [543, 42] width 11 height 11
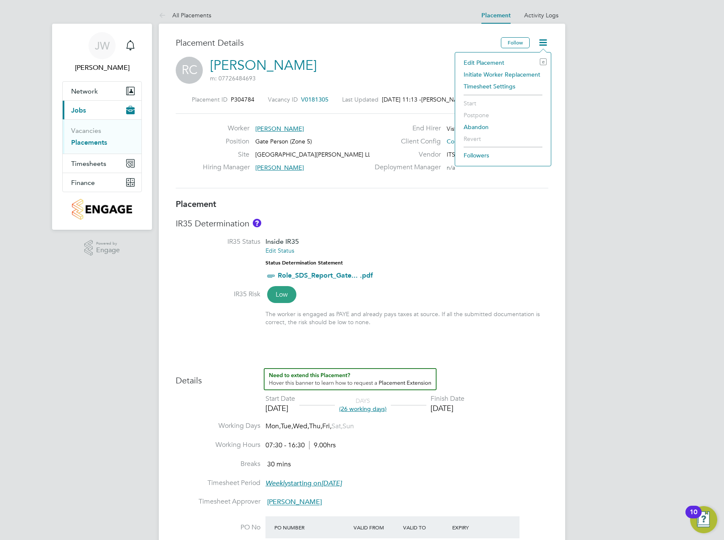
click at [514, 59] on li "Edit Placement e" at bounding box center [502, 63] width 87 height 12
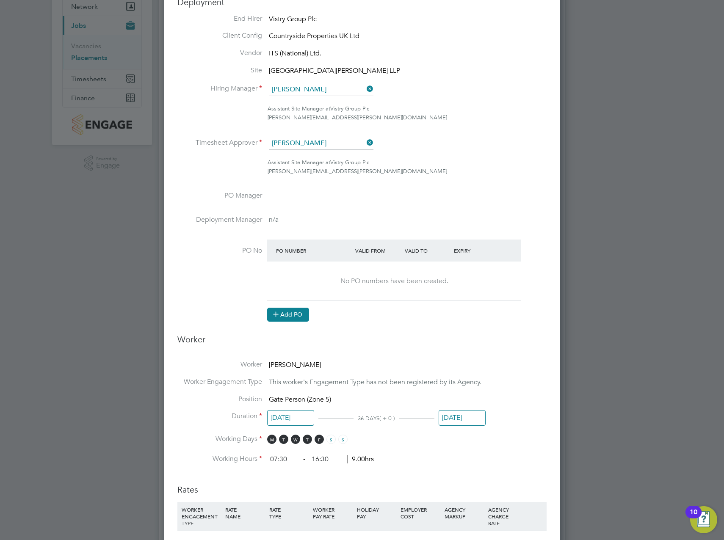
click at [295, 315] on button "Add PO" at bounding box center [288, 315] width 42 height 14
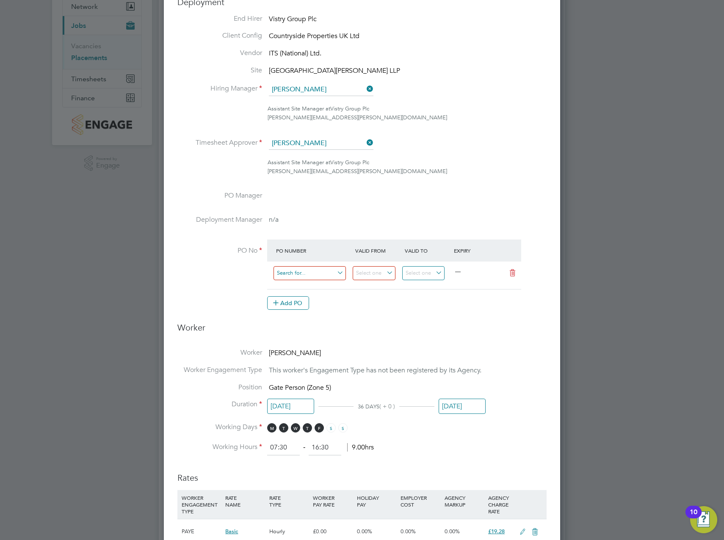
click at [330, 276] on input at bounding box center [309, 273] width 72 height 14
click at [307, 298] on li "-" at bounding box center [309, 297] width 73 height 11
type input "16 Sep 2024"
type input "31 Dec 2024"
click at [286, 273] on div "-" at bounding box center [313, 272] width 79 height 14
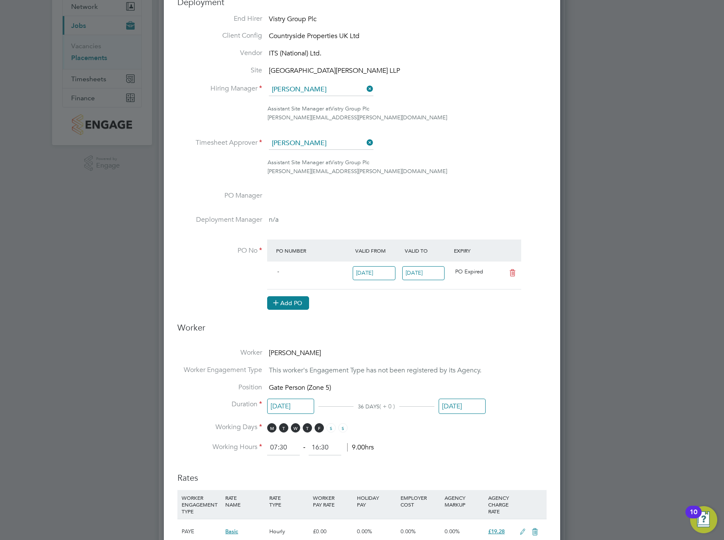
click at [288, 297] on button "Add PO" at bounding box center [288, 303] width 42 height 14
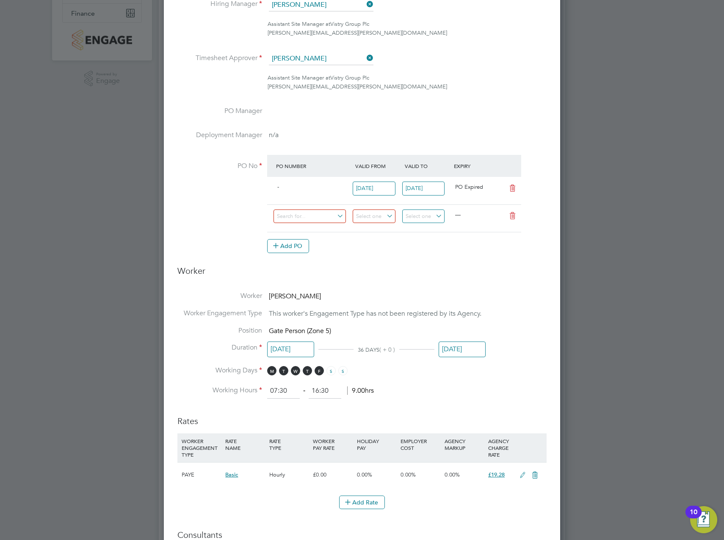
click at [517, 214] on icon at bounding box center [512, 216] width 11 height 7
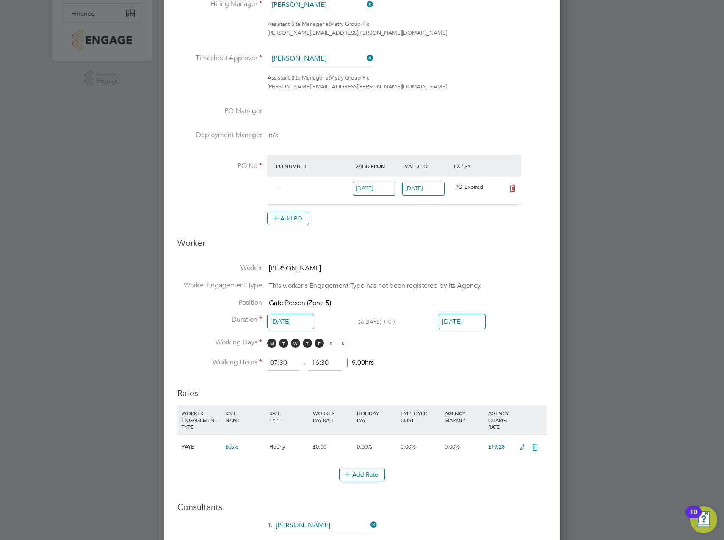
click at [513, 192] on icon at bounding box center [512, 188] width 11 height 7
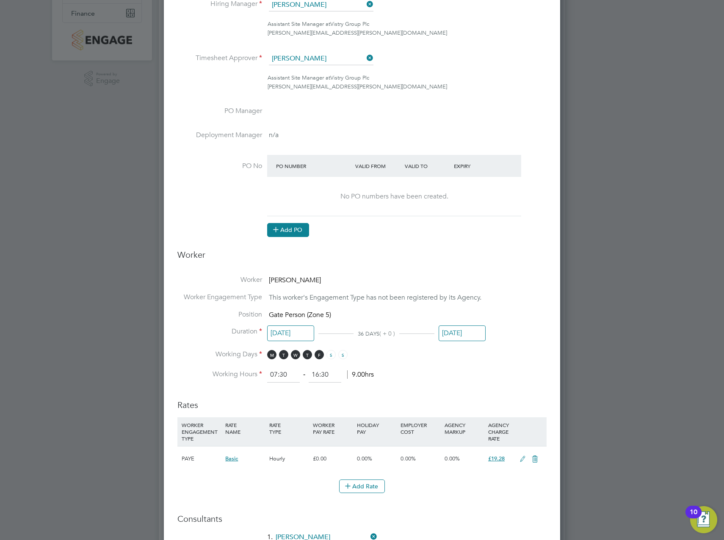
click at [284, 230] on button "Add PO" at bounding box center [288, 230] width 42 height 14
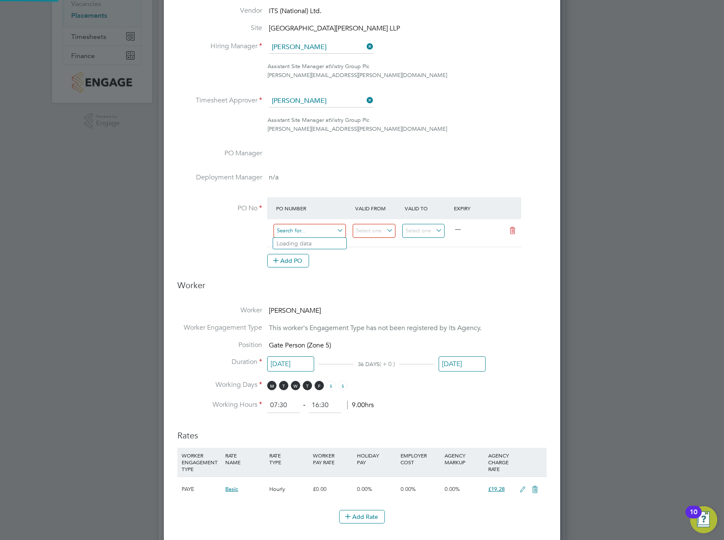
click at [307, 227] on input at bounding box center [309, 231] width 72 height 14
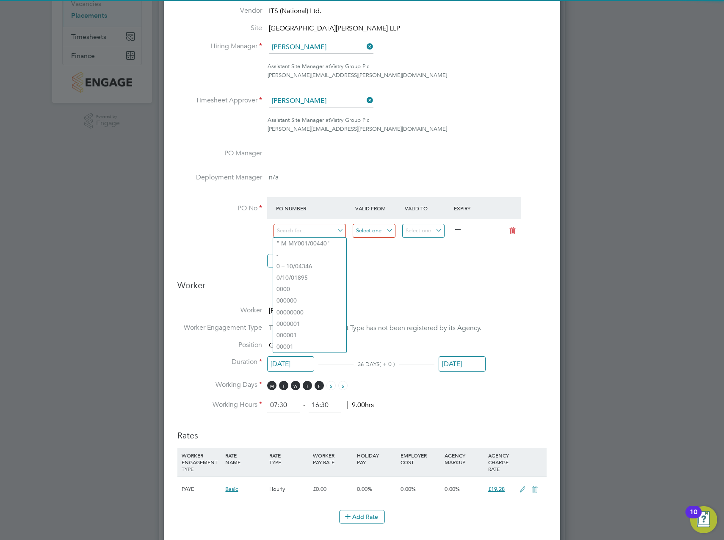
click at [367, 228] on input at bounding box center [374, 231] width 43 height 14
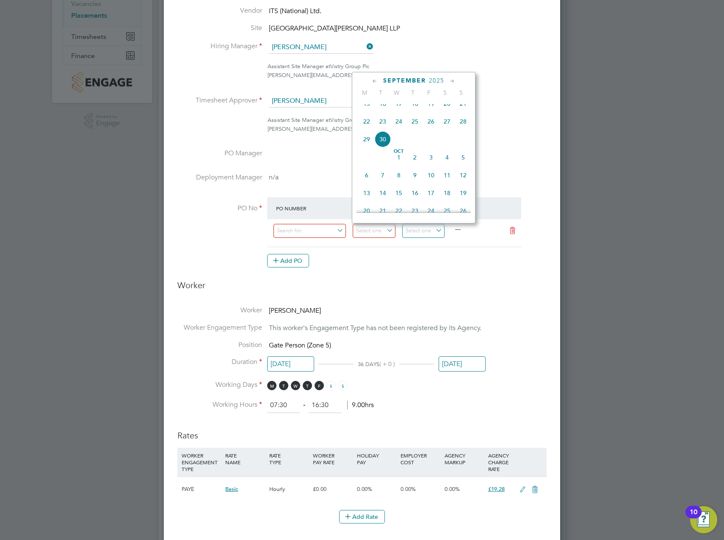
click at [367, 129] on span "22" at bounding box center [367, 121] width 16 height 16
type input "[DATE]"
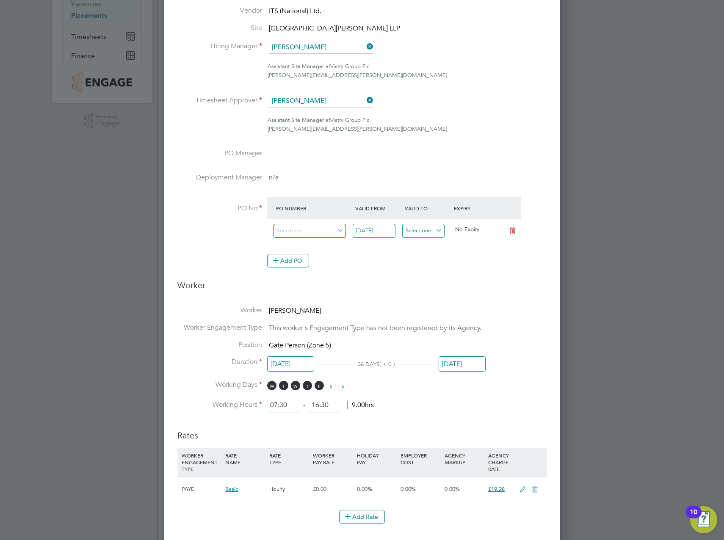
click at [420, 226] on input at bounding box center [423, 231] width 43 height 14
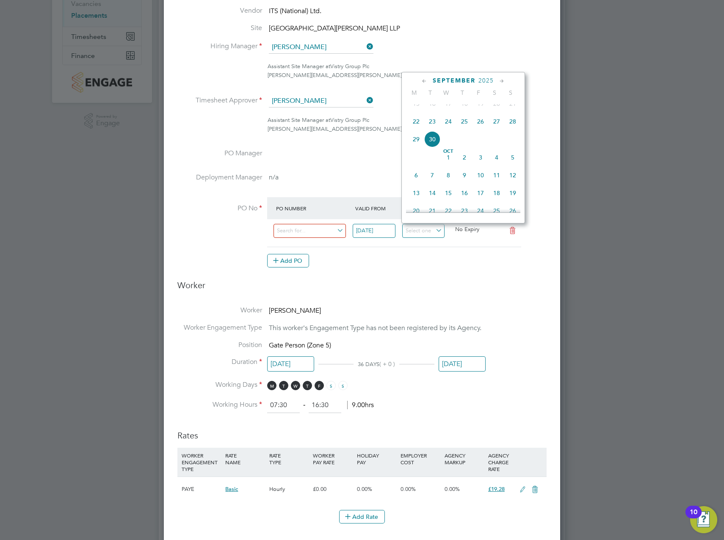
click at [430, 147] on span "30" at bounding box center [432, 139] width 16 height 16
type input "[DATE]"
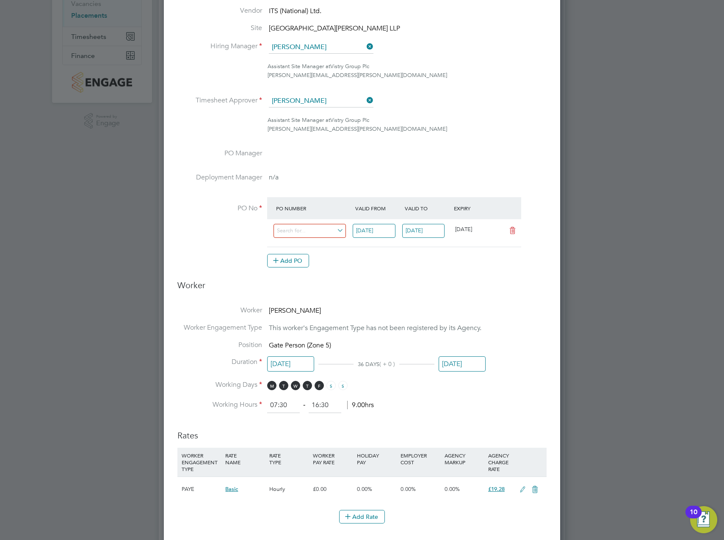
click at [401, 257] on div "Add PO" at bounding box center [394, 261] width 254 height 14
click at [343, 229] on input at bounding box center [309, 231] width 72 height 14
click at [295, 228] on input at bounding box center [309, 231] width 72 height 14
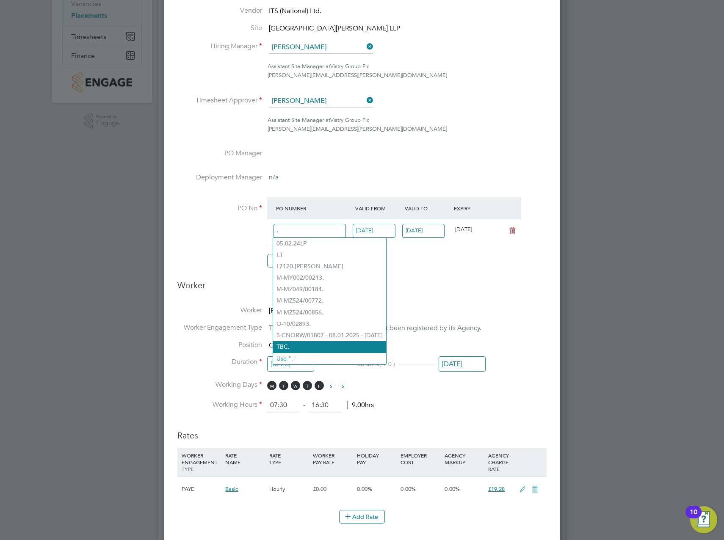
type input "."
click at [302, 341] on li "TBC ." at bounding box center [329, 346] width 113 height 11
type input "01 Jan 2025"
type input "20 Jun 2025"
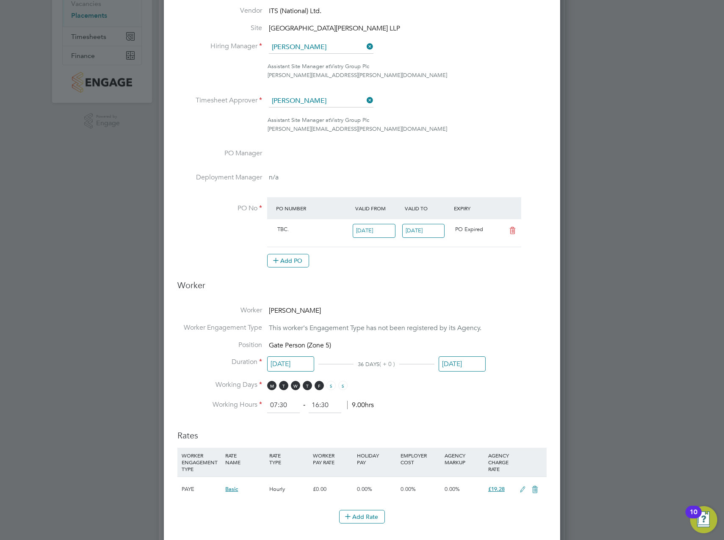
click at [516, 233] on icon at bounding box center [512, 230] width 11 height 7
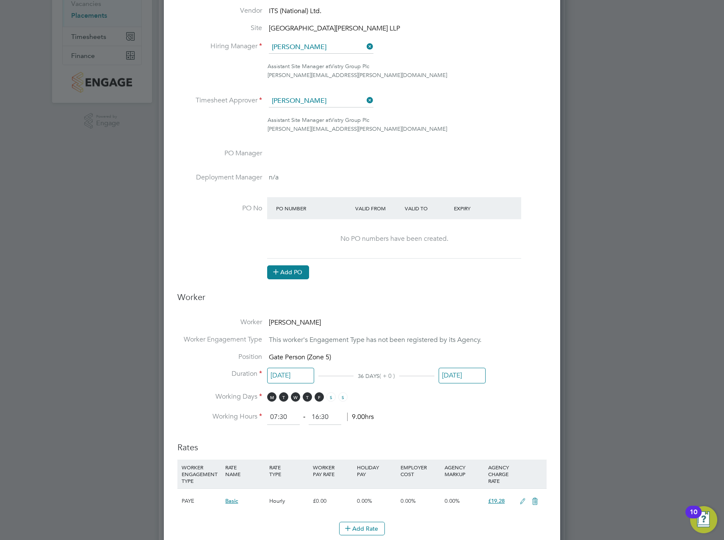
click at [296, 270] on button "Add PO" at bounding box center [288, 272] width 42 height 14
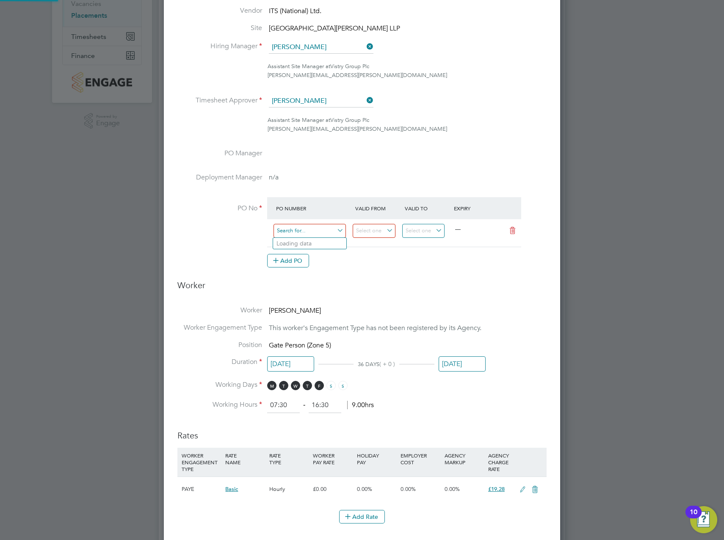
click at [290, 234] on input at bounding box center [309, 231] width 72 height 14
type input "300925"
click at [323, 255] on li "Use "300925"" at bounding box center [309, 254] width 73 height 11
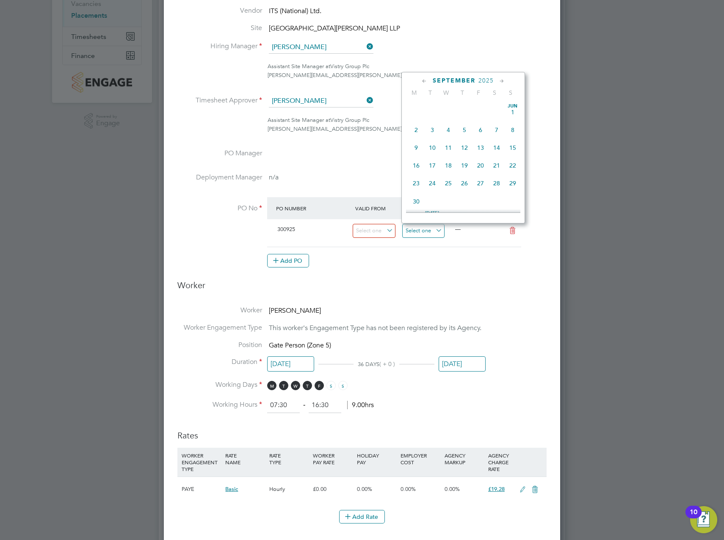
click at [419, 235] on input at bounding box center [423, 231] width 43 height 14
click at [433, 147] on span "30" at bounding box center [432, 139] width 16 height 16
type input "[DATE]"
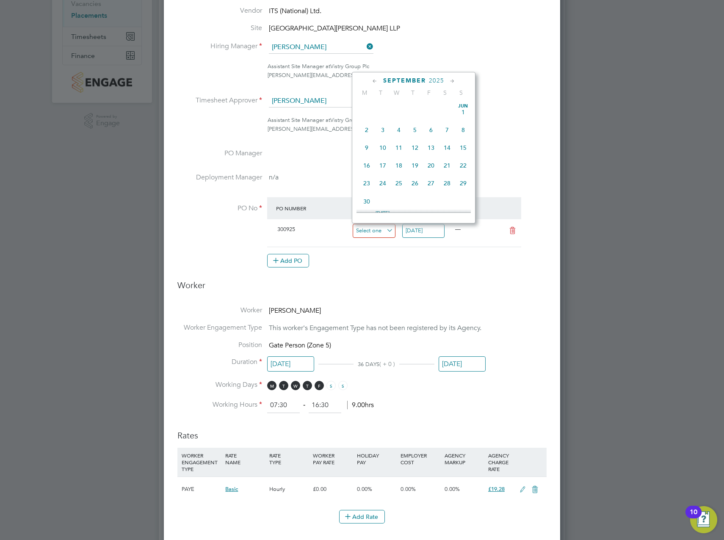
click at [387, 228] on input at bounding box center [374, 231] width 43 height 14
click at [369, 130] on span "22" at bounding box center [367, 121] width 16 height 16
type input "[DATE]"
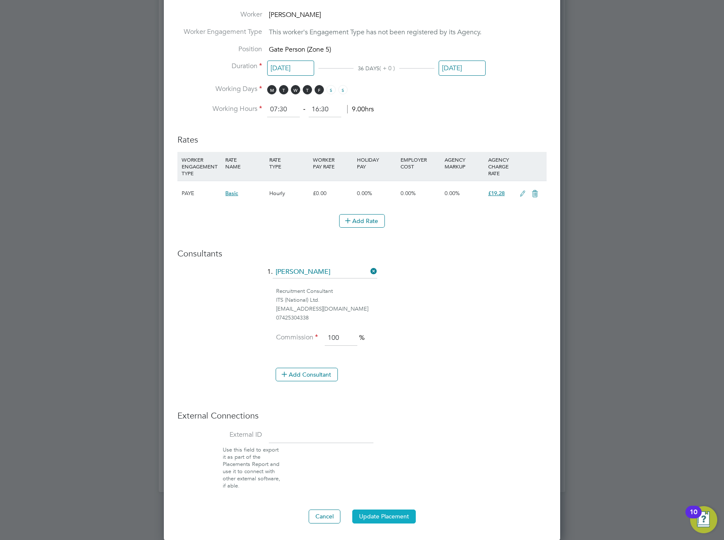
click at [381, 515] on button "Update Placement" at bounding box center [383, 517] width 63 height 14
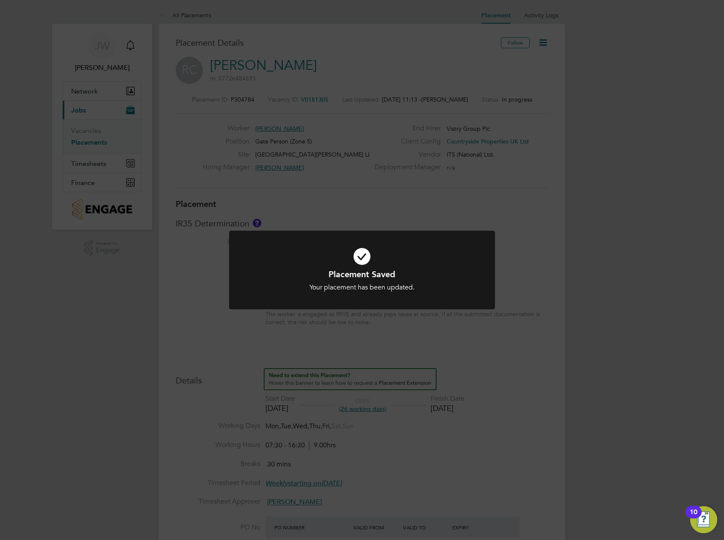
click at [416, 127] on div "Placement Saved Your placement has been updated. Cancel Okay" at bounding box center [362, 270] width 724 height 540
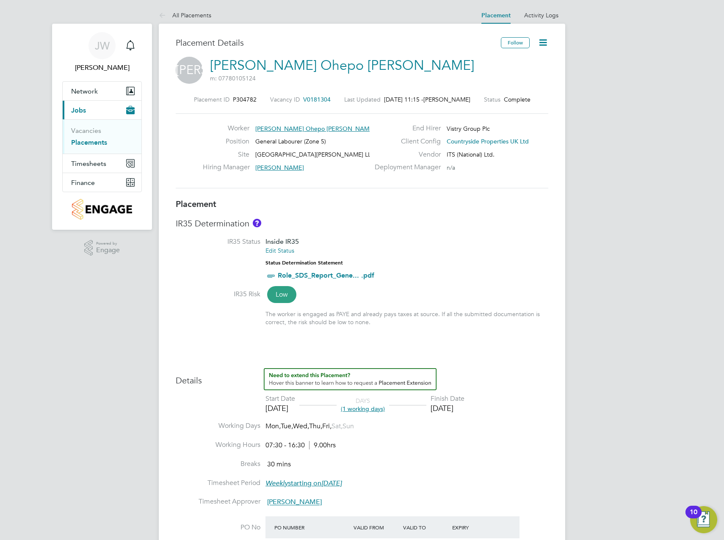
click at [547, 39] on icon at bounding box center [543, 42] width 11 height 11
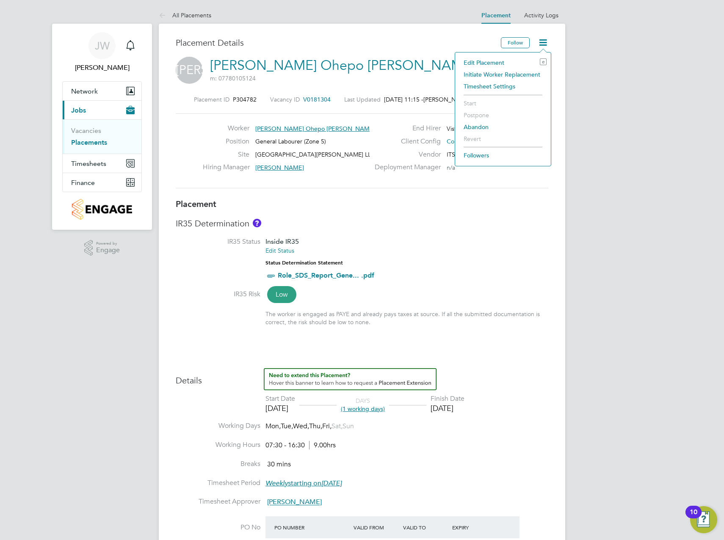
click at [523, 57] on li "Edit Placement e" at bounding box center [502, 63] width 87 height 12
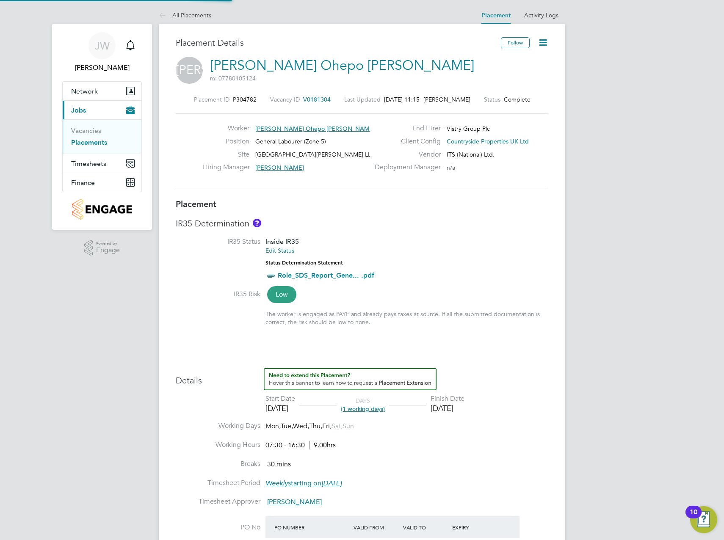
type input "[PERSON_NAME]"
type input "[DATE]"
type input "07:30"
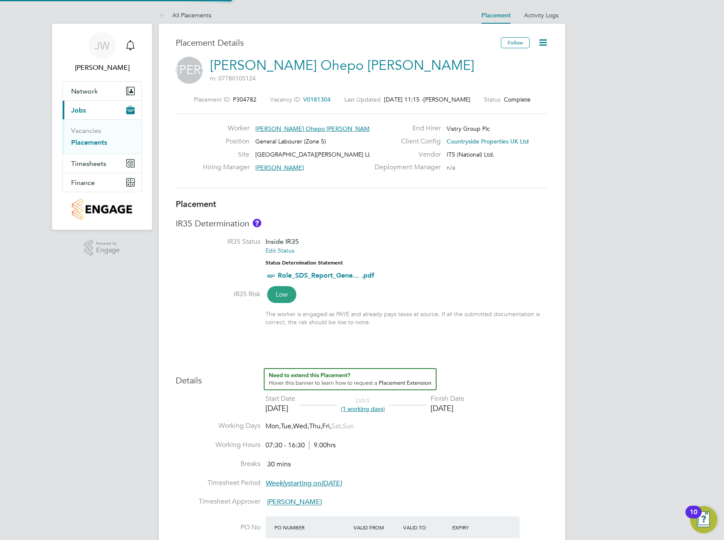
type input "16:30"
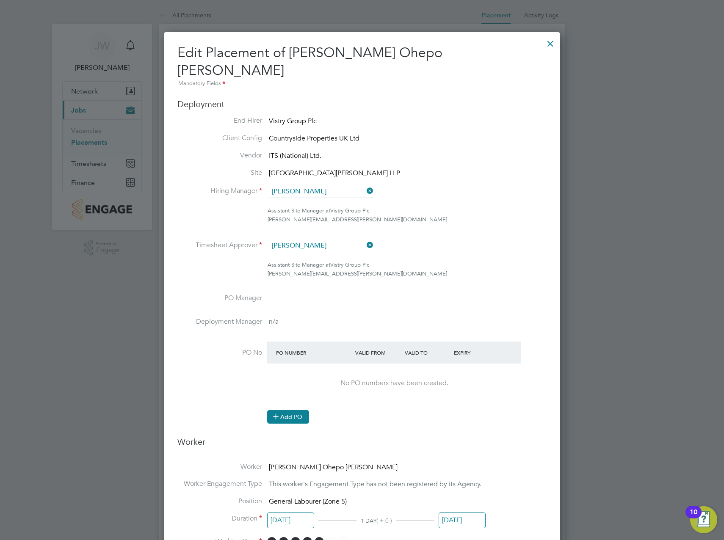
click at [291, 410] on button "Add PO" at bounding box center [288, 417] width 42 height 14
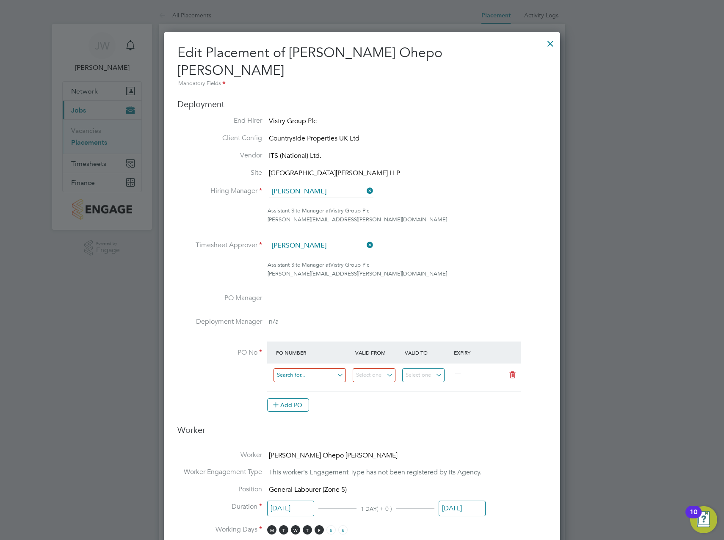
click at [319, 368] on input at bounding box center [309, 375] width 72 height 14
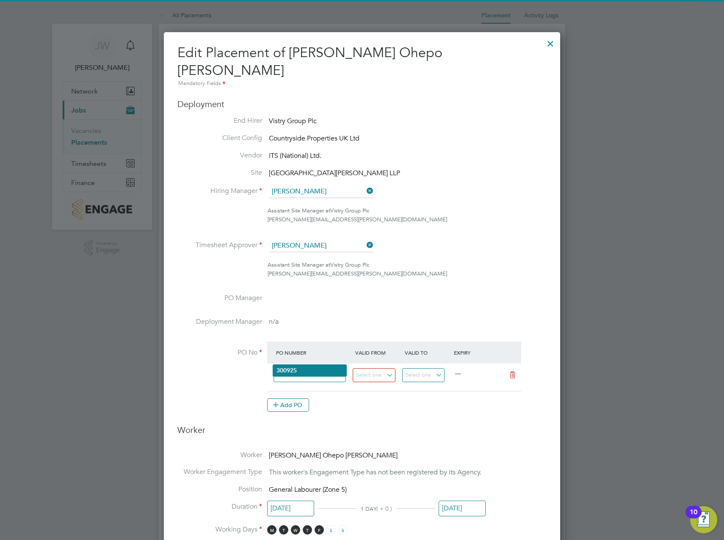
type input "300925"
click at [316, 371] on li "300925" at bounding box center [309, 370] width 73 height 11
type input "[DATE]"
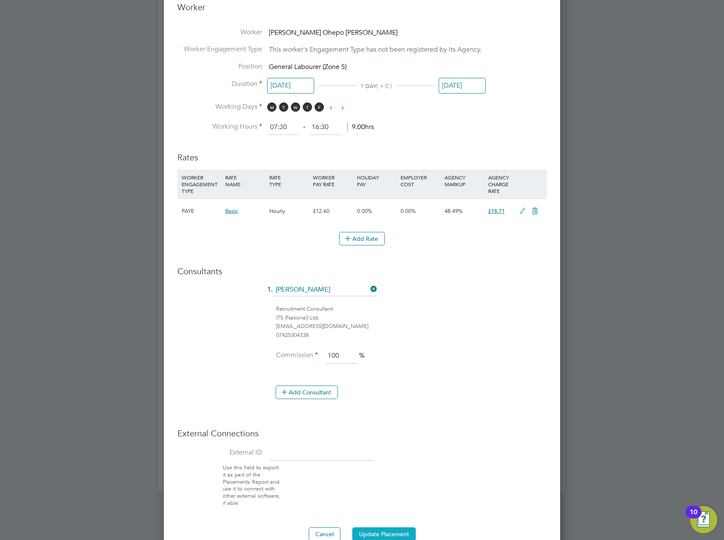
click at [382, 527] on button "Update Placement" at bounding box center [383, 534] width 63 height 14
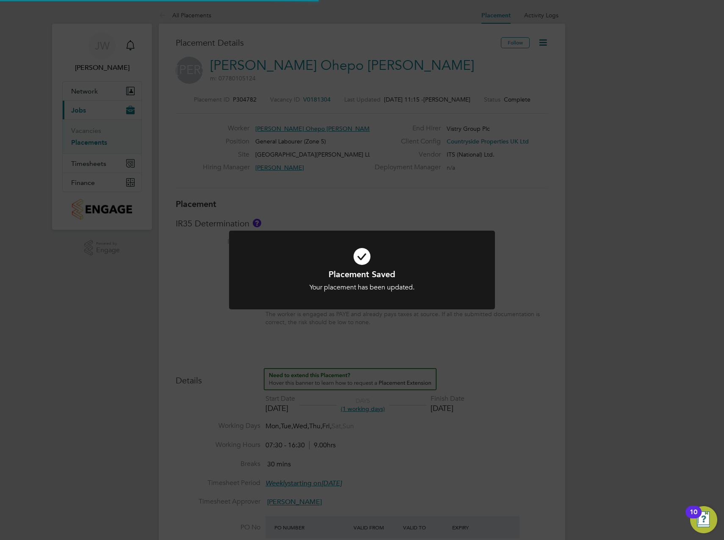
click at [547, 31] on div "Placement Saved Your placement has been updated. Cancel Okay" at bounding box center [362, 270] width 724 height 540
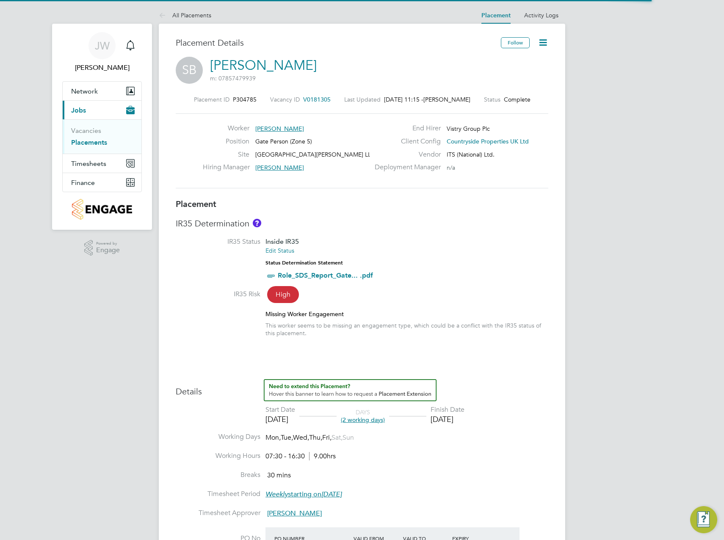
click at [545, 47] on icon at bounding box center [543, 42] width 11 height 11
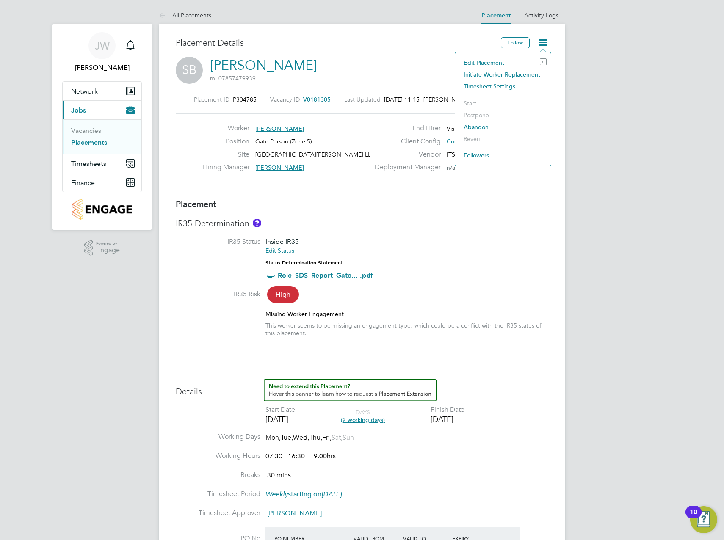
click at [513, 58] on li "Edit Placement e" at bounding box center [502, 63] width 87 height 12
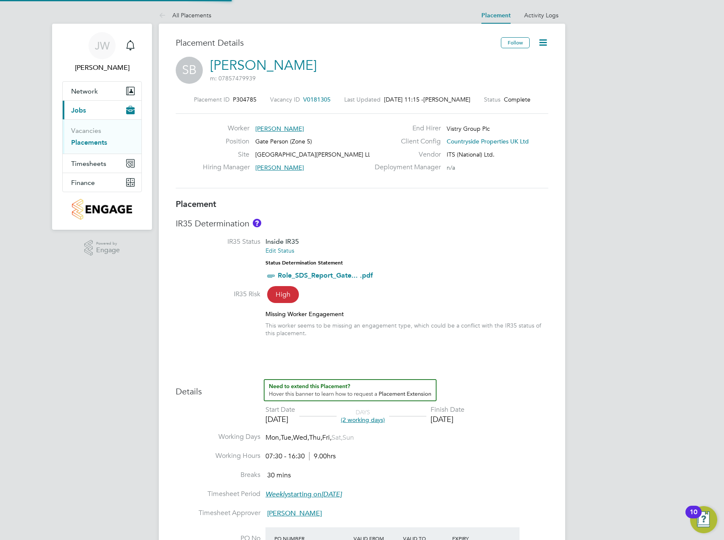
scroll to position [4, 4]
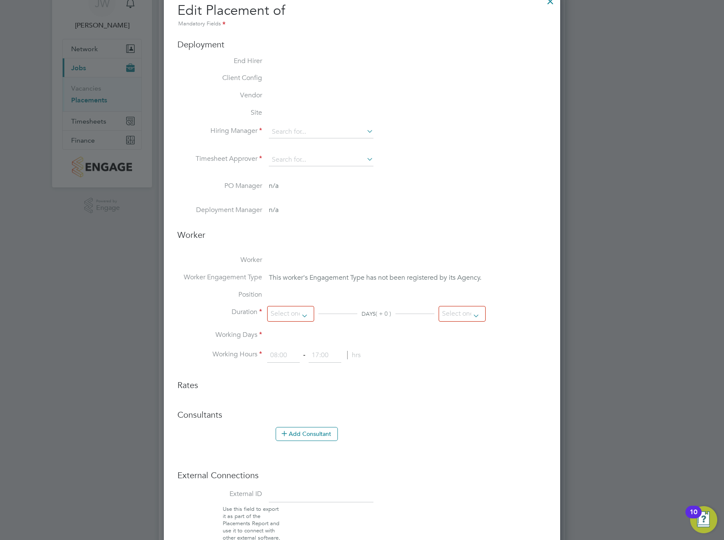
type input "[PERSON_NAME]"
type input "[DATE]"
type input "07:30"
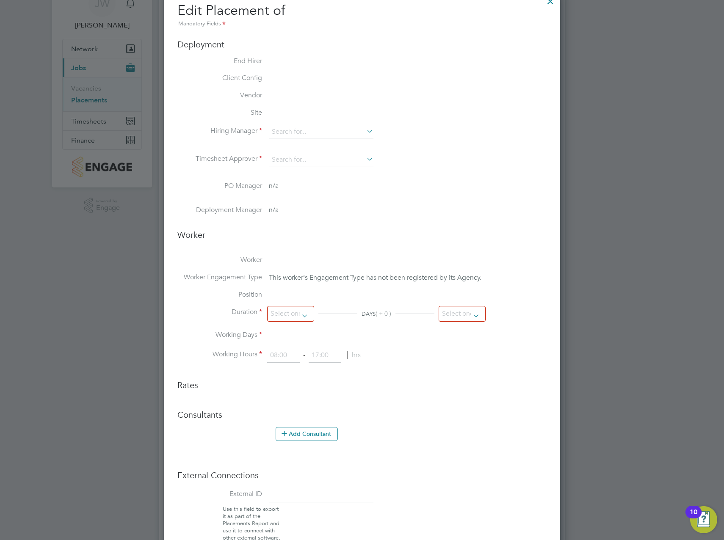
type input "16:30"
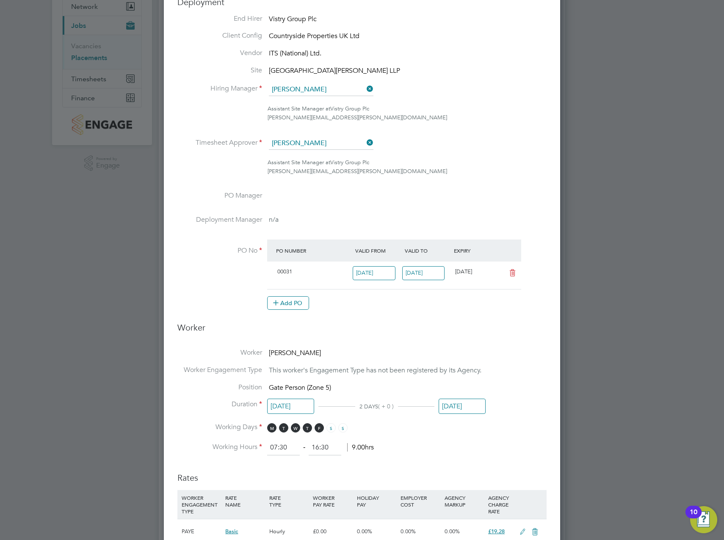
click at [514, 274] on icon at bounding box center [512, 273] width 11 height 7
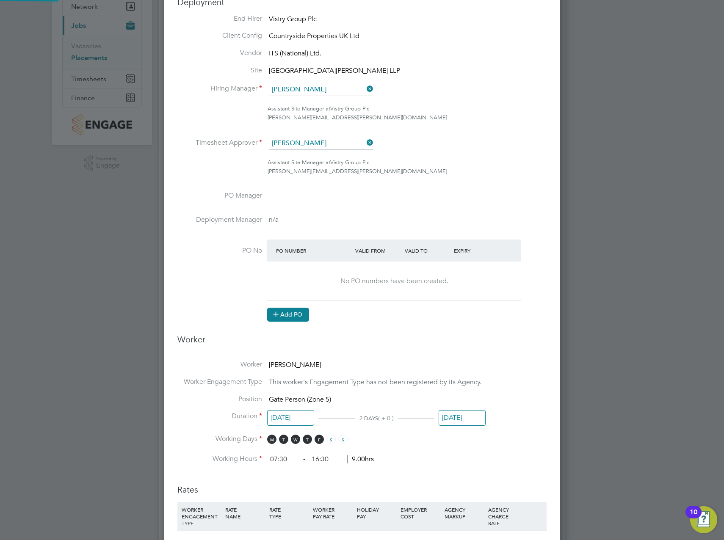
click at [297, 308] on button "Add PO" at bounding box center [288, 315] width 42 height 14
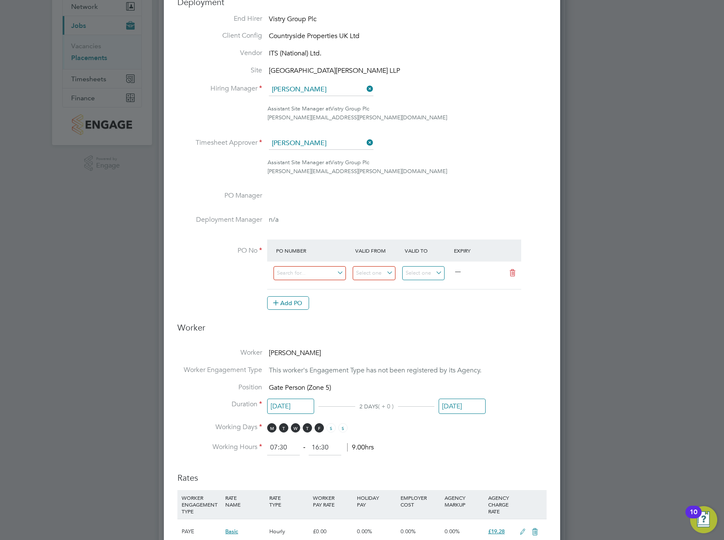
click at [297, 265] on div at bounding box center [313, 275] width 79 height 21
click at [296, 270] on input at bounding box center [309, 273] width 72 height 14
type input "300925"
click at [302, 282] on li "300925" at bounding box center [309, 285] width 73 height 11
type input "[DATE]"
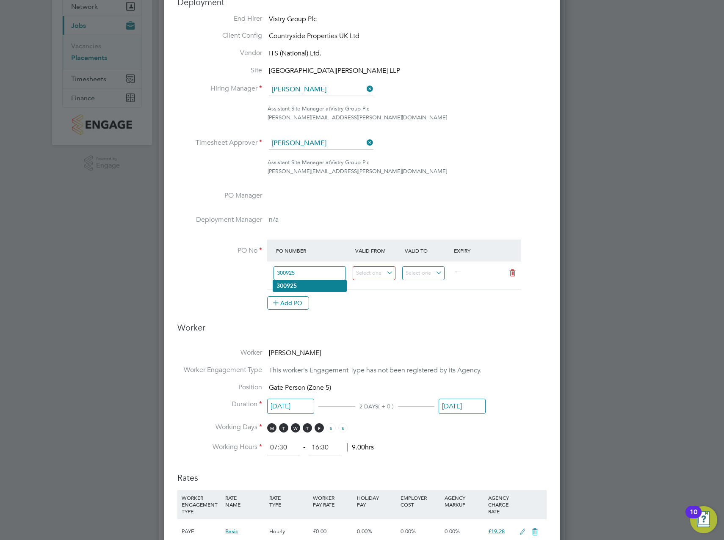
type input "[DATE]"
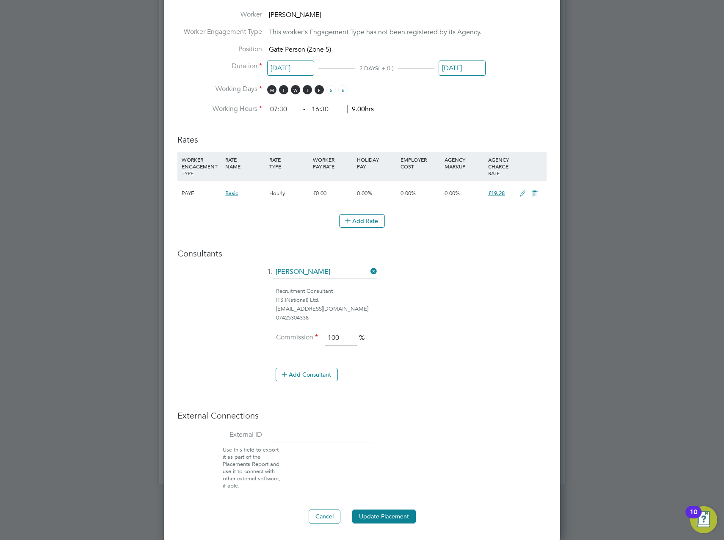
click at [370, 507] on ng-form "Deployment End Hirer Vistry Group Plc Client Config Countryside Properties UK L…" at bounding box center [361, 90] width 369 height 865
click at [375, 511] on button "Update Placement" at bounding box center [383, 517] width 63 height 14
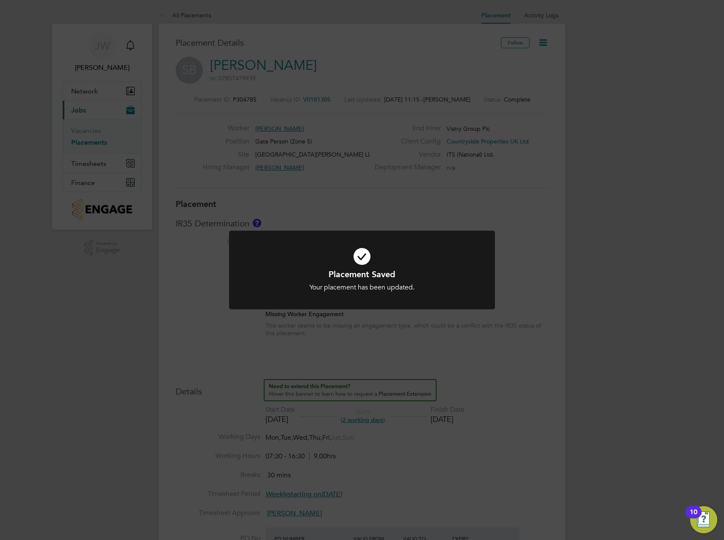
click at [500, 166] on div "Placement Saved Your placement has been updated. Cancel Okay" at bounding box center [362, 270] width 724 height 540
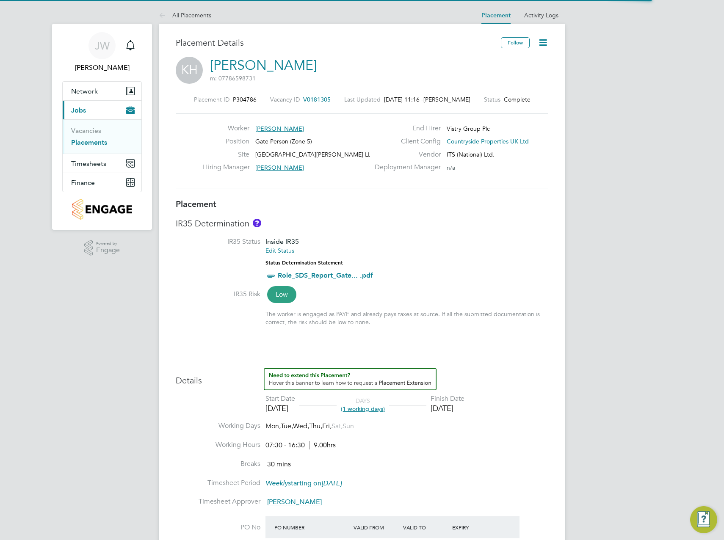
click at [543, 41] on icon at bounding box center [543, 42] width 11 height 11
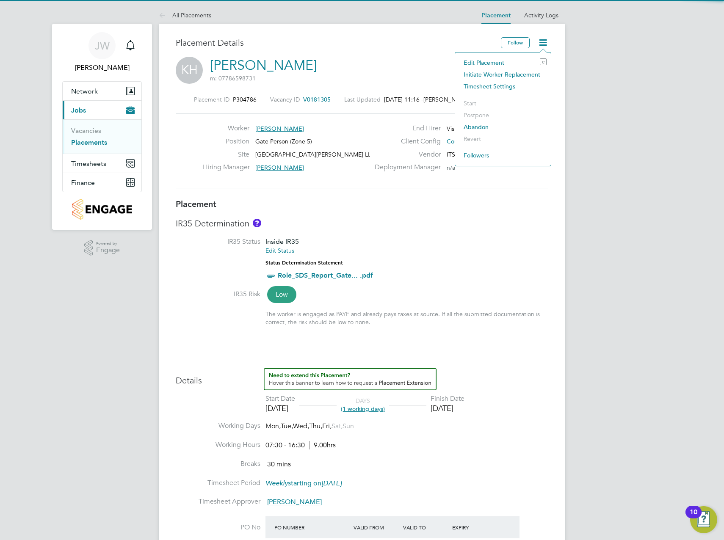
click at [512, 58] on li "Edit Placement e" at bounding box center [502, 63] width 87 height 12
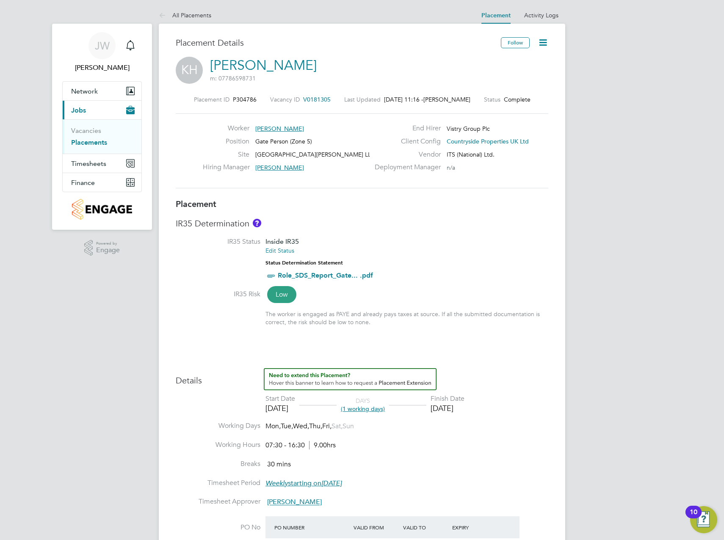
type input "[PERSON_NAME]"
type input "[DATE]"
type input "07:30"
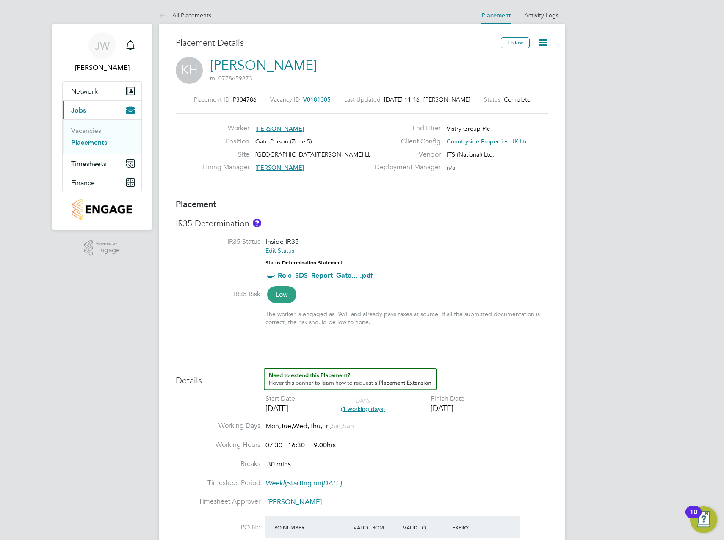
type input "16:30"
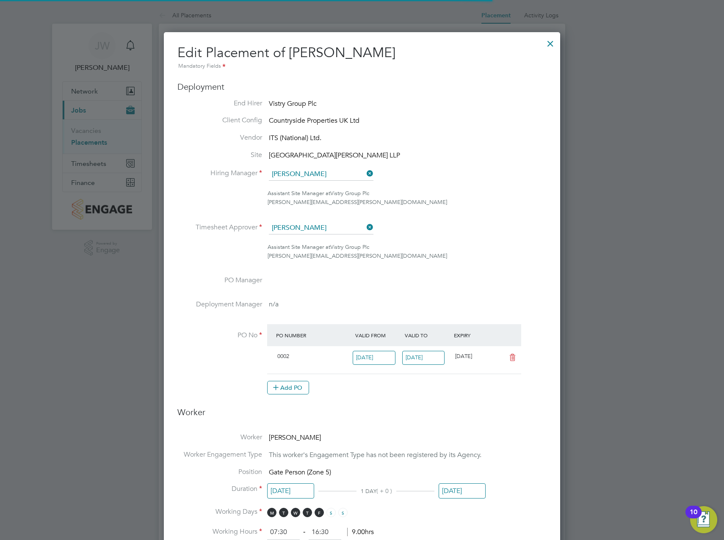
scroll to position [4, 4]
click at [514, 359] on icon at bounding box center [512, 357] width 11 height 7
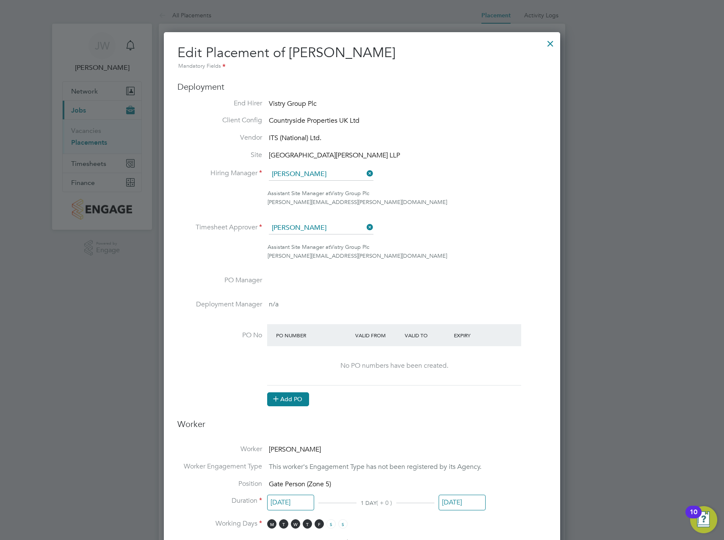
click at [294, 400] on button "Add PO" at bounding box center [288, 399] width 42 height 14
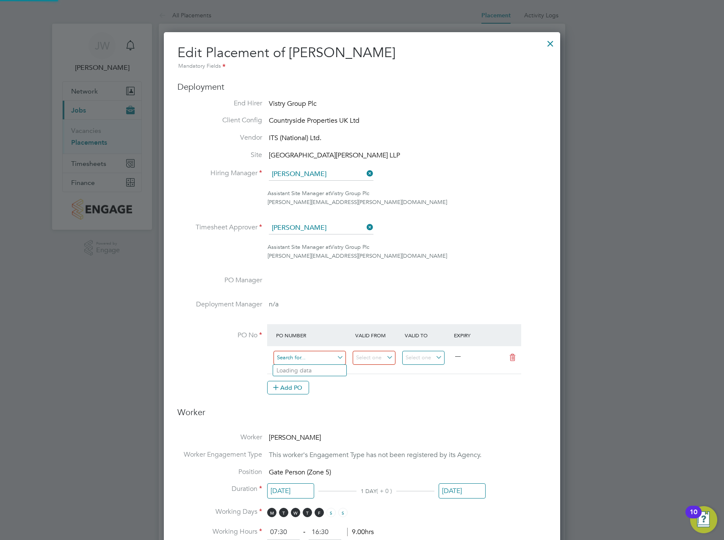
click at [301, 357] on input at bounding box center [309, 358] width 72 height 14
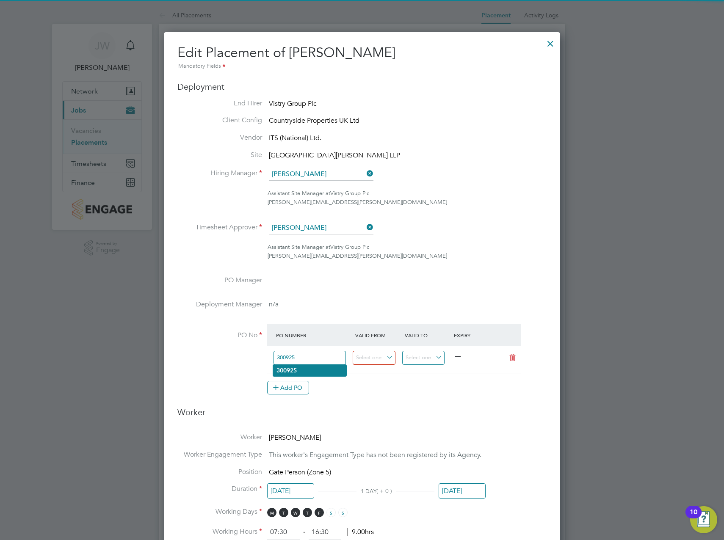
type input "300925"
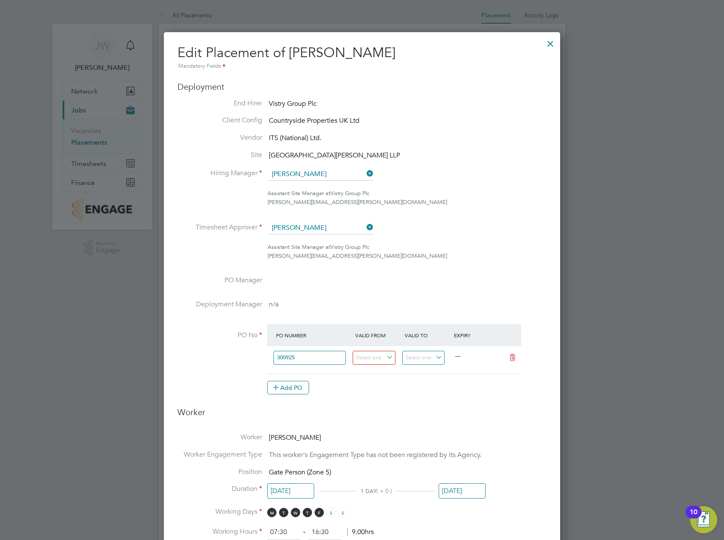
click at [300, 365] on li "300925" at bounding box center [309, 370] width 73 height 11
type input "[DATE]"
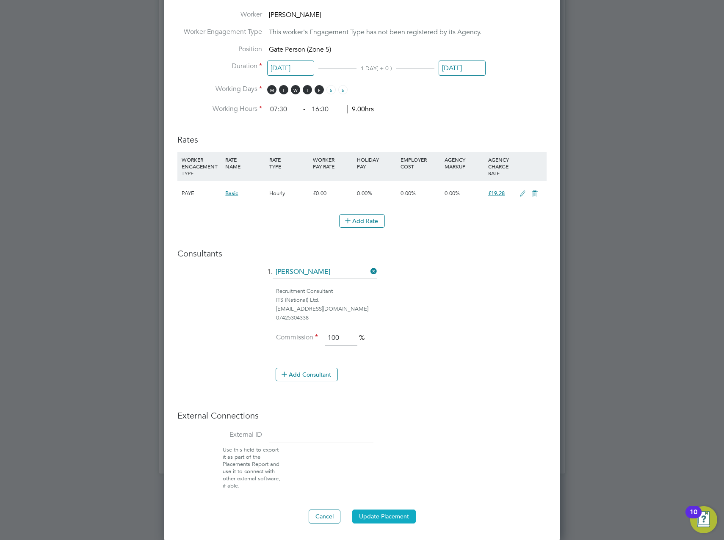
click at [382, 514] on button "Update Placement" at bounding box center [383, 517] width 63 height 14
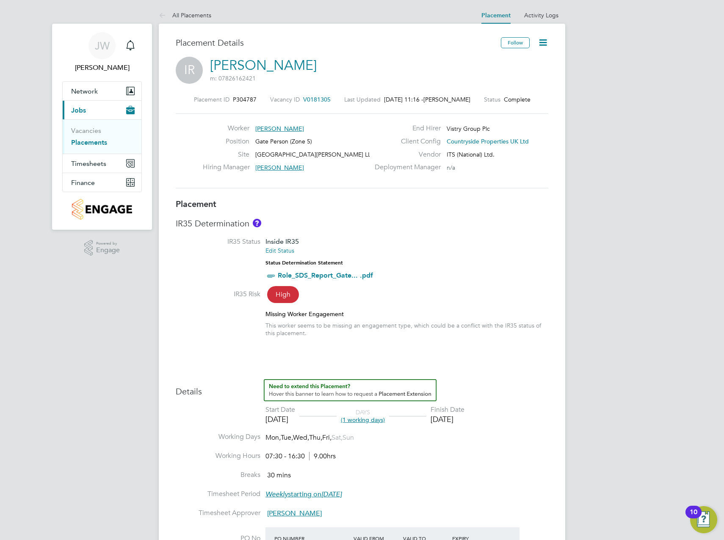
click at [542, 48] on icon at bounding box center [543, 42] width 11 height 11
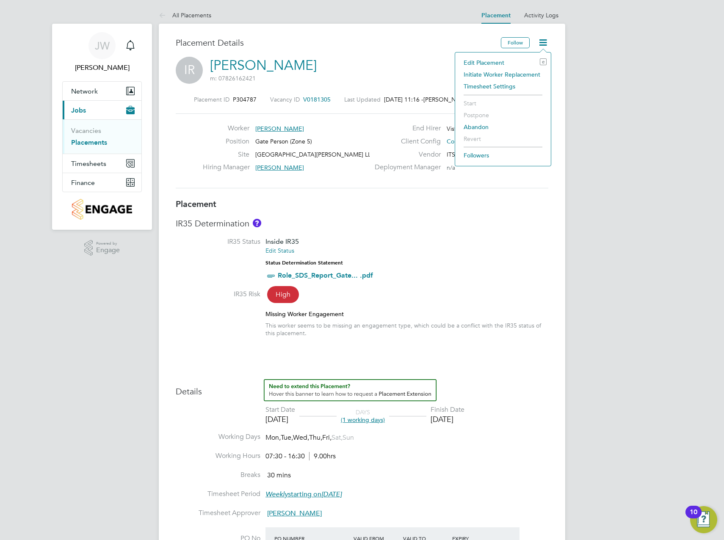
click at [495, 59] on li "Edit Placement e" at bounding box center [502, 63] width 87 height 12
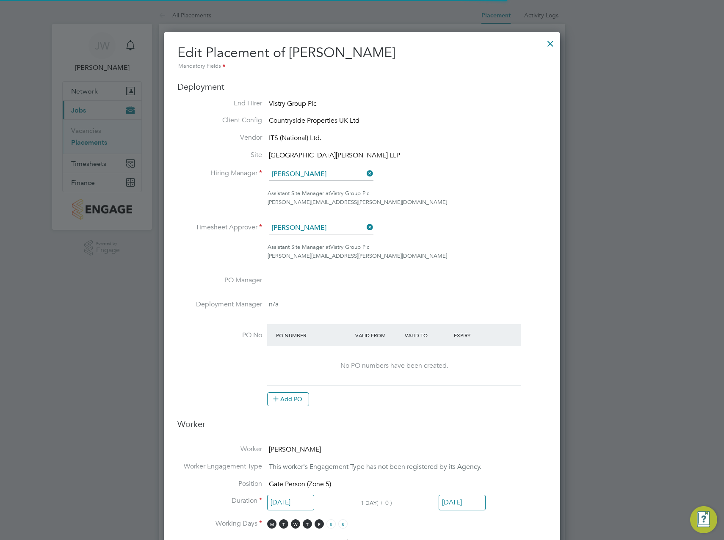
scroll to position [4, 4]
click at [299, 393] on button "Add PO" at bounding box center [288, 399] width 42 height 14
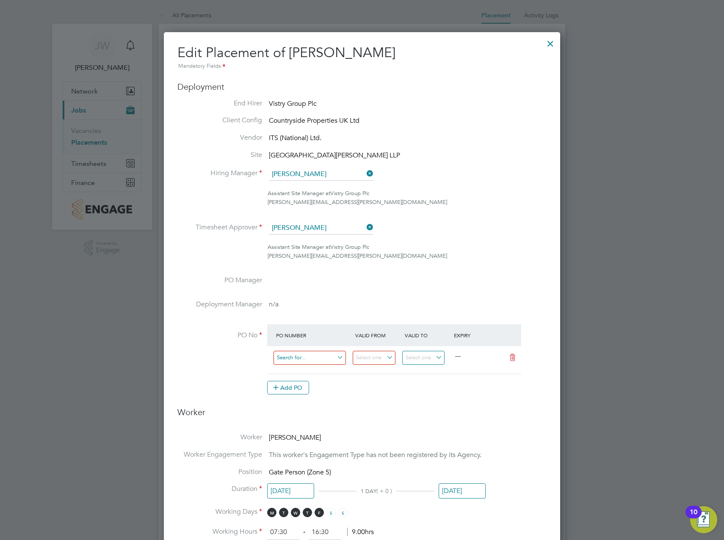
click at [304, 357] on input at bounding box center [309, 358] width 72 height 14
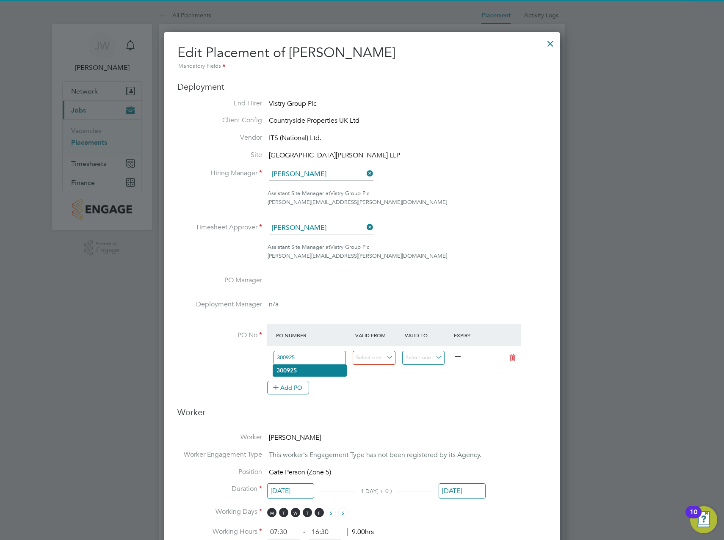
type input "300925"
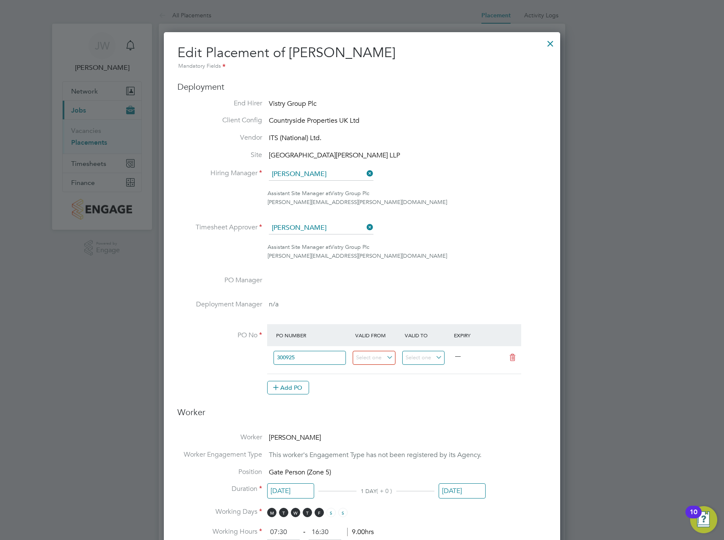
click at [312, 368] on li "300925" at bounding box center [309, 370] width 73 height 11
type input "[DATE]"
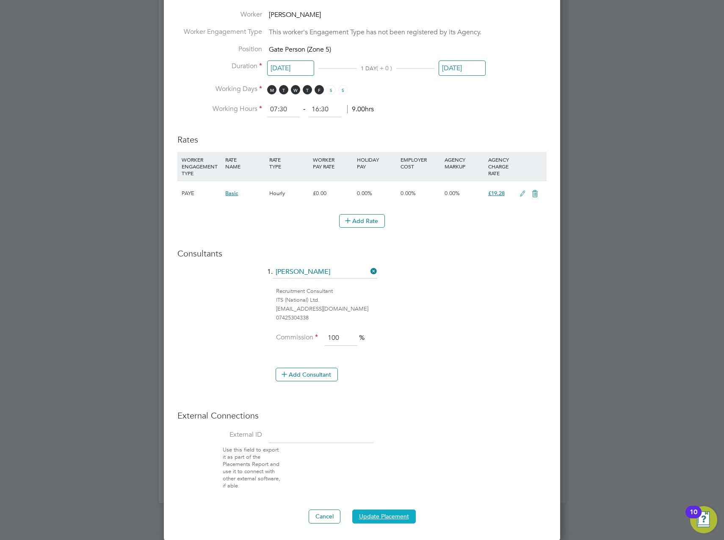
click at [382, 514] on button "Update Placement" at bounding box center [383, 517] width 63 height 14
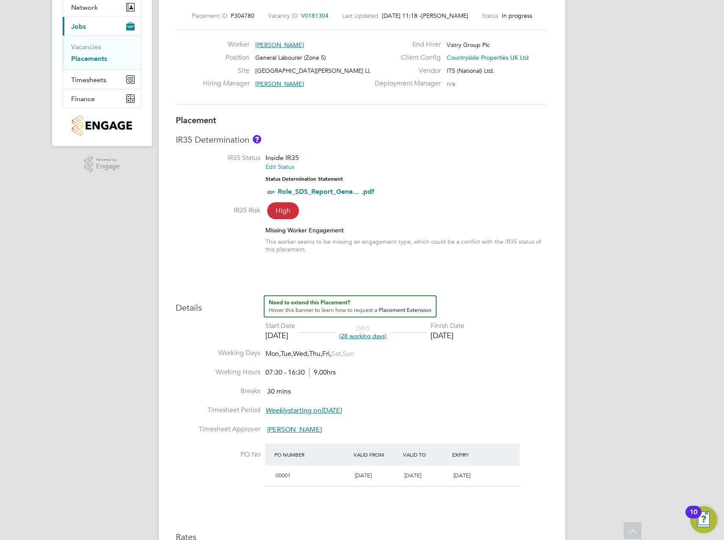
scroll to position [85, 0]
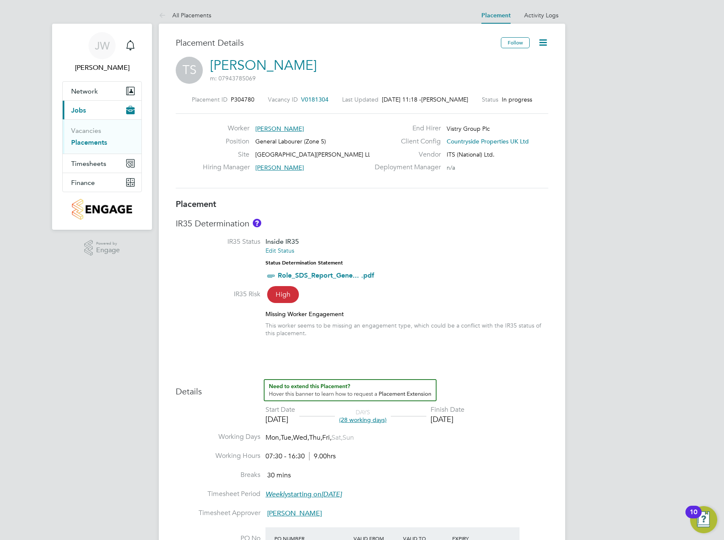
click at [541, 43] on icon at bounding box center [543, 42] width 11 height 11
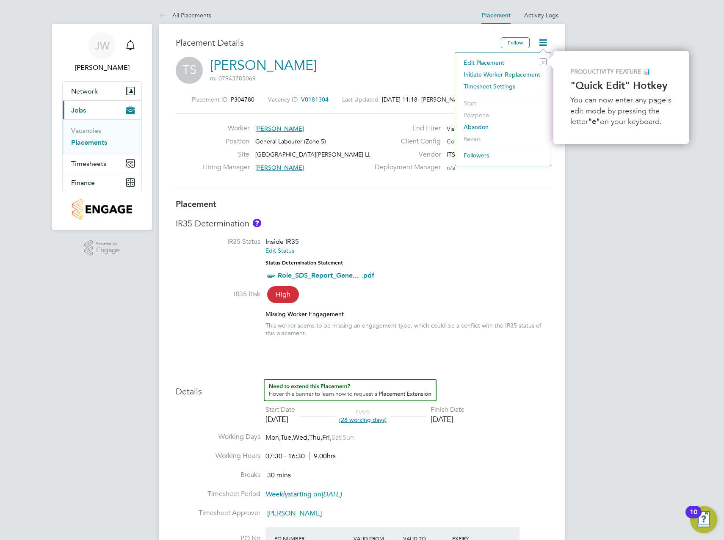
click at [522, 61] on li "Edit Placement e" at bounding box center [502, 63] width 87 height 12
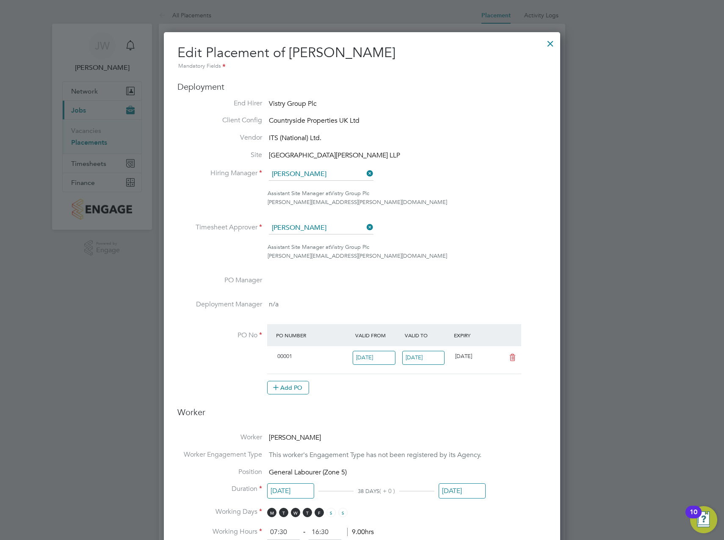
click at [512, 359] on icon at bounding box center [512, 357] width 11 height 7
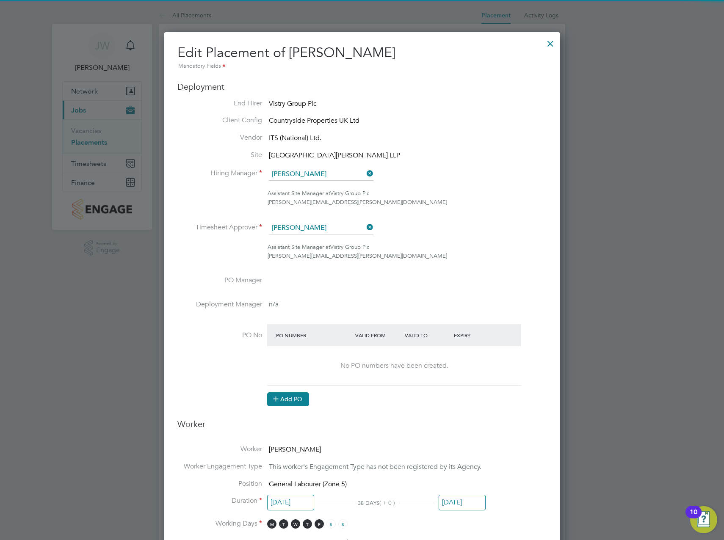
click at [293, 397] on button "Add PO" at bounding box center [288, 399] width 42 height 14
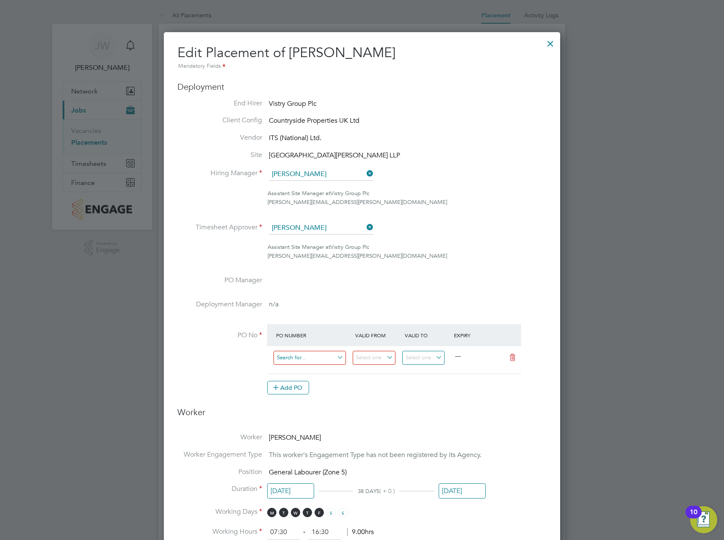
click at [297, 364] on input at bounding box center [309, 358] width 72 height 14
type input "3009251"
click at [315, 384] on li "Use "3009251"" at bounding box center [309, 381] width 73 height 11
click at [370, 359] on input at bounding box center [374, 358] width 43 height 14
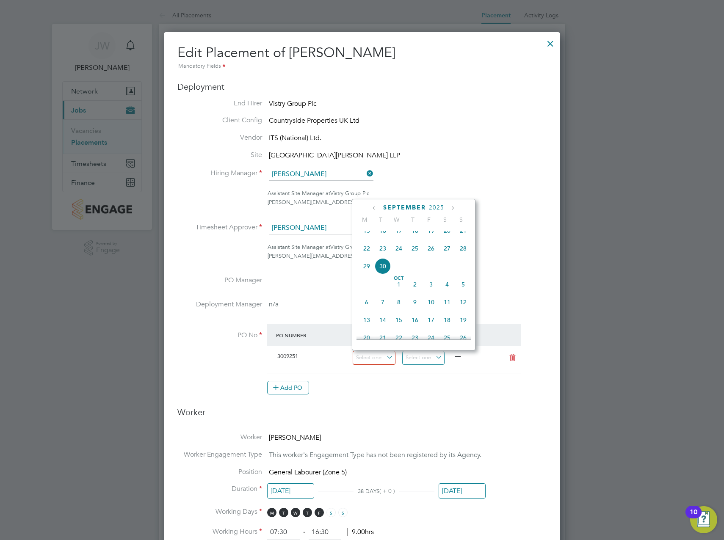
click at [366, 256] on span "22" at bounding box center [367, 248] width 16 height 16
type input "[DATE]"
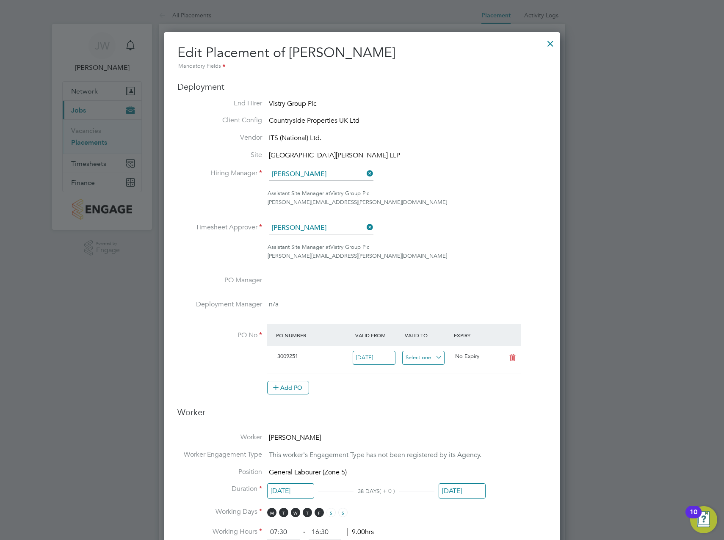
click at [431, 362] on input at bounding box center [423, 358] width 43 height 14
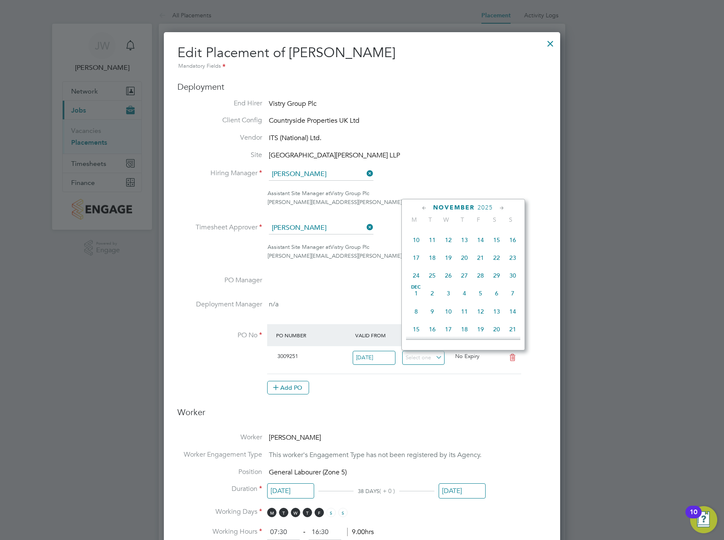
click at [513, 284] on span "30" at bounding box center [513, 276] width 16 height 16
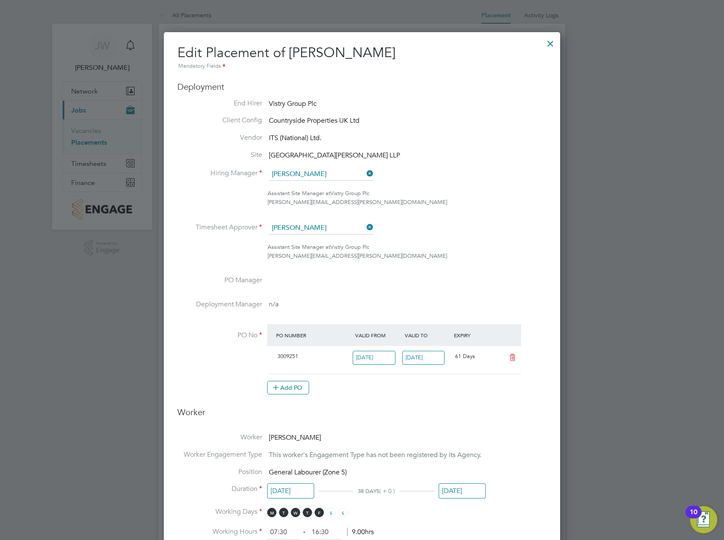
click at [432, 356] on input "30 Nov 2025" at bounding box center [423, 358] width 43 height 14
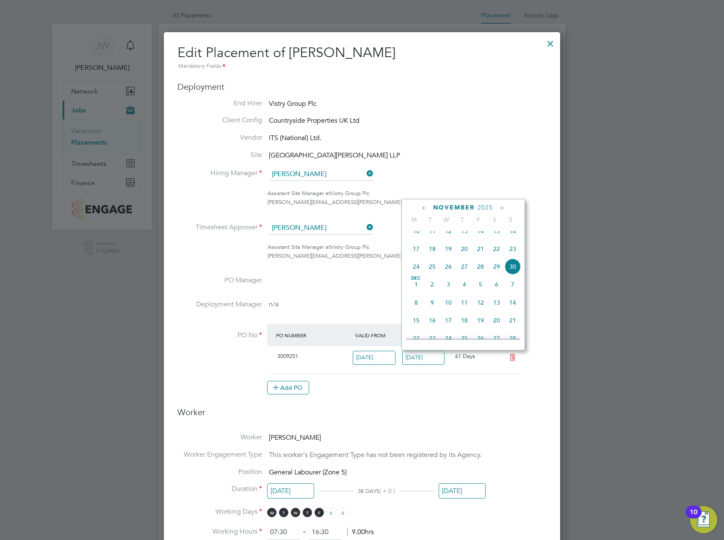
click at [477, 275] on span "28" at bounding box center [480, 267] width 16 height 16
type input "[DATE]"
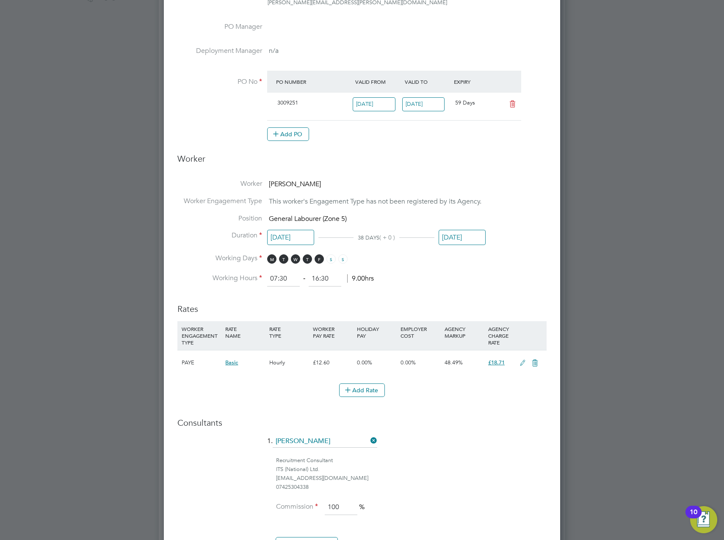
click at [463, 236] on input "[DATE]" at bounding box center [462, 238] width 47 height 16
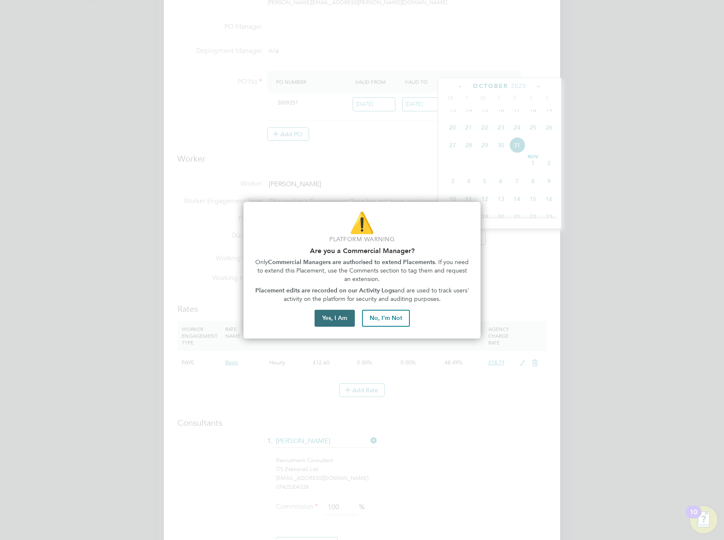
click at [333, 322] on button "Yes, I Am" at bounding box center [335, 318] width 40 height 17
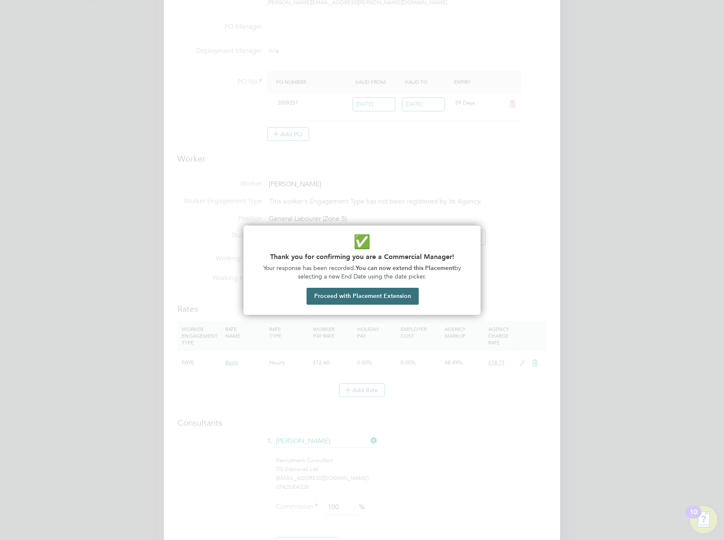
click at [363, 297] on button "Proceed with Placement Extension" at bounding box center [362, 296] width 112 height 17
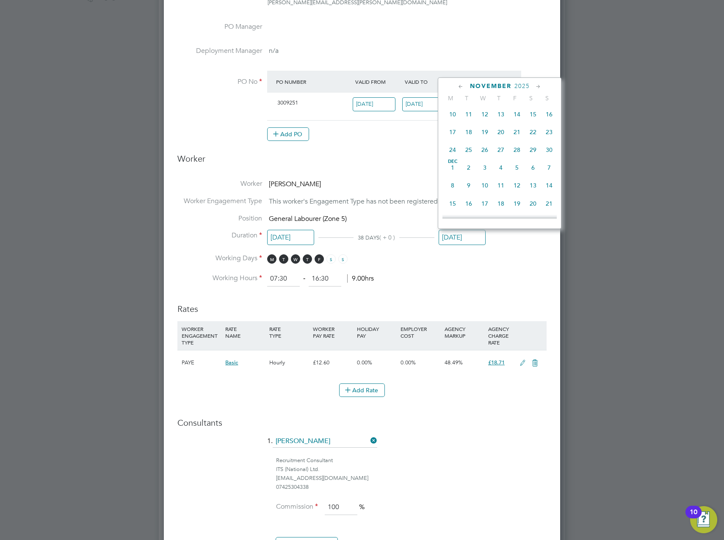
click at [520, 158] on span "28" at bounding box center [517, 150] width 16 height 16
type input "[DATE]"
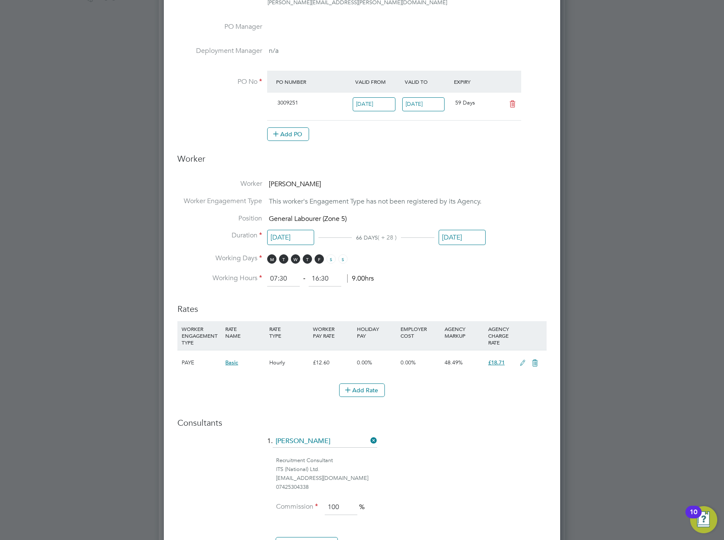
click at [397, 160] on h3 "Worker" at bounding box center [361, 162] width 369 height 18
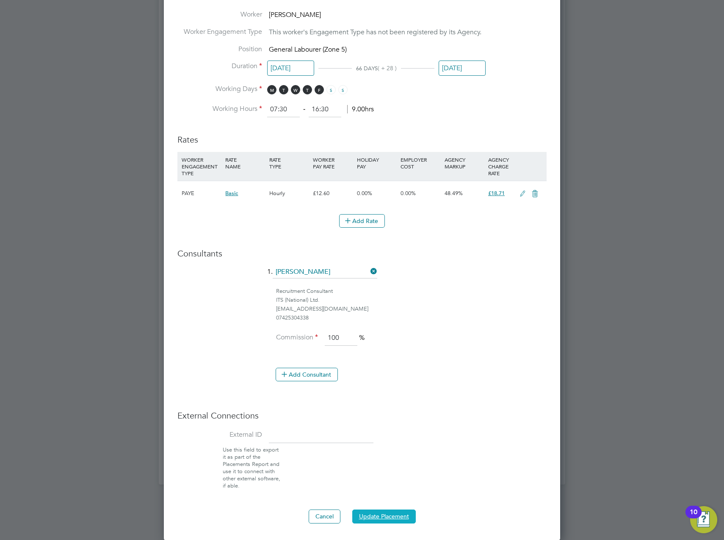
click at [383, 518] on button "Update Placement" at bounding box center [383, 517] width 63 height 14
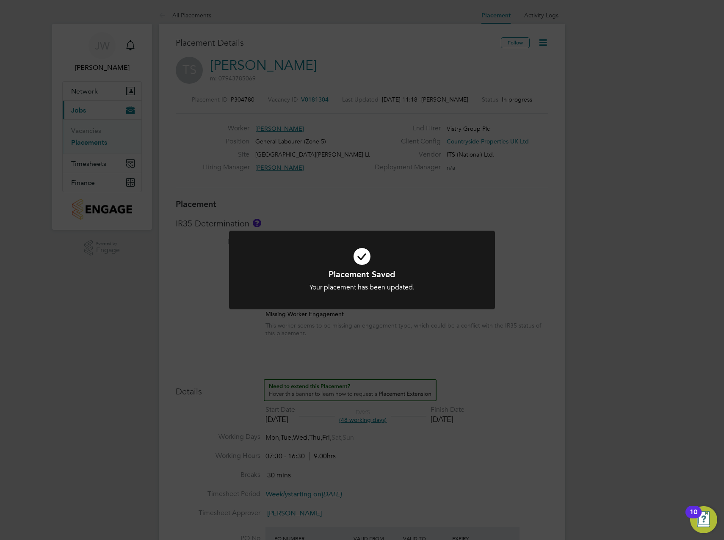
click at [516, 227] on div "Placement Saved Your placement has been updated. Cancel Okay" at bounding box center [362, 270] width 724 height 540
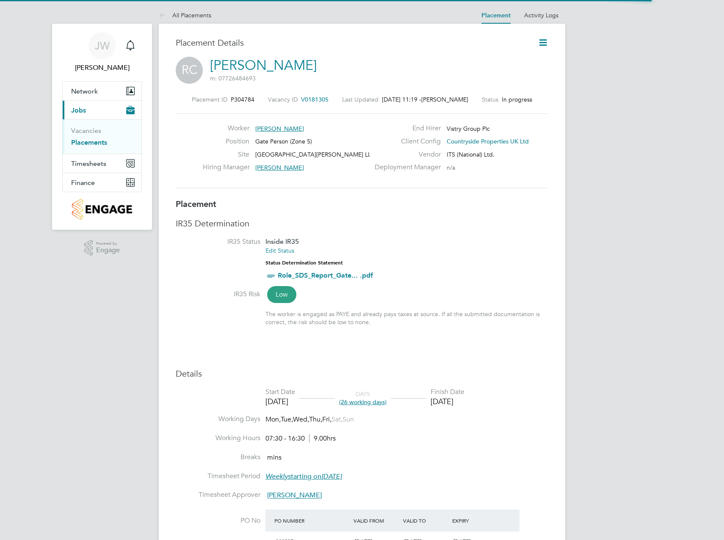
click at [545, 44] on icon at bounding box center [543, 42] width 11 height 11
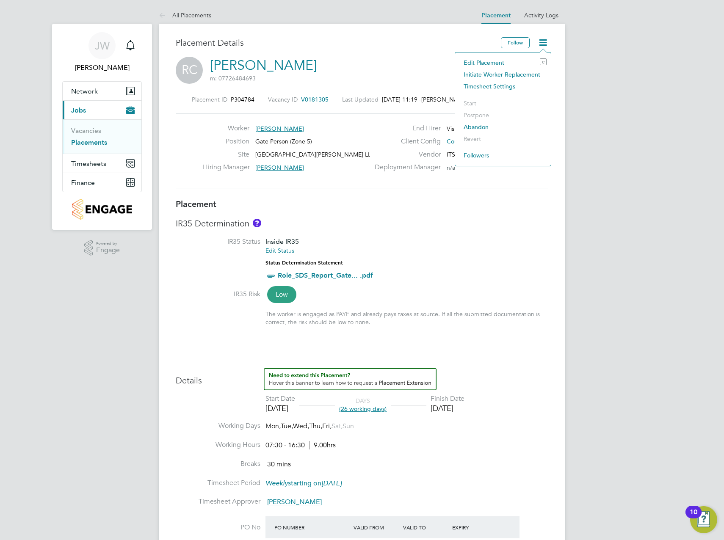
click at [499, 65] on li "Edit Placement e" at bounding box center [502, 63] width 87 height 12
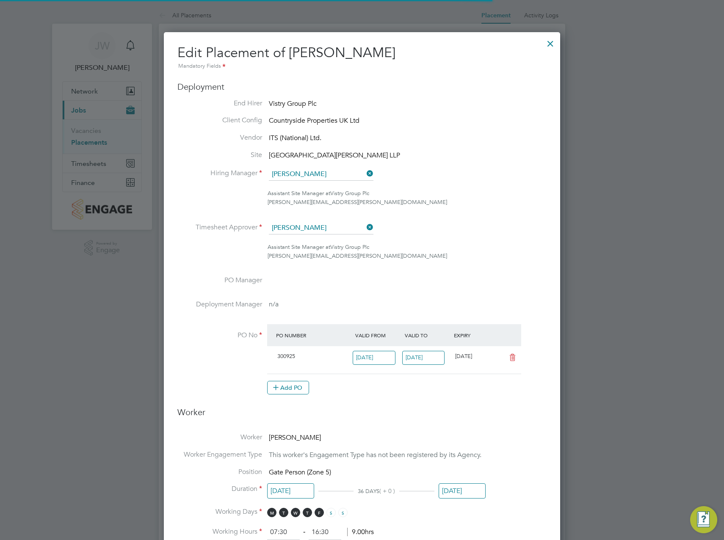
scroll to position [4, 4]
click at [299, 382] on button "Add PO" at bounding box center [288, 388] width 42 height 14
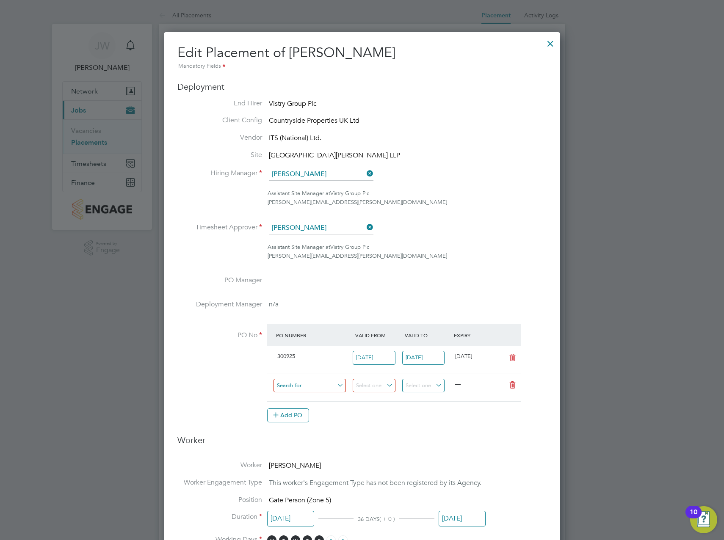
click at [299, 382] on input at bounding box center [309, 386] width 72 height 14
type input "3009251"
click at [298, 395] on b "3009251" at bounding box center [288, 398] width 24 height 7
type input "[DATE]"
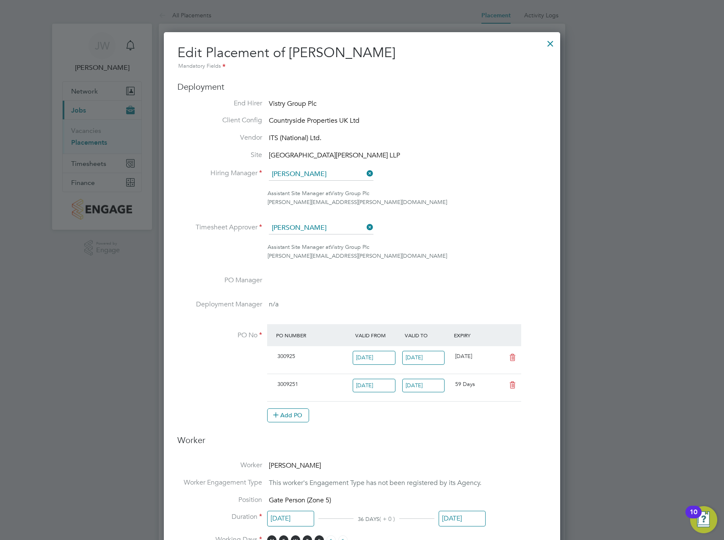
click at [509, 361] on icon at bounding box center [512, 357] width 11 height 7
type input "[DATE]"
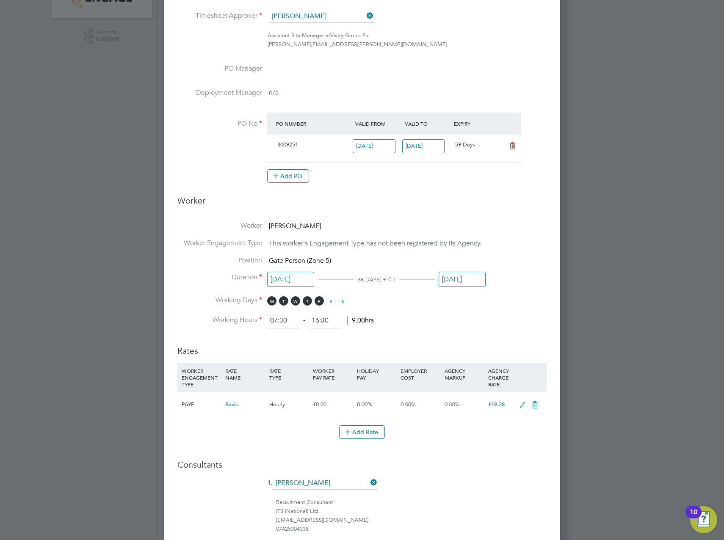
click at [467, 279] on input "[DATE]" at bounding box center [462, 280] width 47 height 16
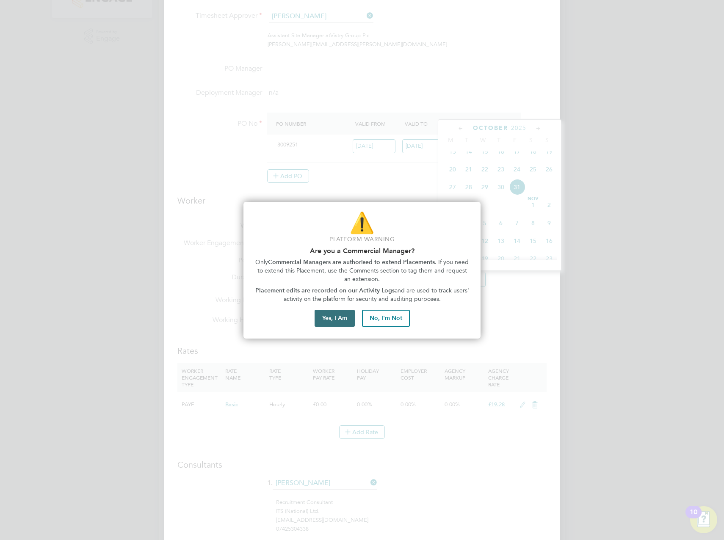
click at [337, 316] on button "Yes, I Am" at bounding box center [335, 318] width 40 height 17
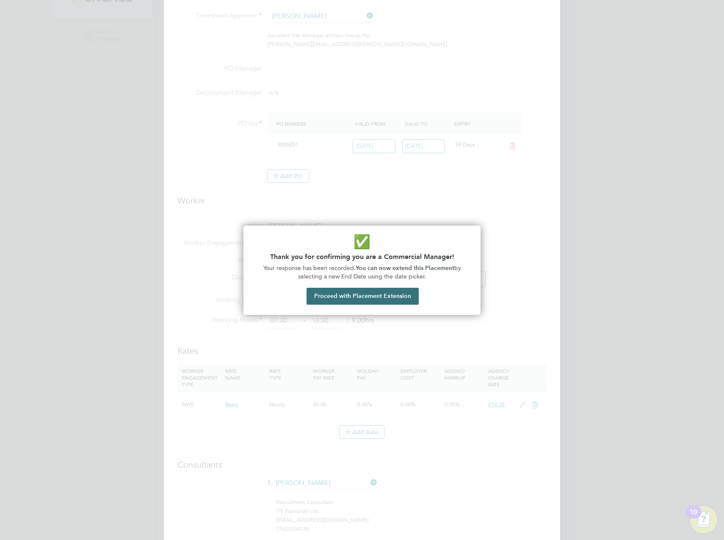
click at [353, 299] on button "Proceed with Placement Extension" at bounding box center [362, 296] width 112 height 17
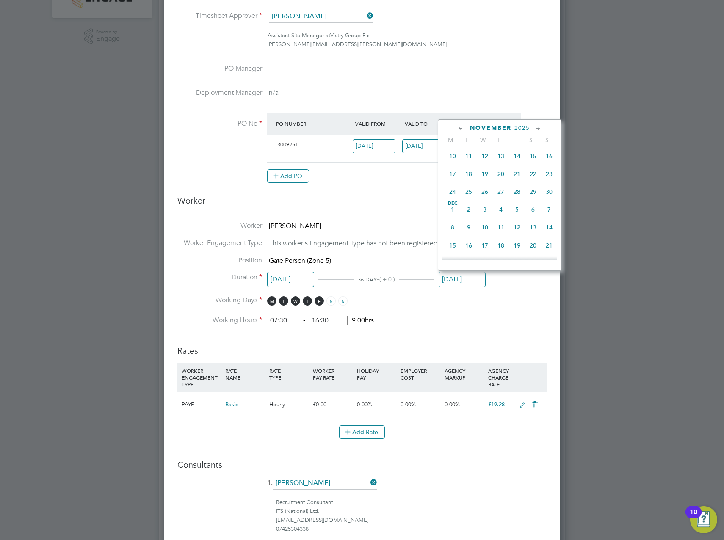
click at [520, 200] on span "28" at bounding box center [517, 192] width 16 height 16
type input "[DATE]"
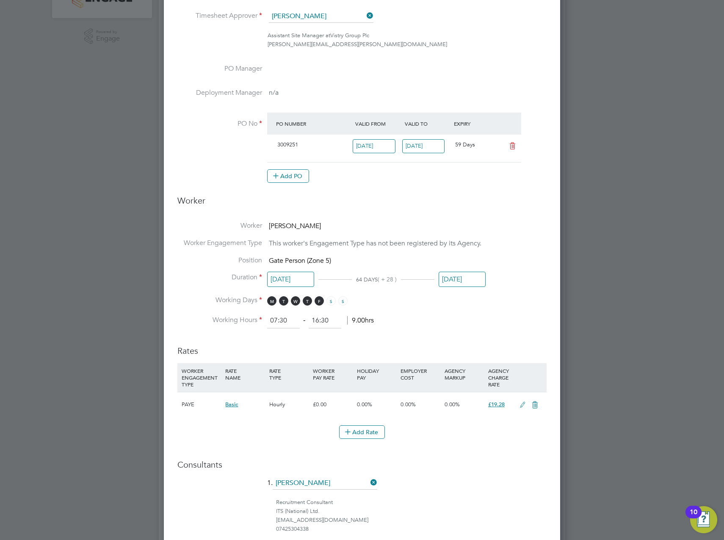
click at [482, 239] on li "Worker Engagement Type This worker's Engagement Type has not been registered by…" at bounding box center [361, 247] width 369 height 17
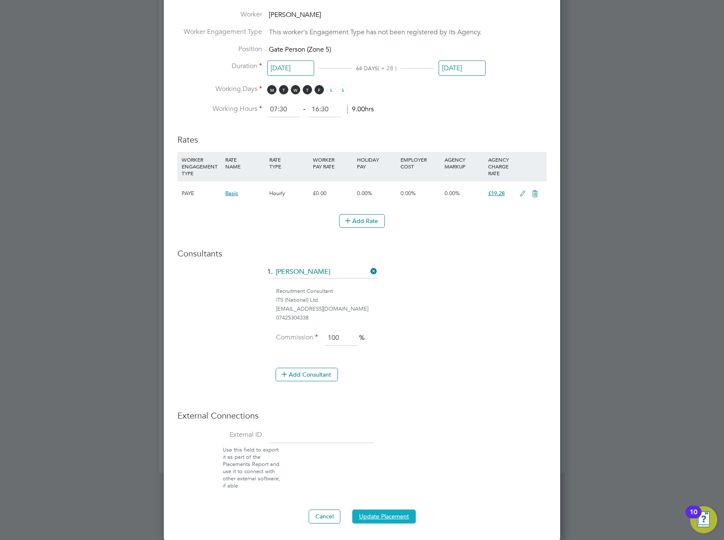
click at [384, 511] on button "Update Placement" at bounding box center [383, 517] width 63 height 14
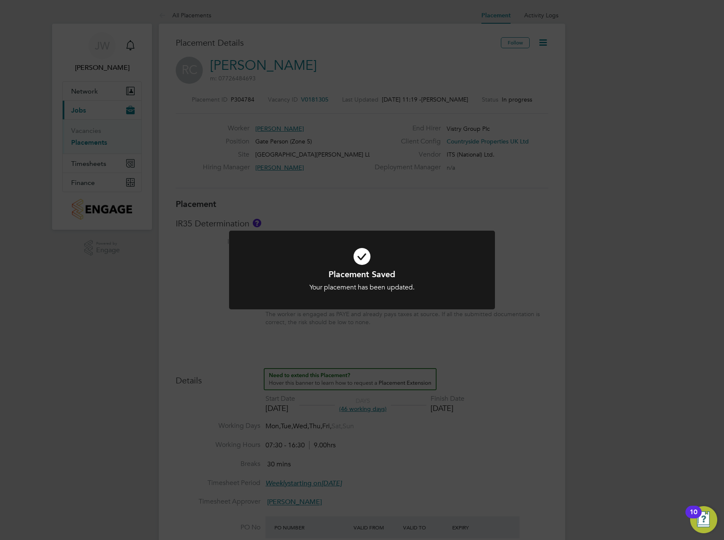
click at [474, 151] on div "Placement Saved Your placement has been updated. Cancel Okay" at bounding box center [362, 270] width 724 height 540
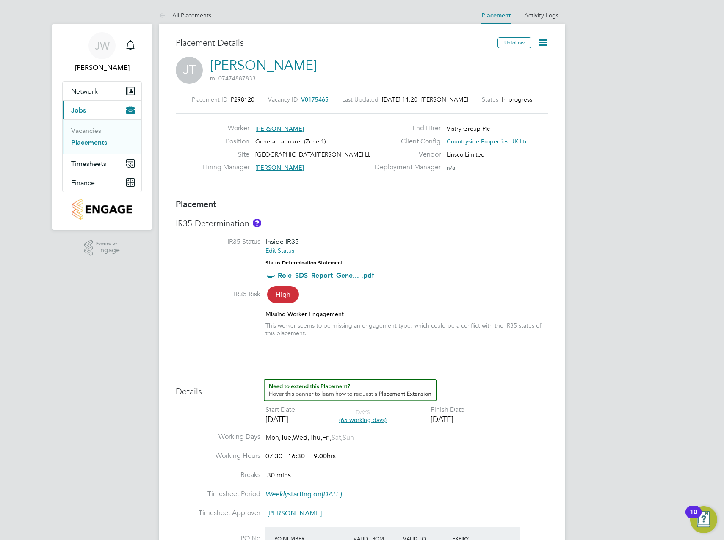
click at [538, 42] on icon at bounding box center [543, 42] width 11 height 11
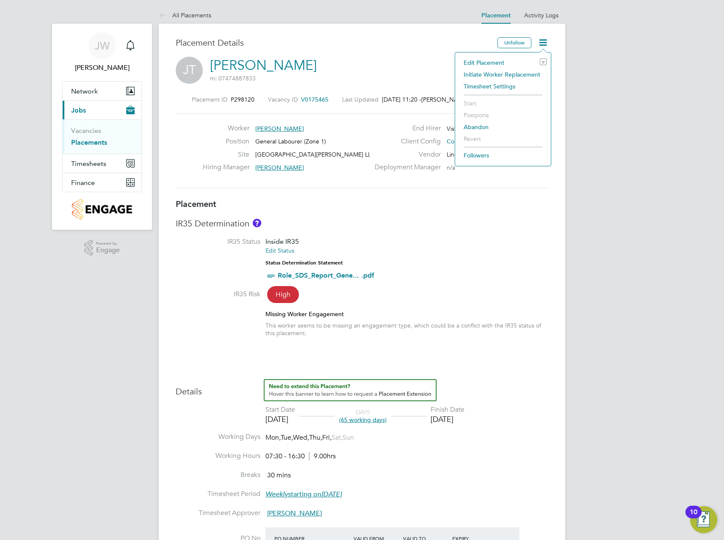
click at [509, 59] on li "Edit Placement e" at bounding box center [502, 63] width 87 height 12
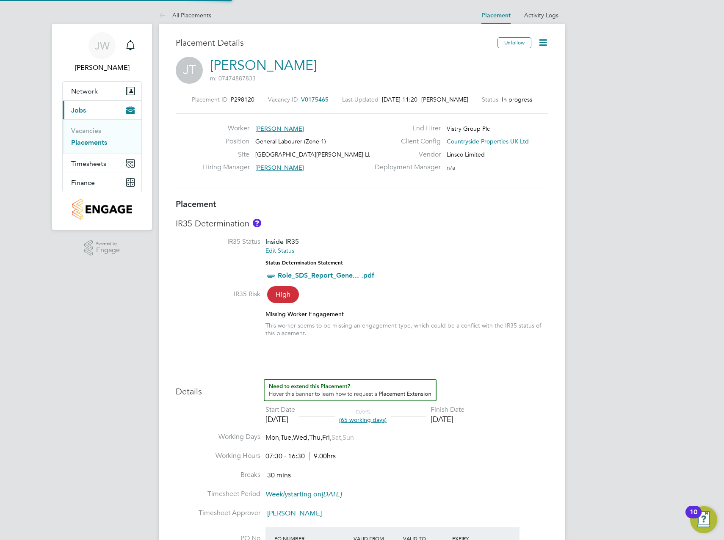
type input "[PERSON_NAME]"
type input "[DATE]"
type input "07:30"
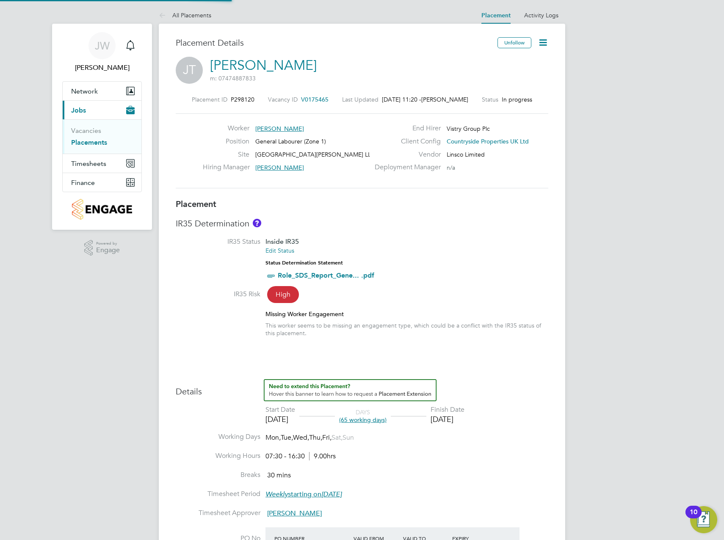
type input "16:30"
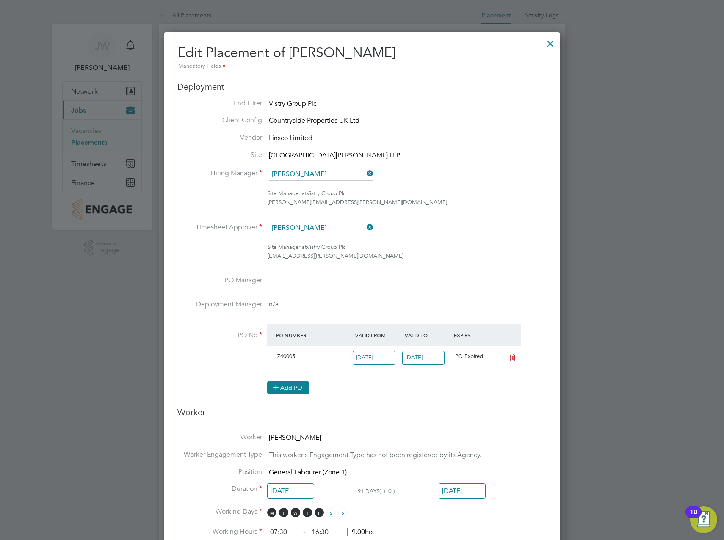
click at [295, 386] on button "Add PO" at bounding box center [288, 388] width 42 height 14
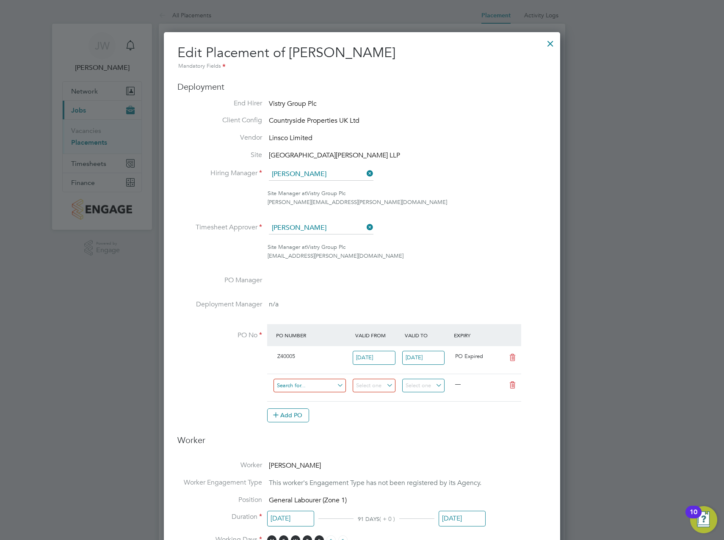
click at [296, 386] on input at bounding box center [309, 386] width 72 height 14
type input "3009251"
click at [300, 396] on b "3009251" at bounding box center [288, 398] width 24 height 7
type input "[DATE]"
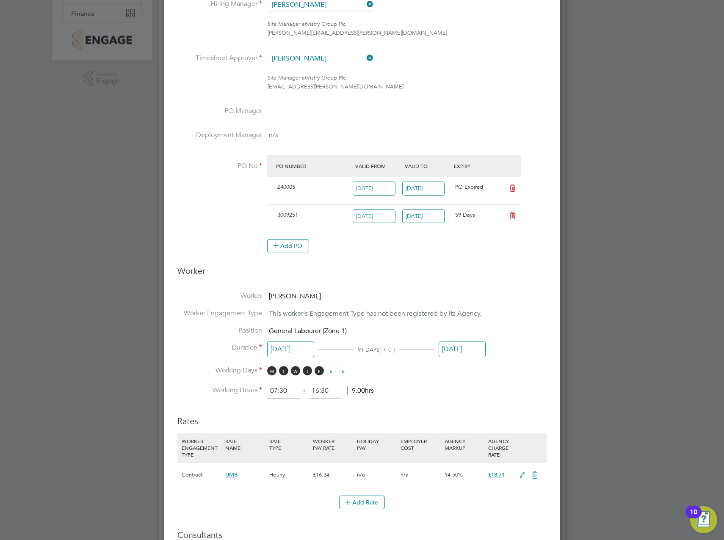
click at [449, 350] on input "[DATE]" at bounding box center [462, 350] width 47 height 16
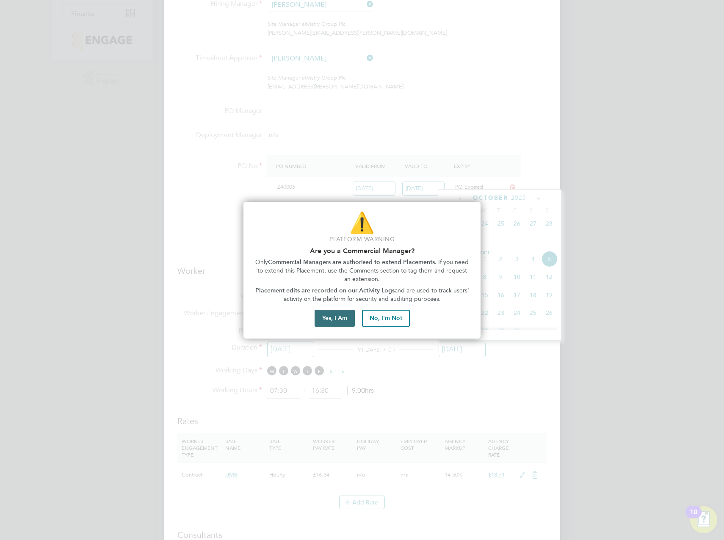
click at [341, 317] on button "Yes, I Am" at bounding box center [335, 318] width 40 height 17
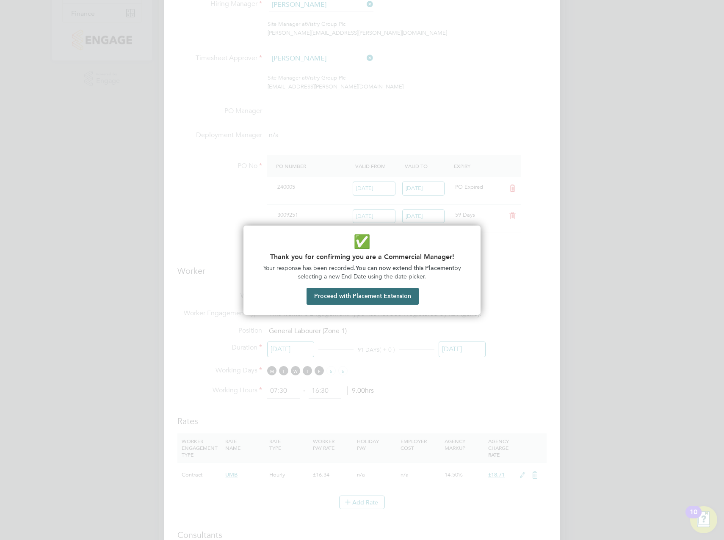
click at [363, 290] on button "Proceed with Placement Extension" at bounding box center [362, 296] width 112 height 17
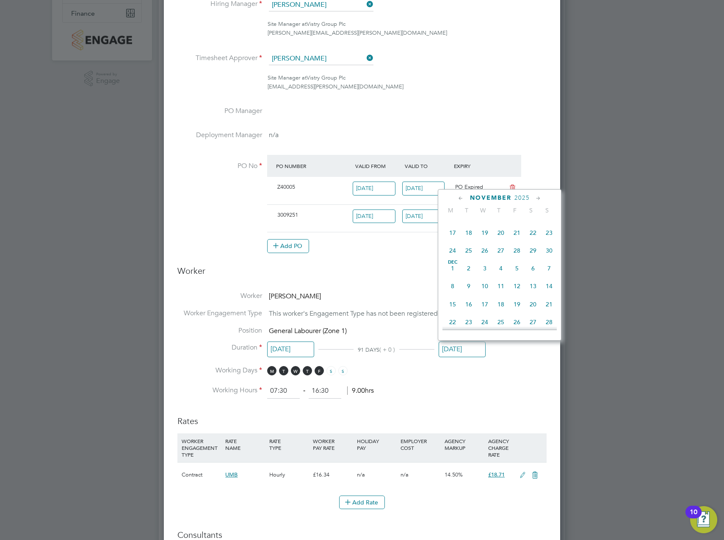
click at [519, 259] on span "28" at bounding box center [517, 251] width 16 height 16
type input "[DATE]"
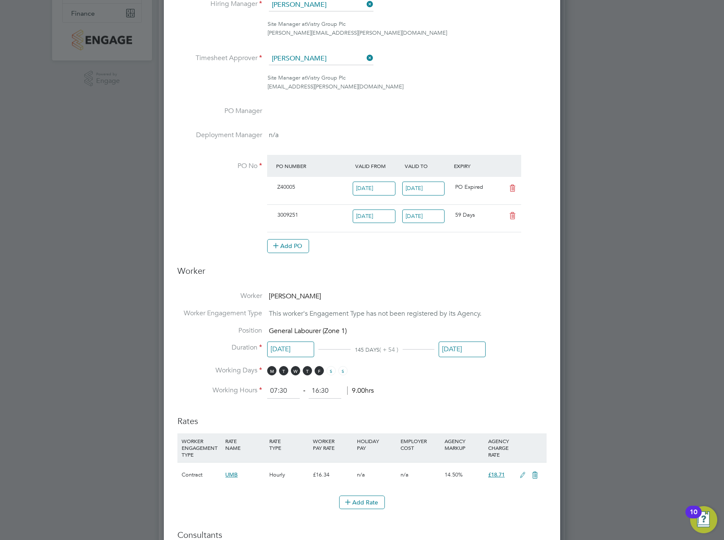
click at [496, 334] on li "Position General Labourer (Zone 1)" at bounding box center [361, 334] width 369 height 17
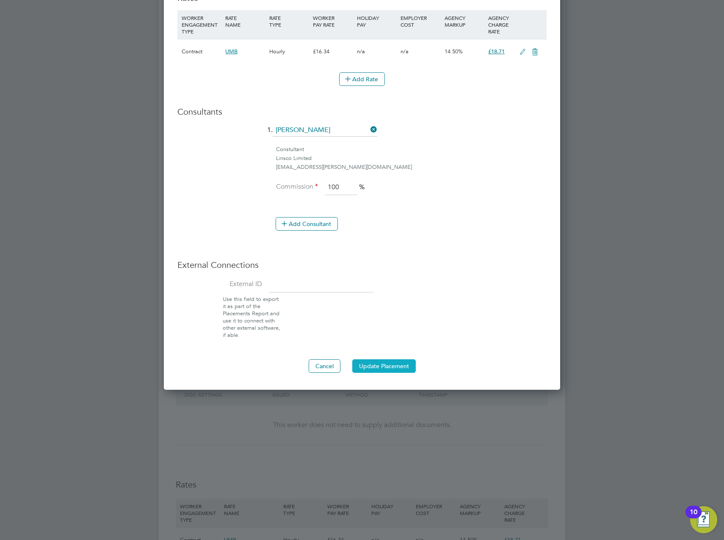
click at [389, 367] on button "Update Placement" at bounding box center [383, 366] width 63 height 14
